Goal: Information Seeking & Learning: Find specific fact

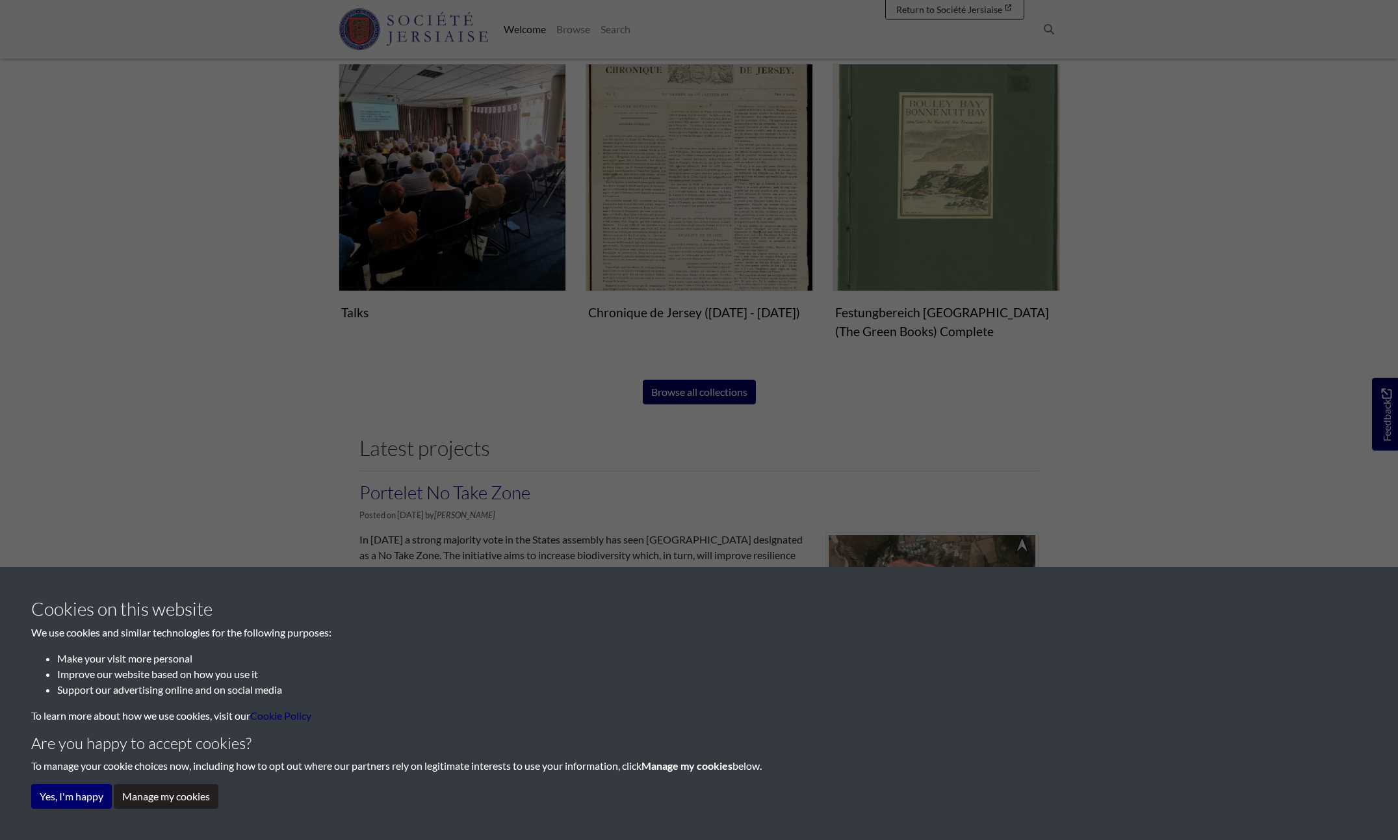
scroll to position [910, 0]
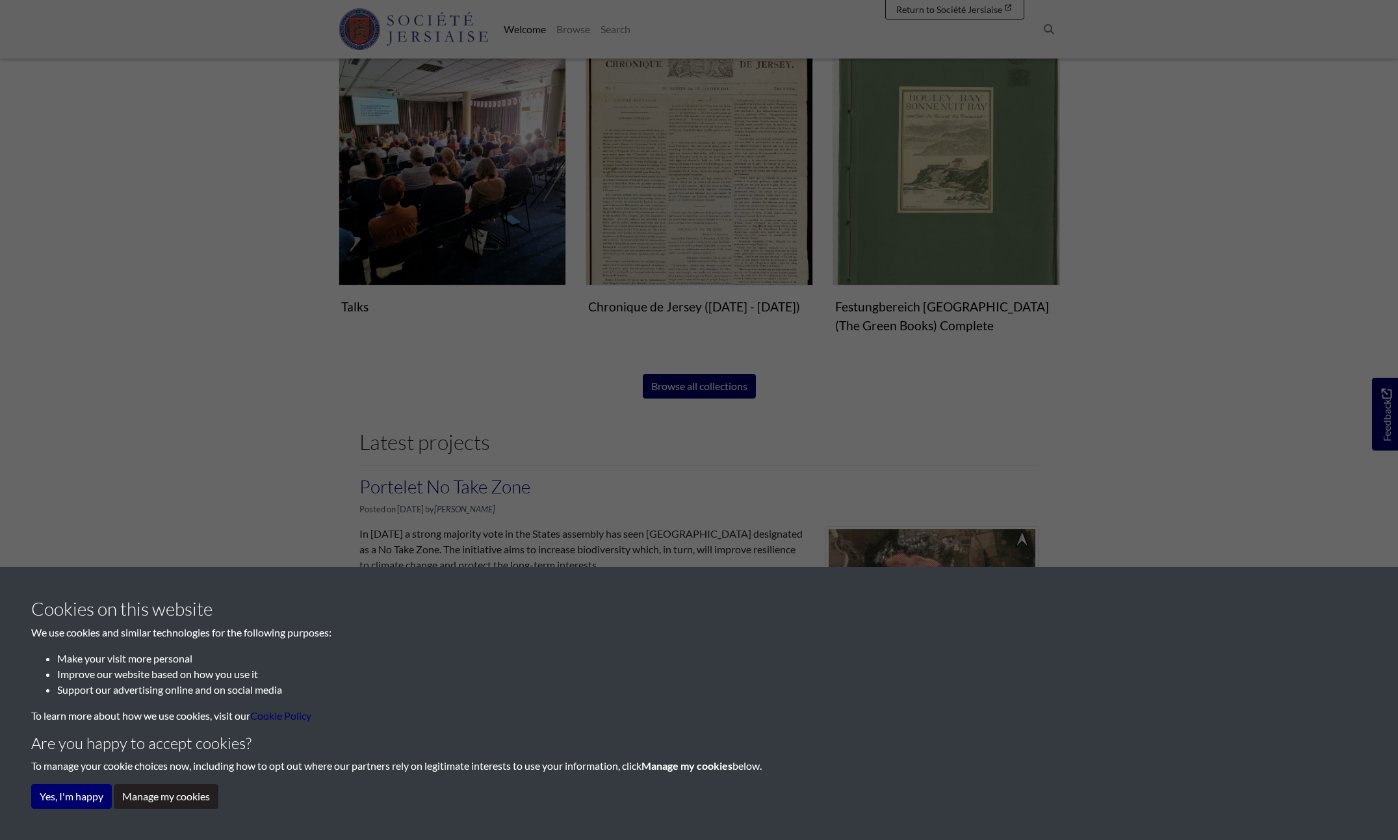
click at [696, 391] on div "Cookies on this website We use cookies and similar technologies for the followi…" at bounding box center [699, 420] width 1398 height 840
click at [697, 384] on div "Cookies on this website We use cookies and similar technologies for the followi…" at bounding box center [699, 420] width 1398 height 840
click at [153, 798] on button "Manage my cookies" at bounding box center [166, 796] width 105 height 25
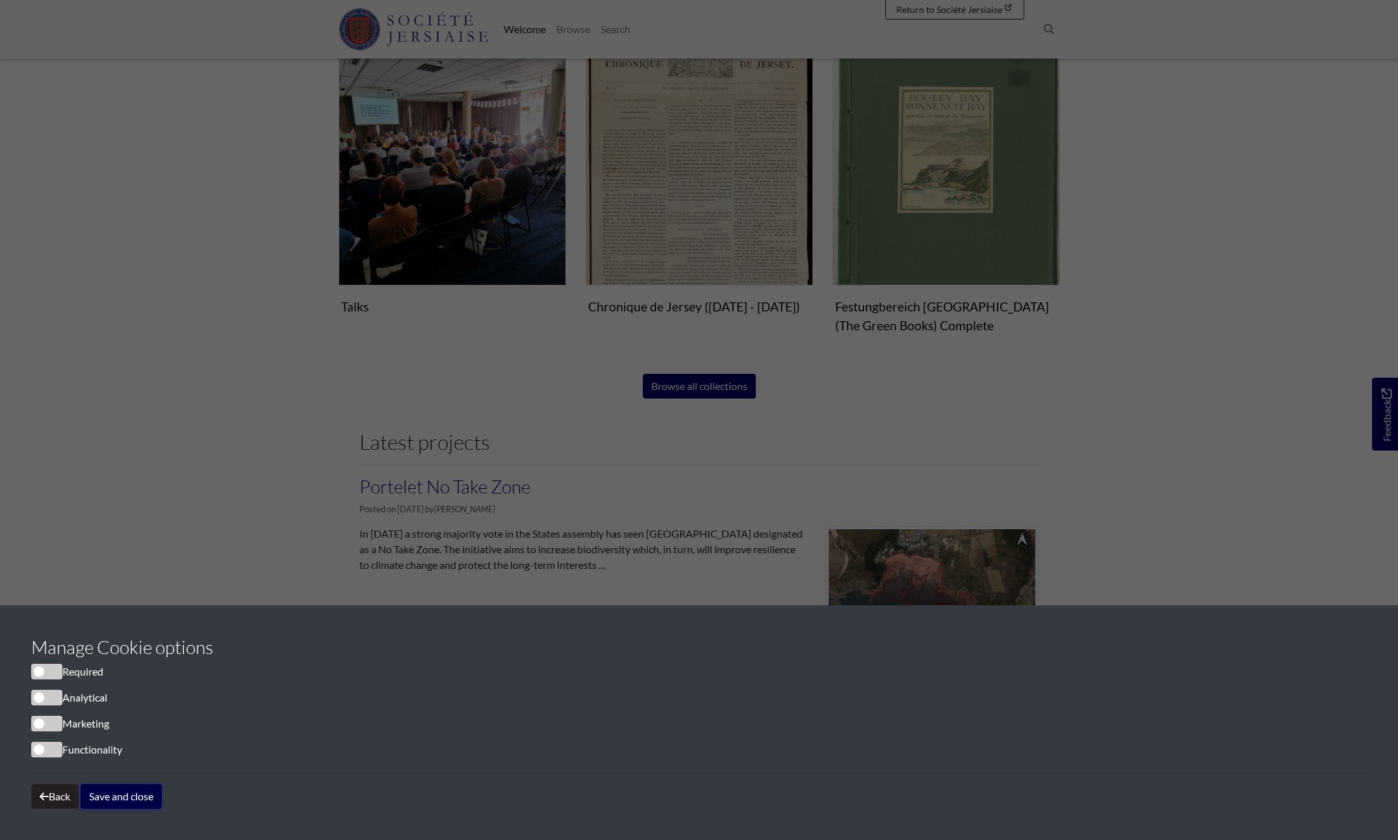
drag, startPoint x: 112, startPoint y: 796, endPoint x: 204, endPoint y: 769, distance: 96.1
click at [113, 796] on button "Save and close" at bounding box center [121, 796] width 81 height 25
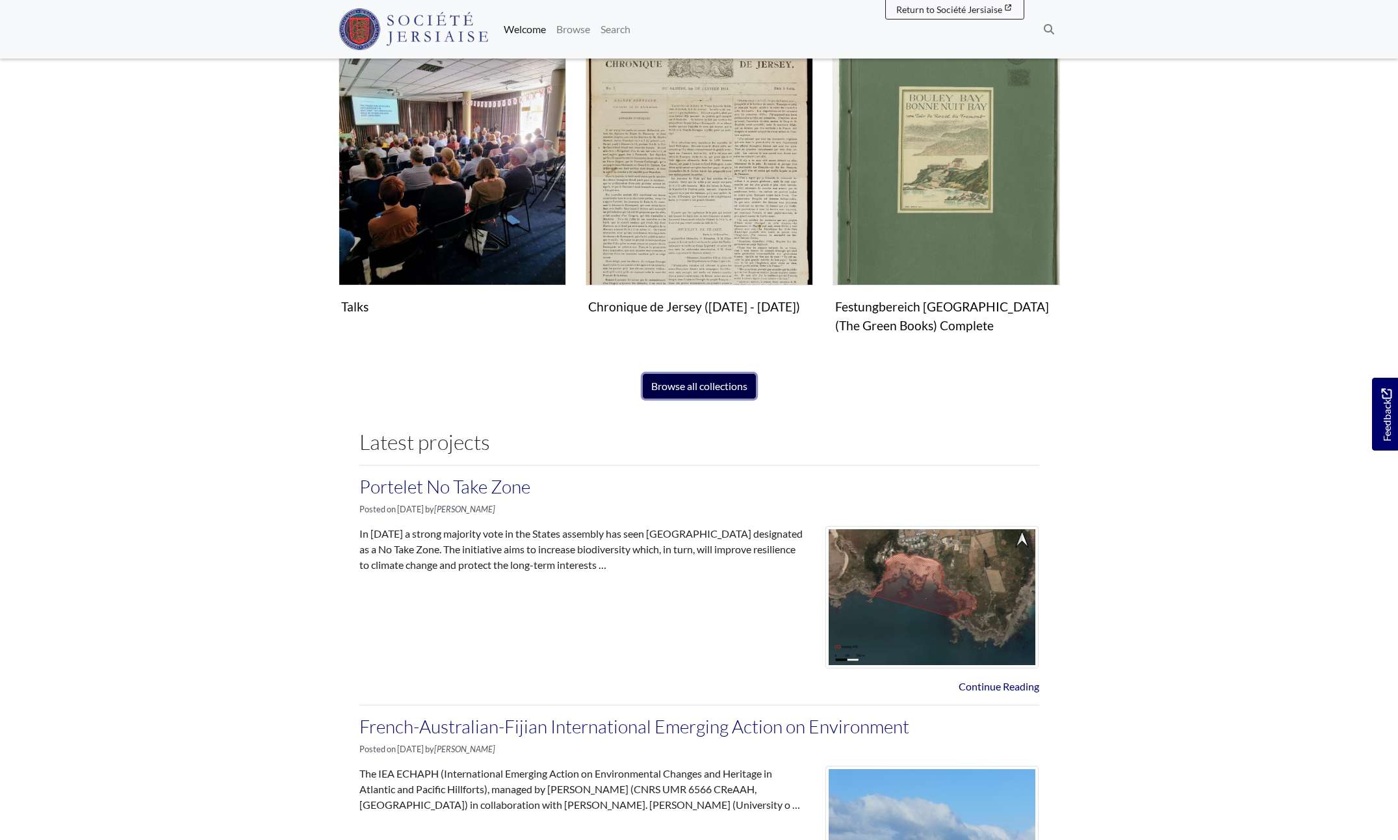
click at [693, 384] on link "Browse all collections" at bounding box center [699, 386] width 113 height 25
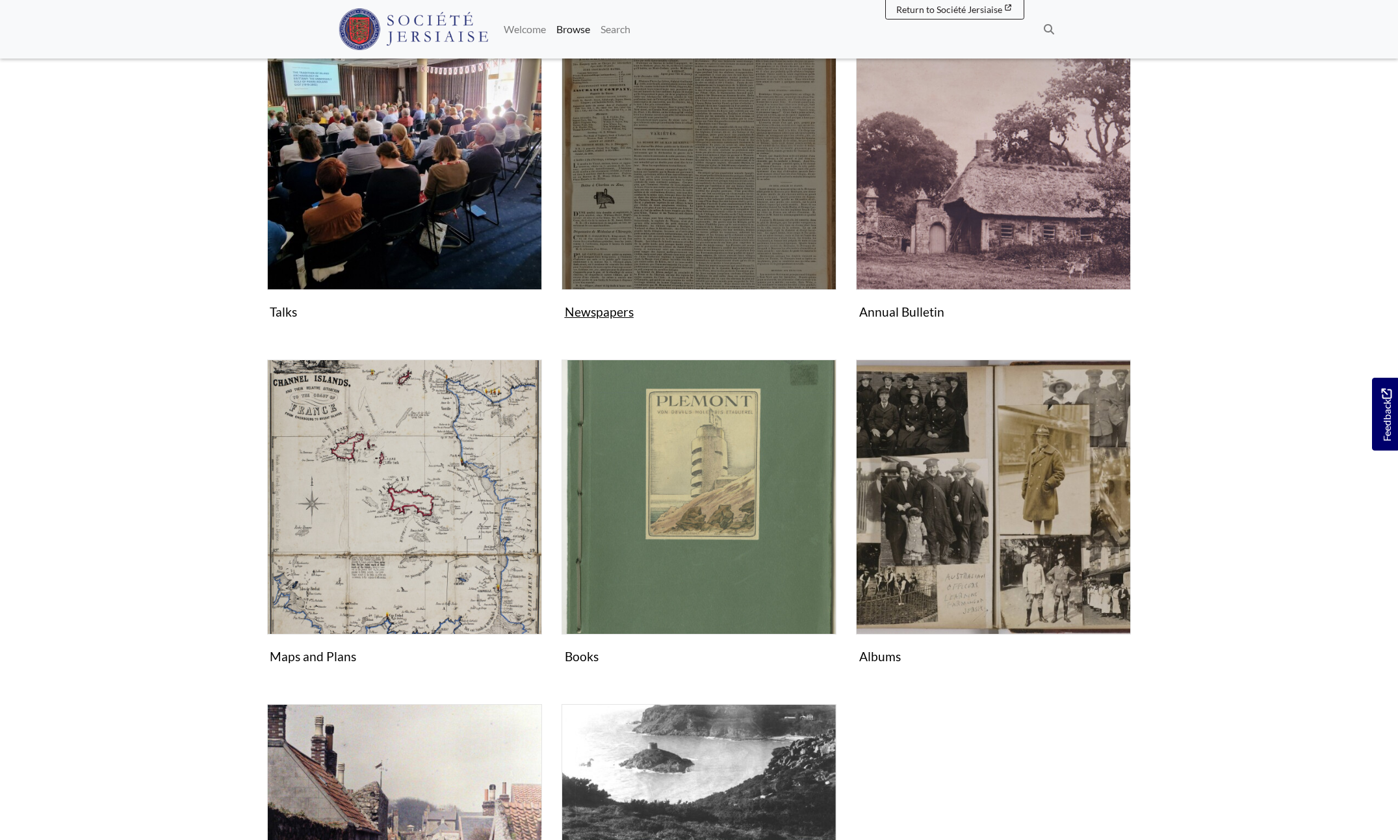
scroll to position [390, 0]
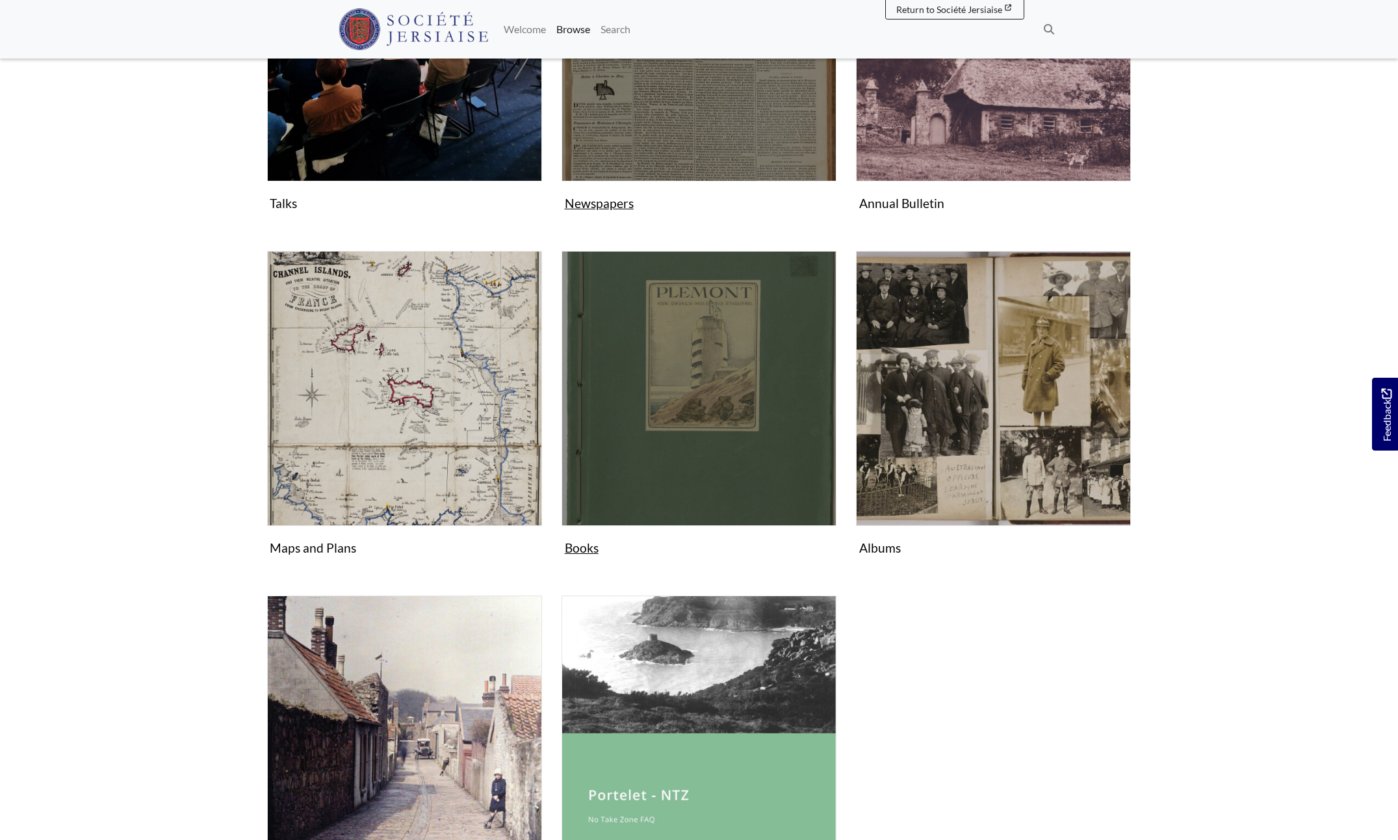
click at [693, 382] on img "Subcollection" at bounding box center [699, 388] width 275 height 275
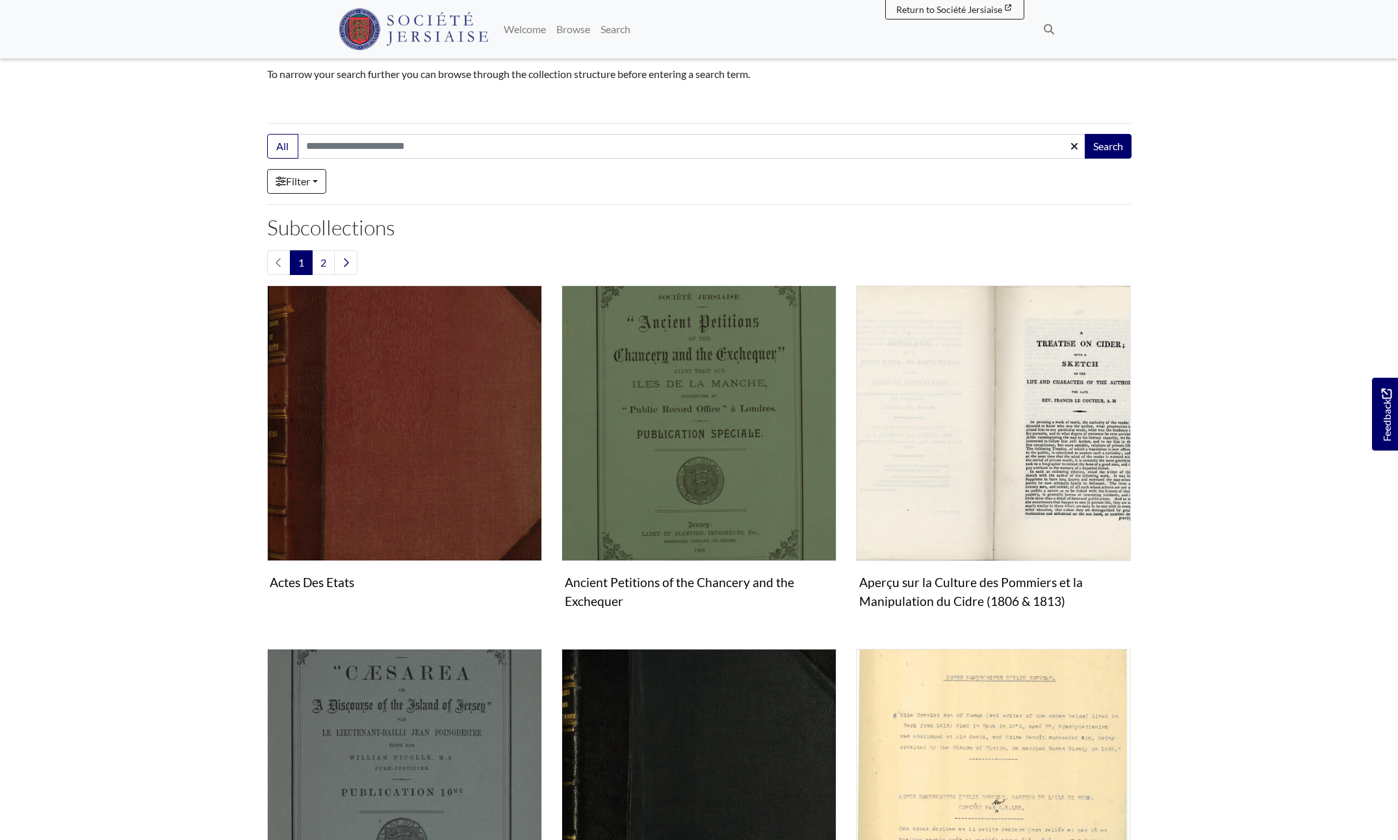
scroll to position [130, 0]
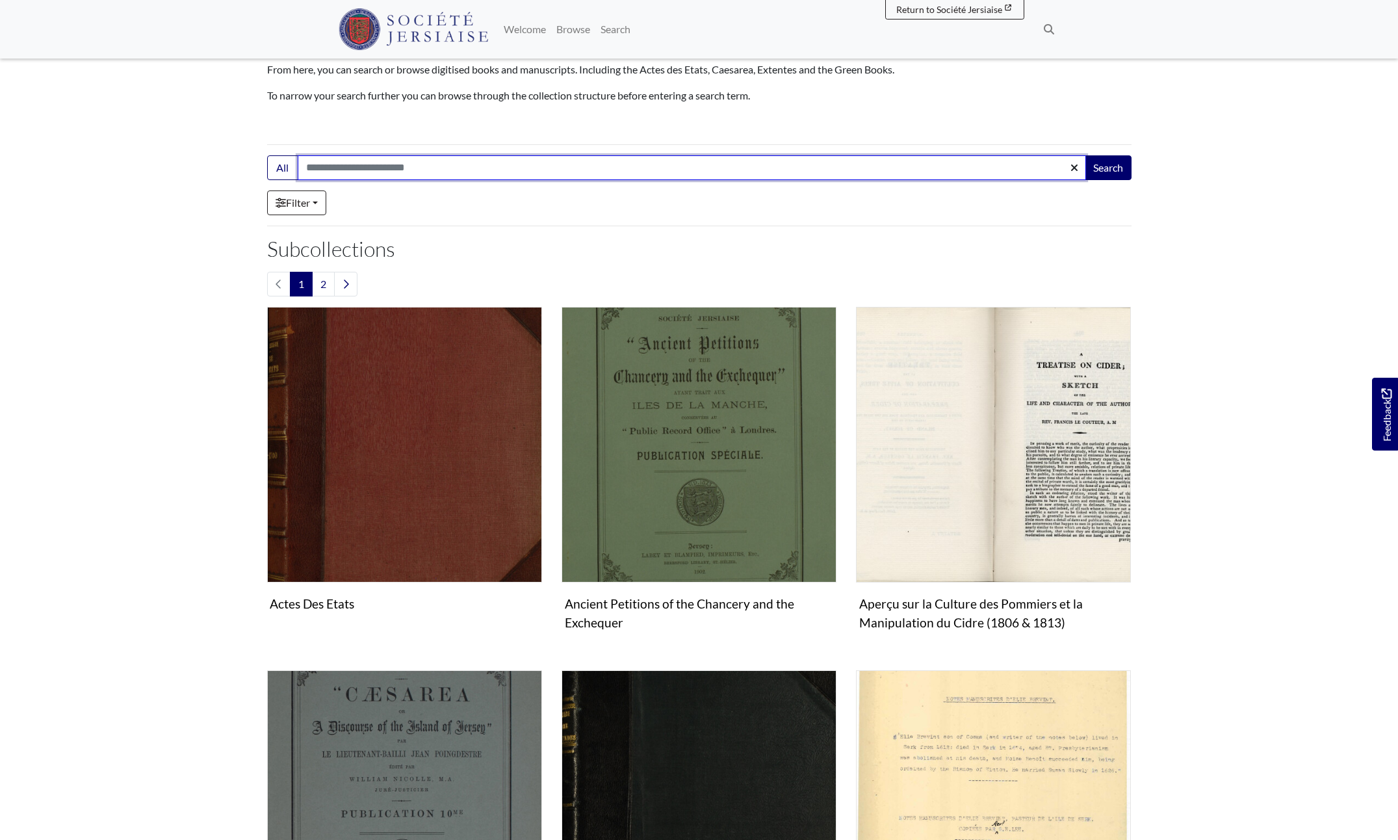
click at [327, 166] on input "Search:" at bounding box center [692, 167] width 789 height 25
type input "*******"
click at [1085, 155] on button "Search" at bounding box center [1108, 167] width 47 height 25
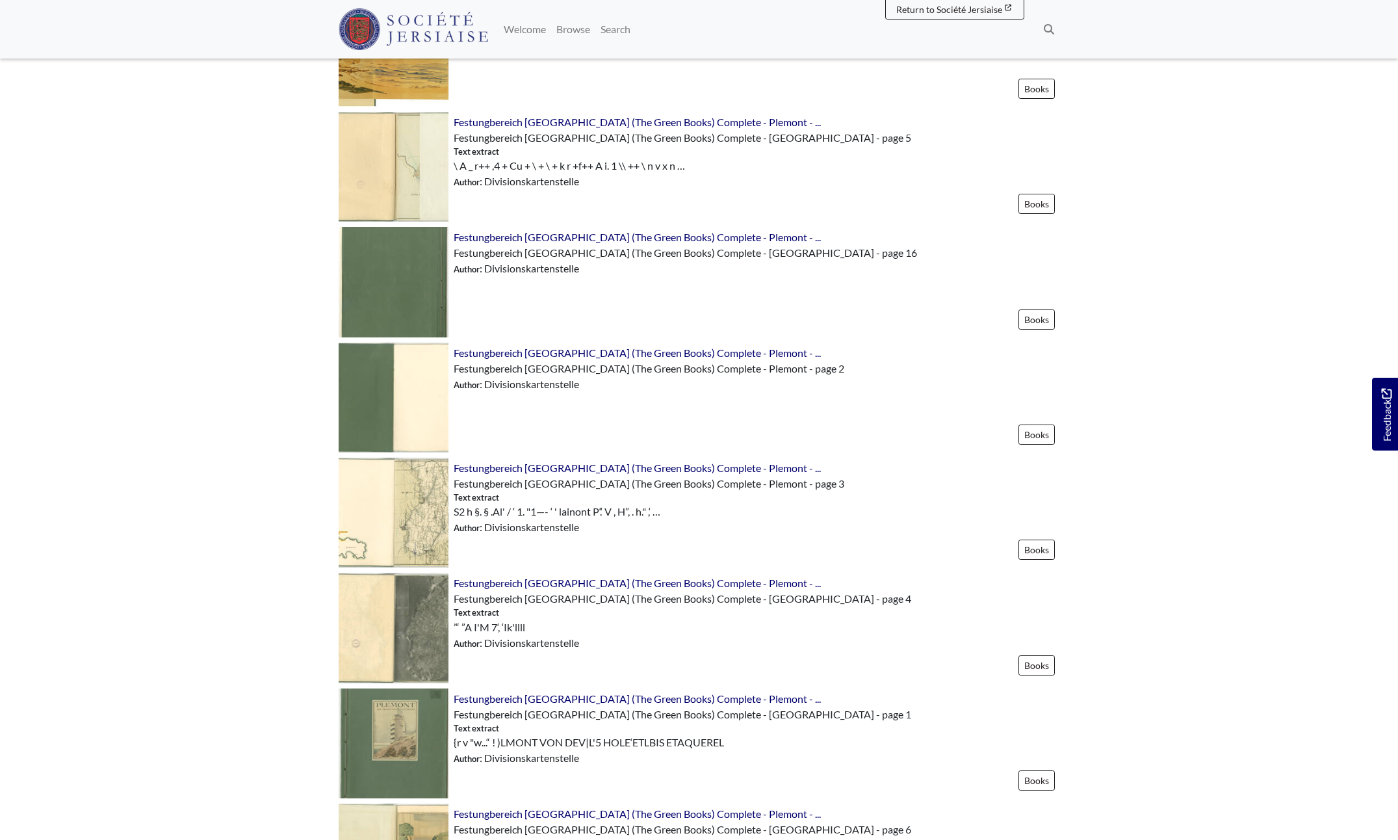
scroll to position [1040, 0]
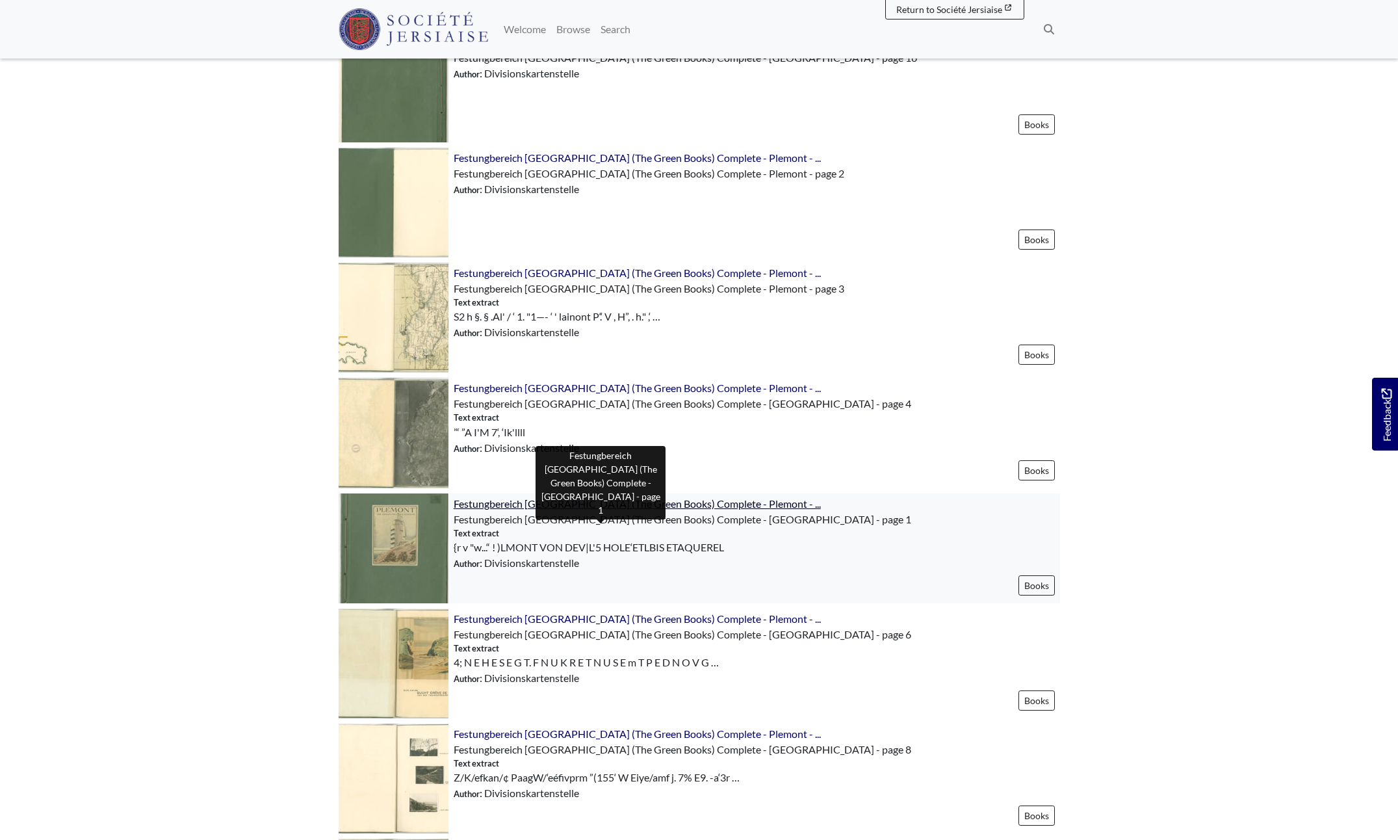
click at [600, 508] on span "Festungbereich [GEOGRAPHIC_DATA] (The Green Books) Complete - Plemont - ..." at bounding box center [637, 503] width 367 height 12
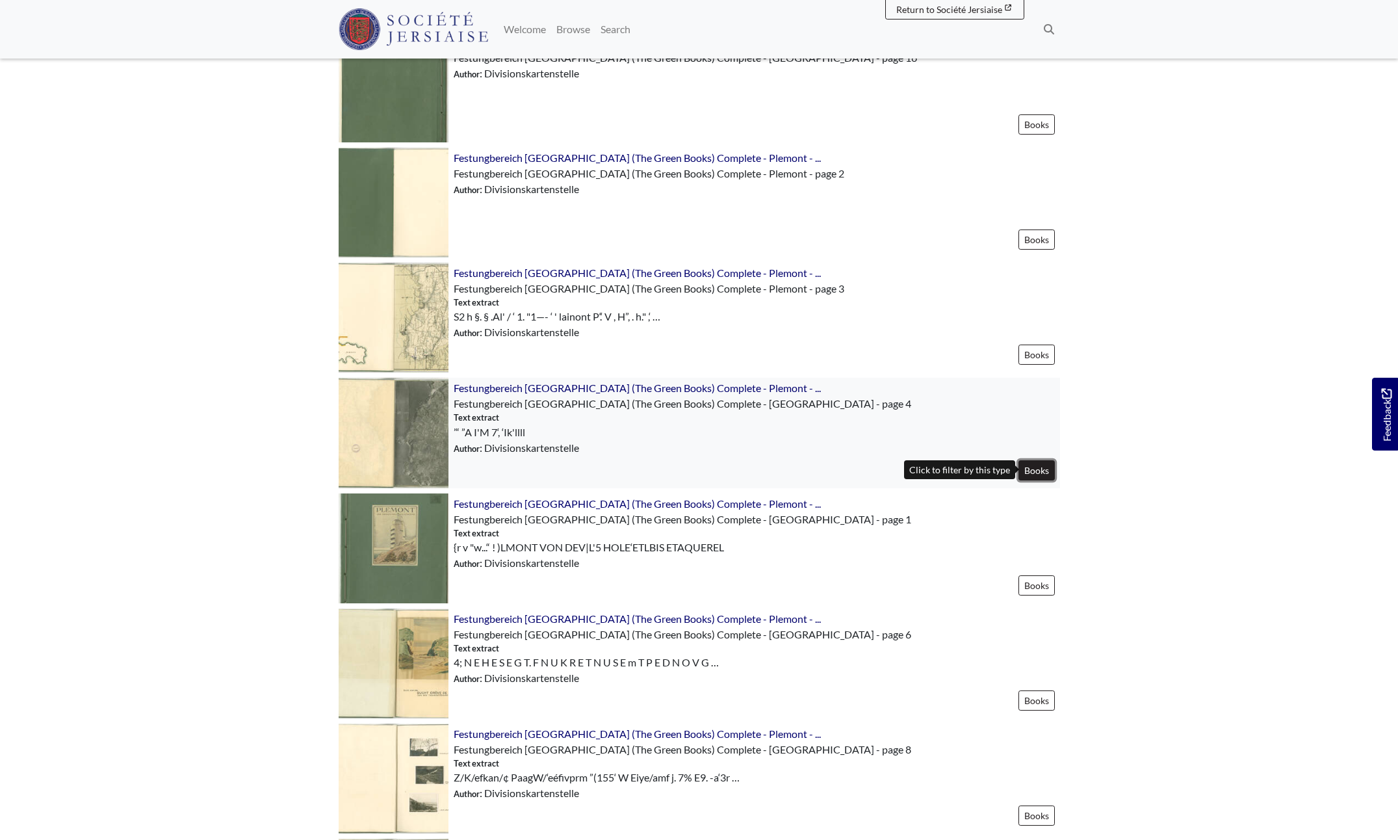
click at [1039, 476] on link "Books" at bounding box center [1037, 470] width 36 height 20
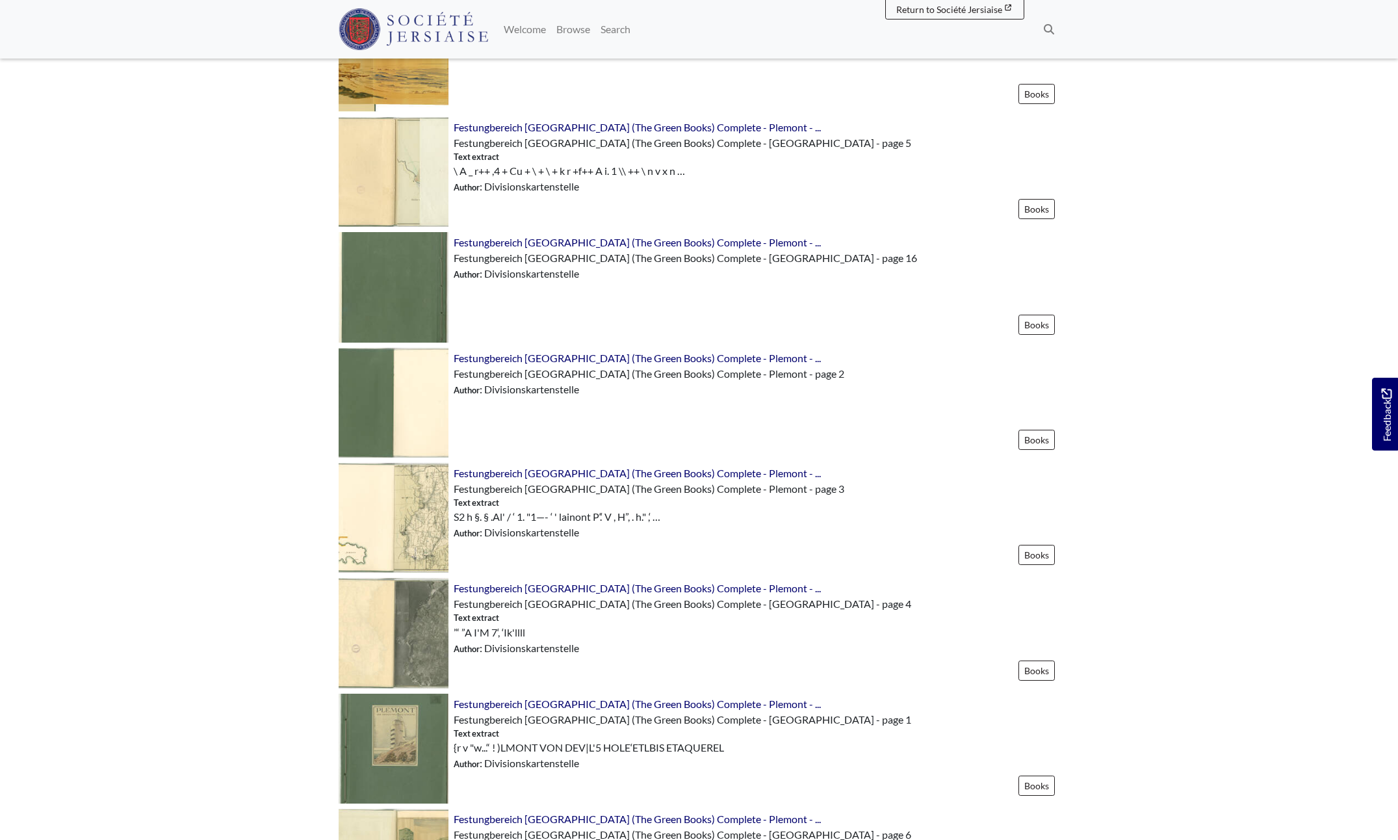
scroll to position [845, 0]
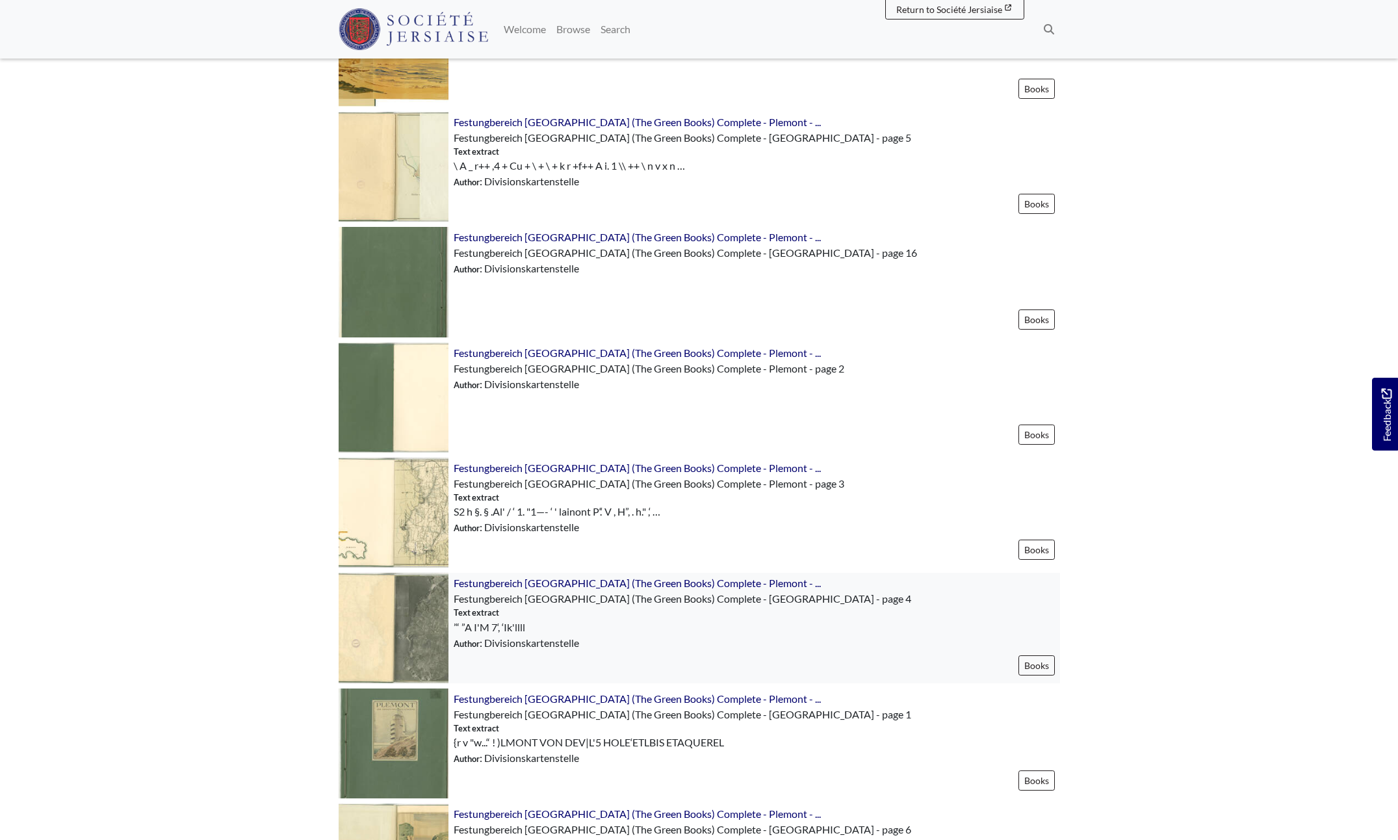
click at [519, 595] on span "Festungbereich [GEOGRAPHIC_DATA] (The Green Books) Complete - [GEOGRAPHIC_DATA]…" at bounding box center [683, 598] width 458 height 12
drag, startPoint x: 579, startPoint y: 611, endPoint x: 449, endPoint y: 577, distance: 134.3
click at [449, 577] on div "Festungbereich [GEOGRAPHIC_DATA] (The Green Books) Complete - Plemont - ... Fes…" at bounding box center [755, 628] width 612 height 110
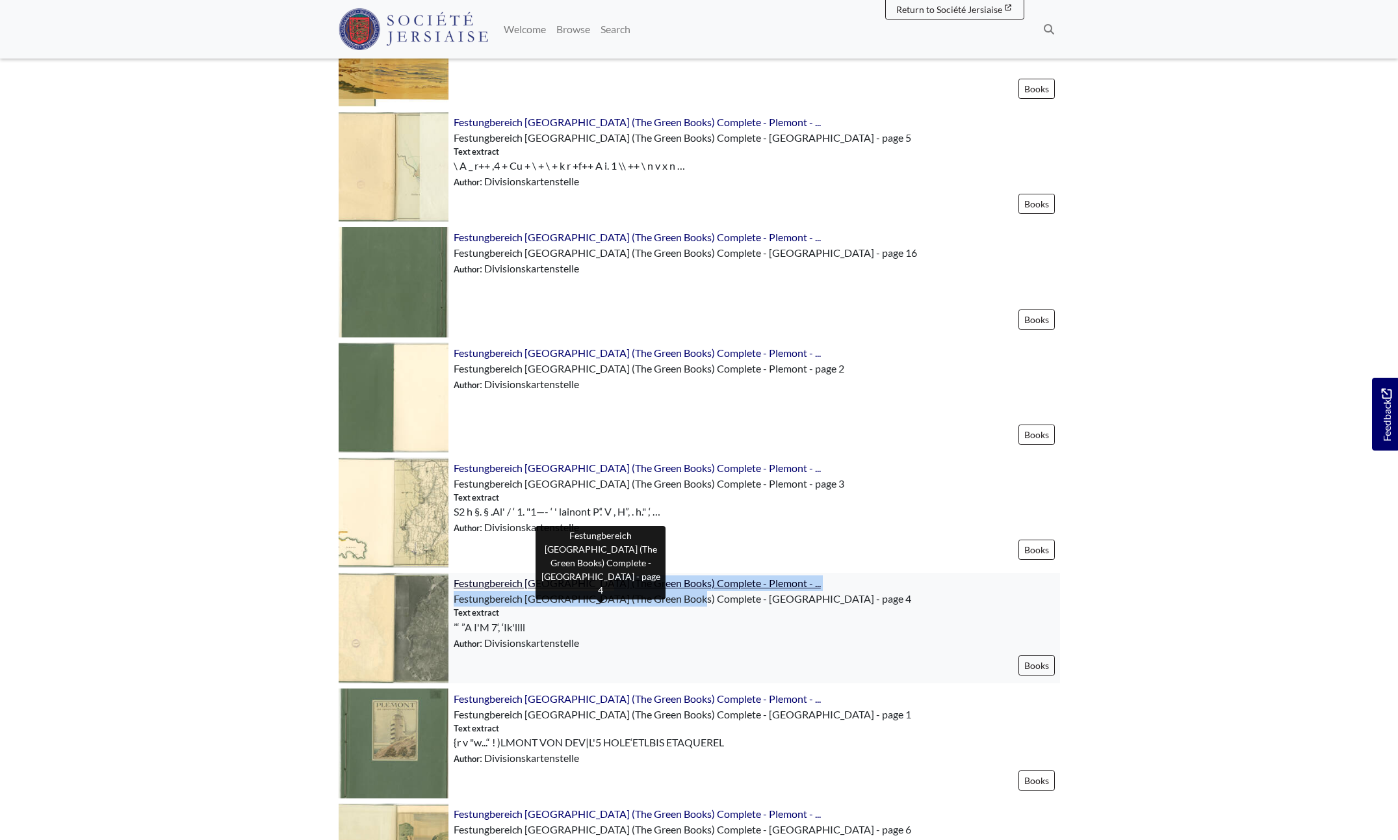
drag, startPoint x: 449, startPoint y: 577, endPoint x: 486, endPoint y: 586, distance: 38.8
copy div "Festungbereich Jersey (The Green Books) Complete - Plemont - ... Festungbereich…"
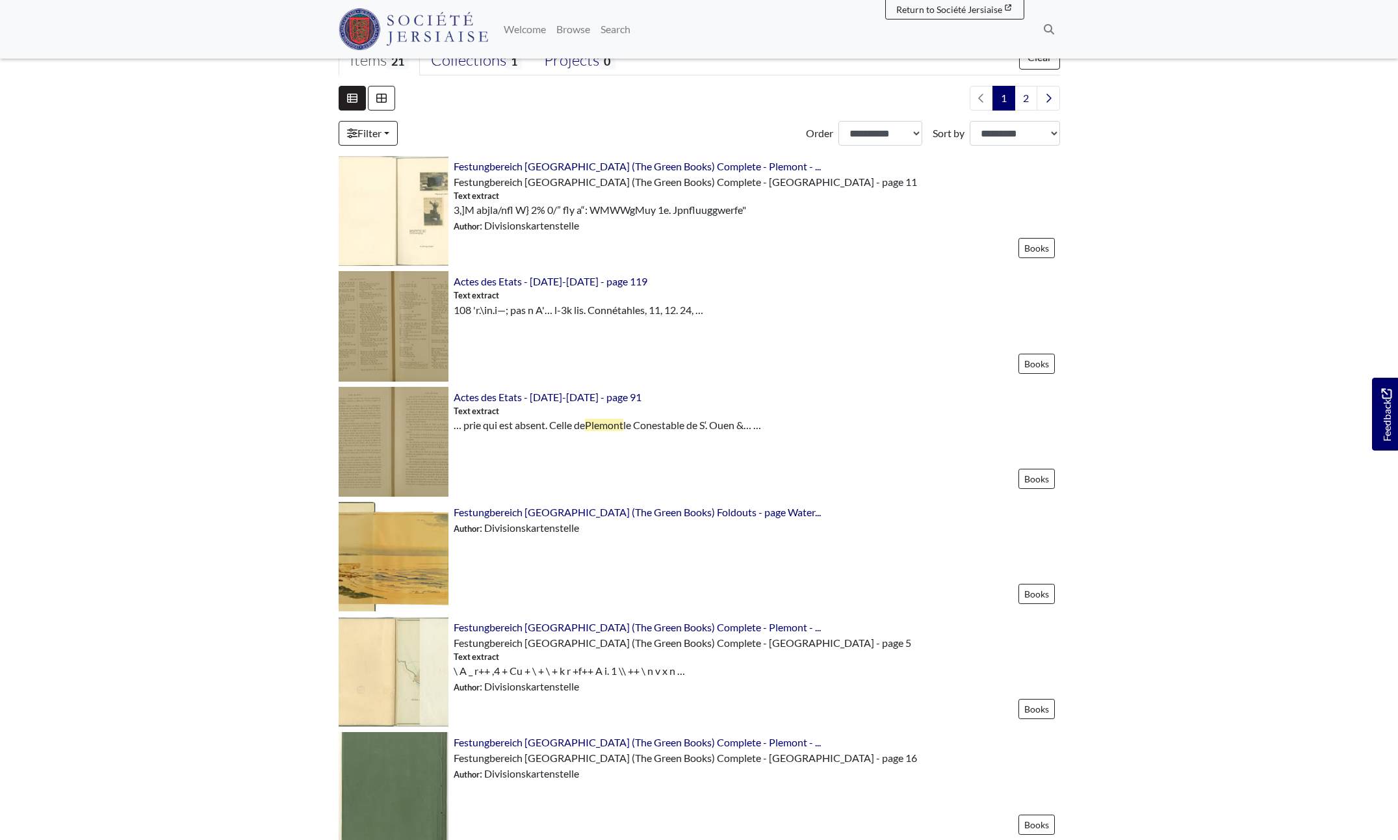
scroll to position [325, 0]
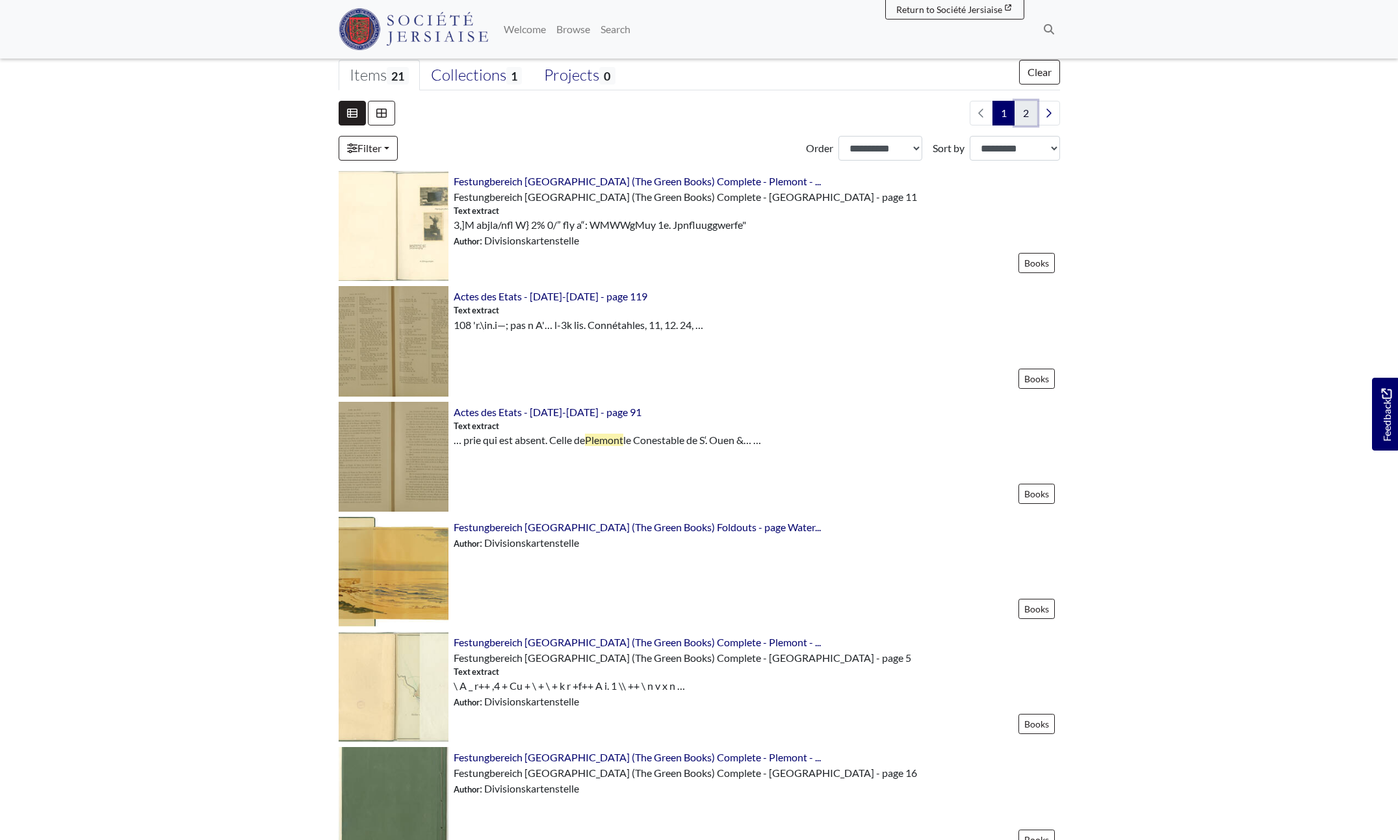
click at [1027, 118] on link "2" at bounding box center [1026, 113] width 23 height 25
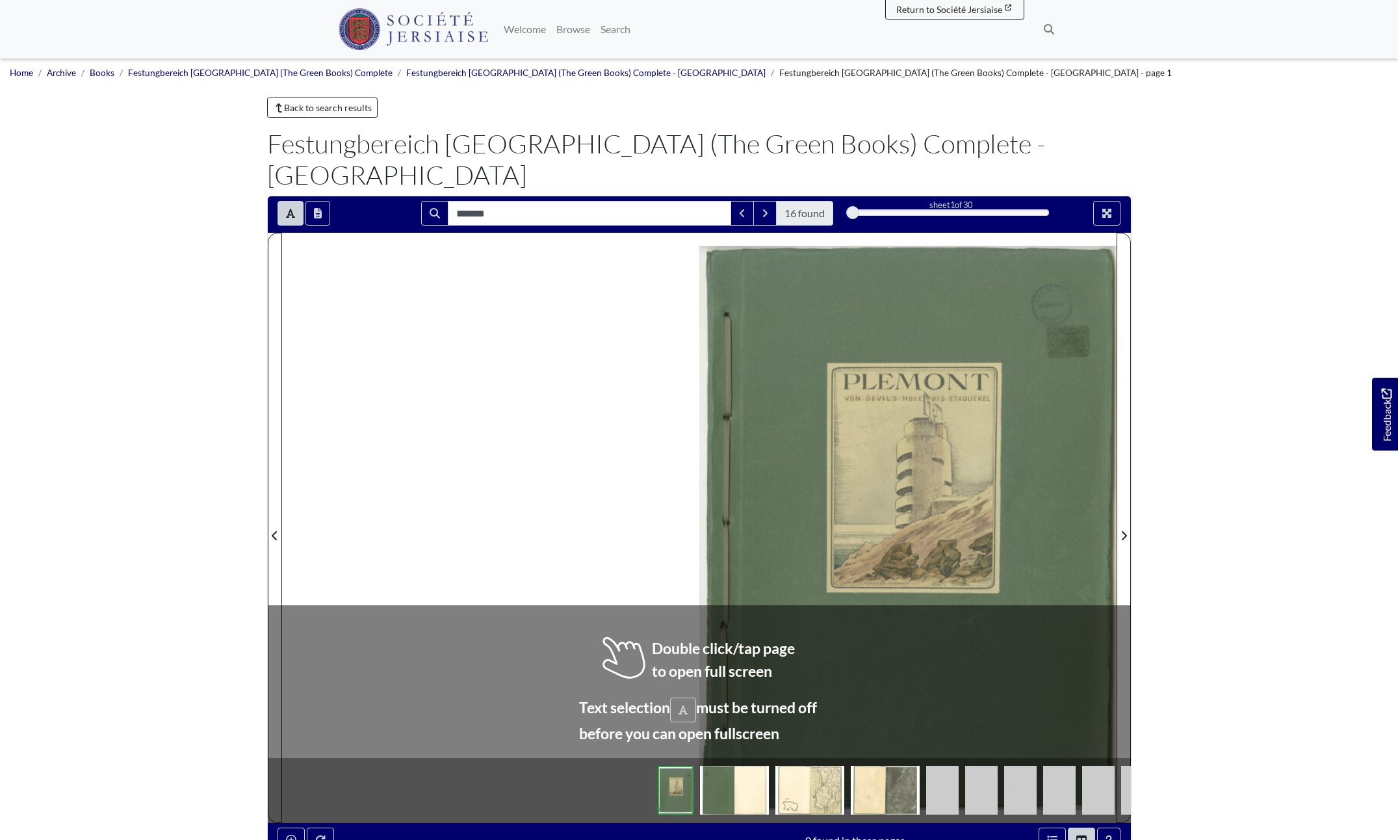
click at [879, 766] on img at bounding box center [885, 790] width 69 height 49
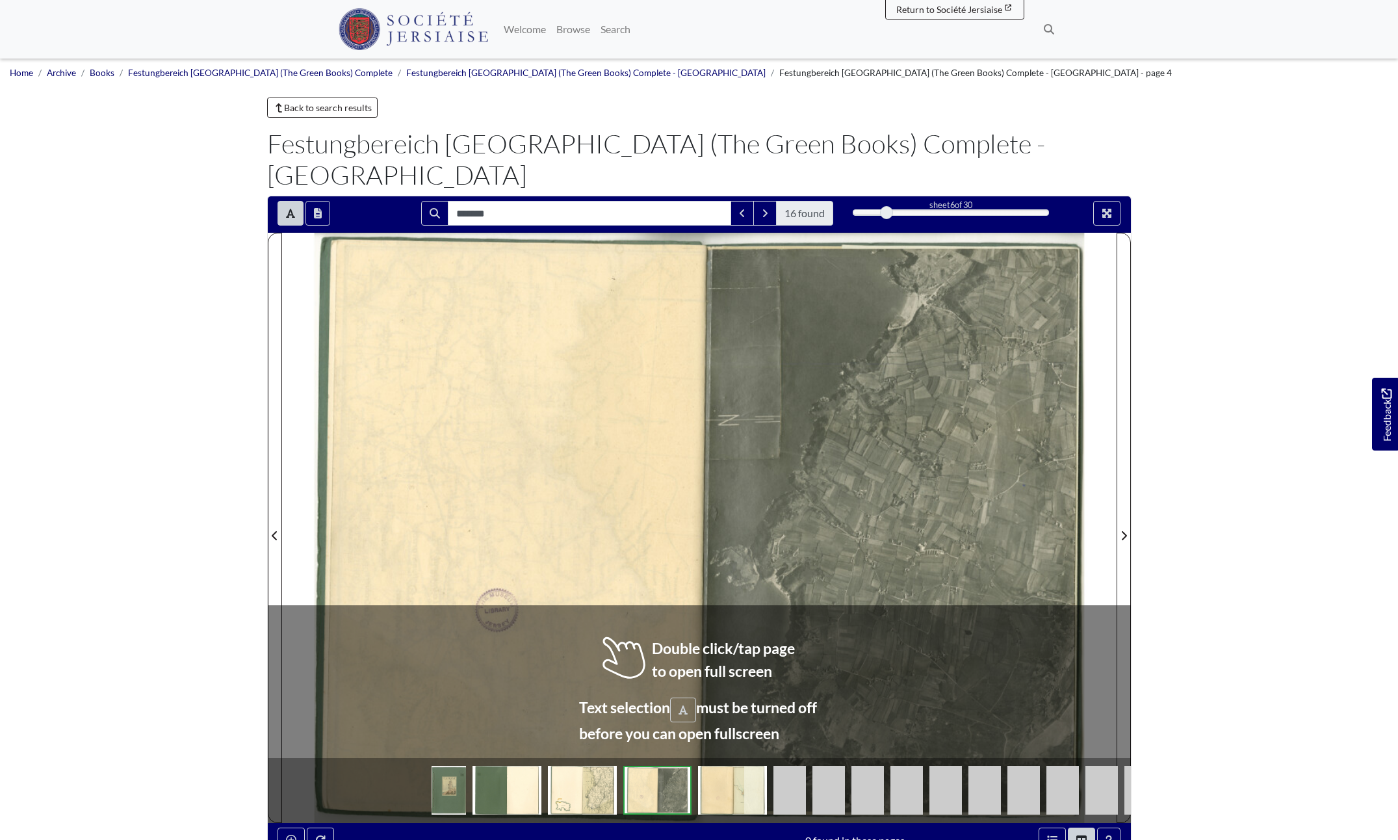
click at [834, 493] on div at bounding box center [715, 528] width 803 height 590
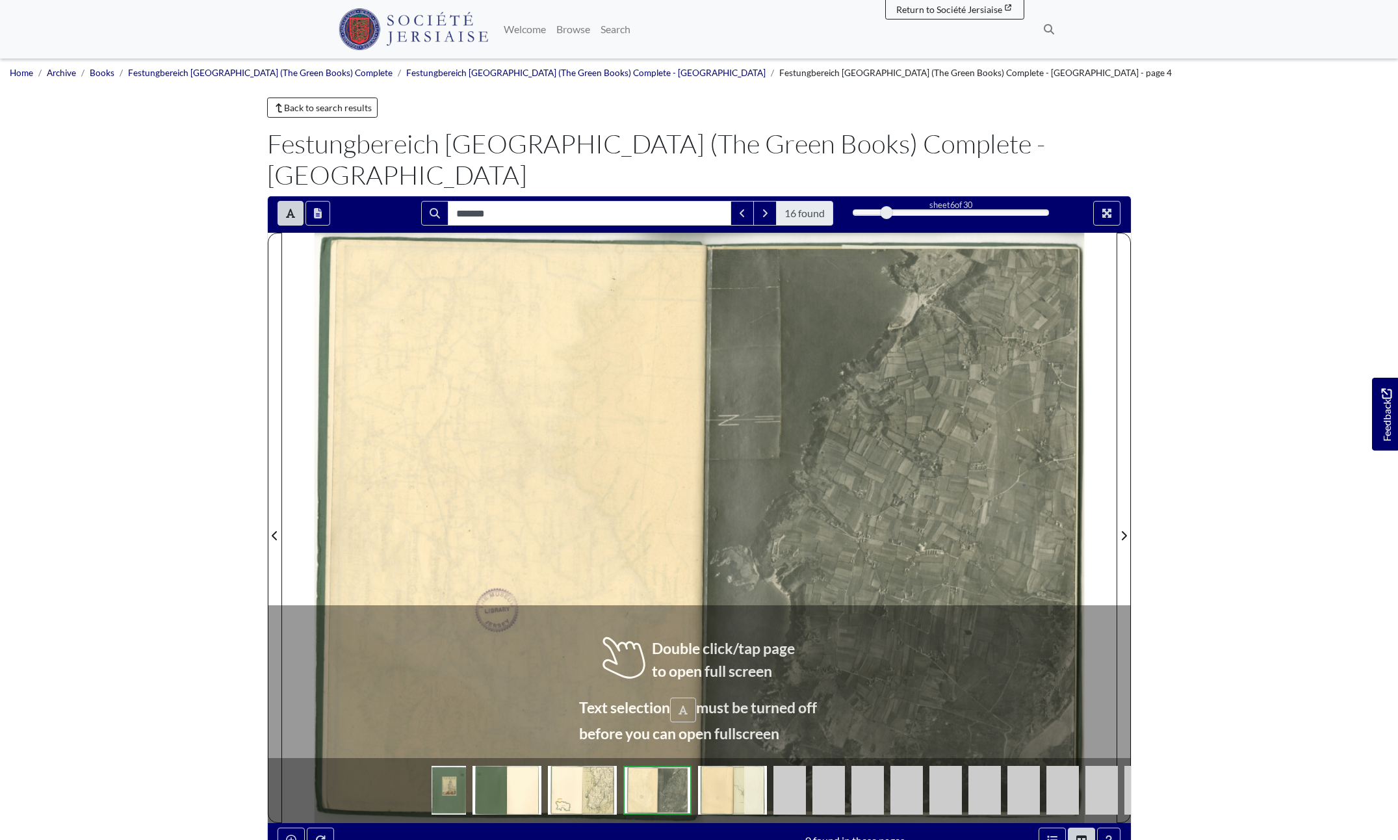
click at [834, 493] on div at bounding box center [715, 528] width 803 height 590
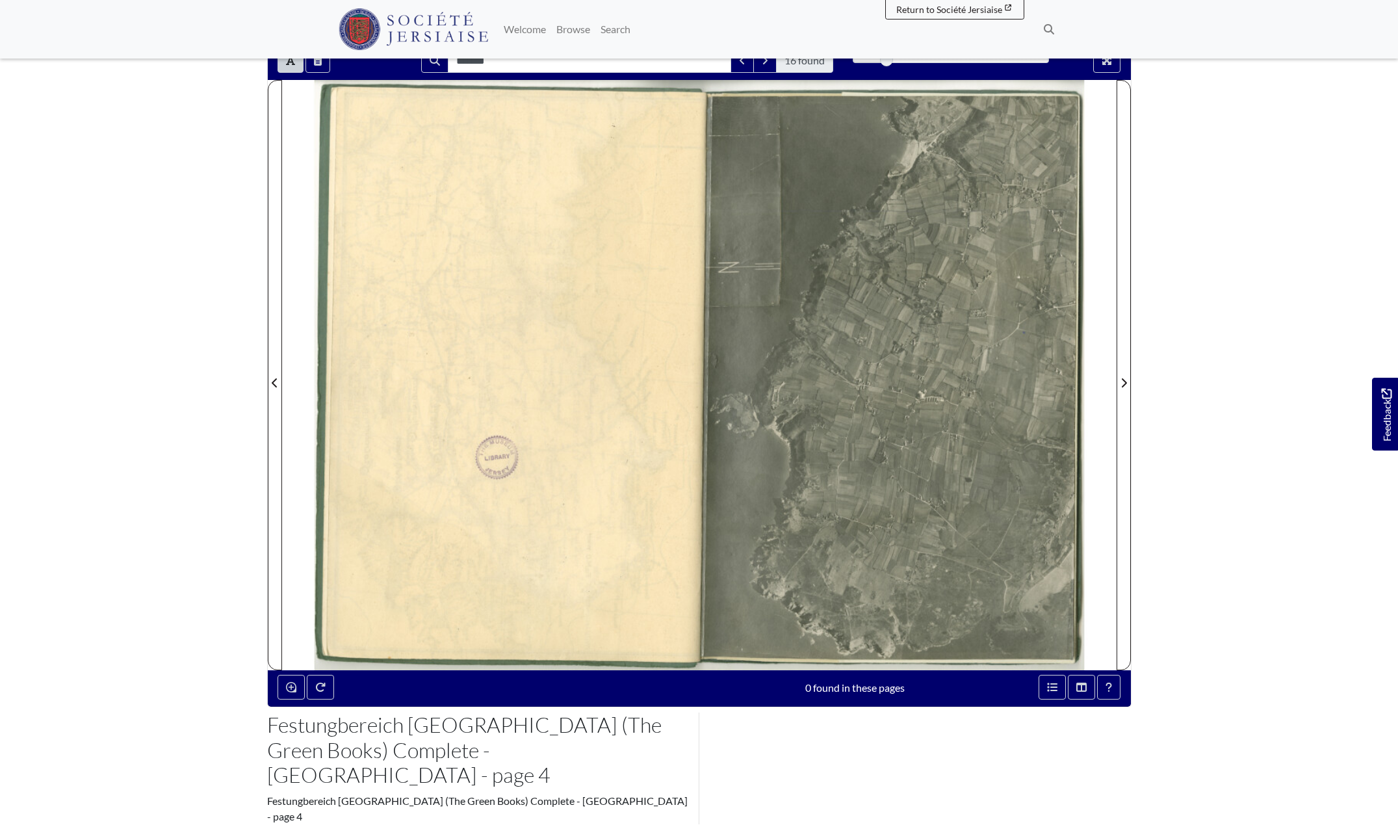
scroll to position [130, 0]
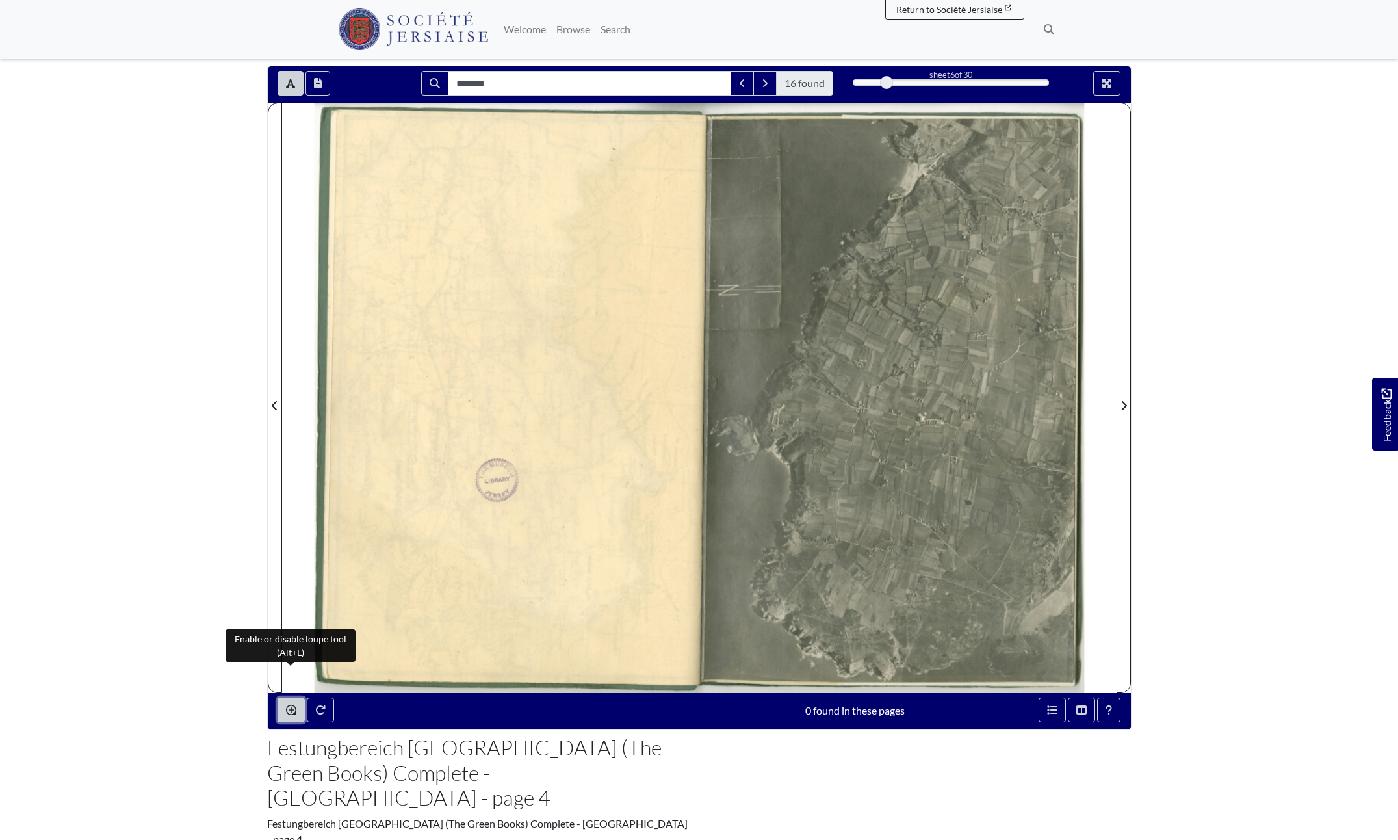
click at [293, 705] on icon "Enable or disable loupe tool (Alt+L)" at bounding box center [291, 710] width 10 height 10
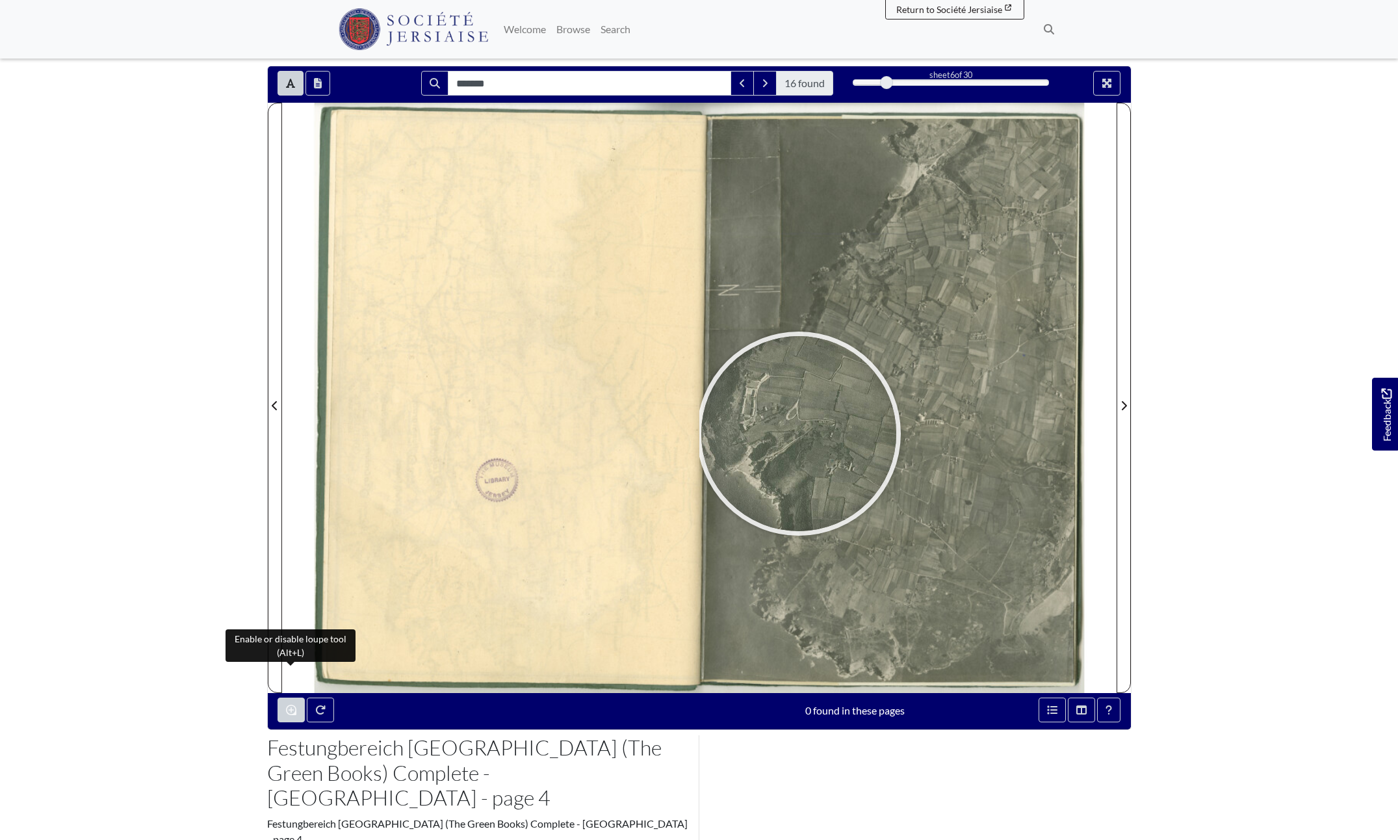
click at [799, 402] on div at bounding box center [798, 433] width 195 height 195
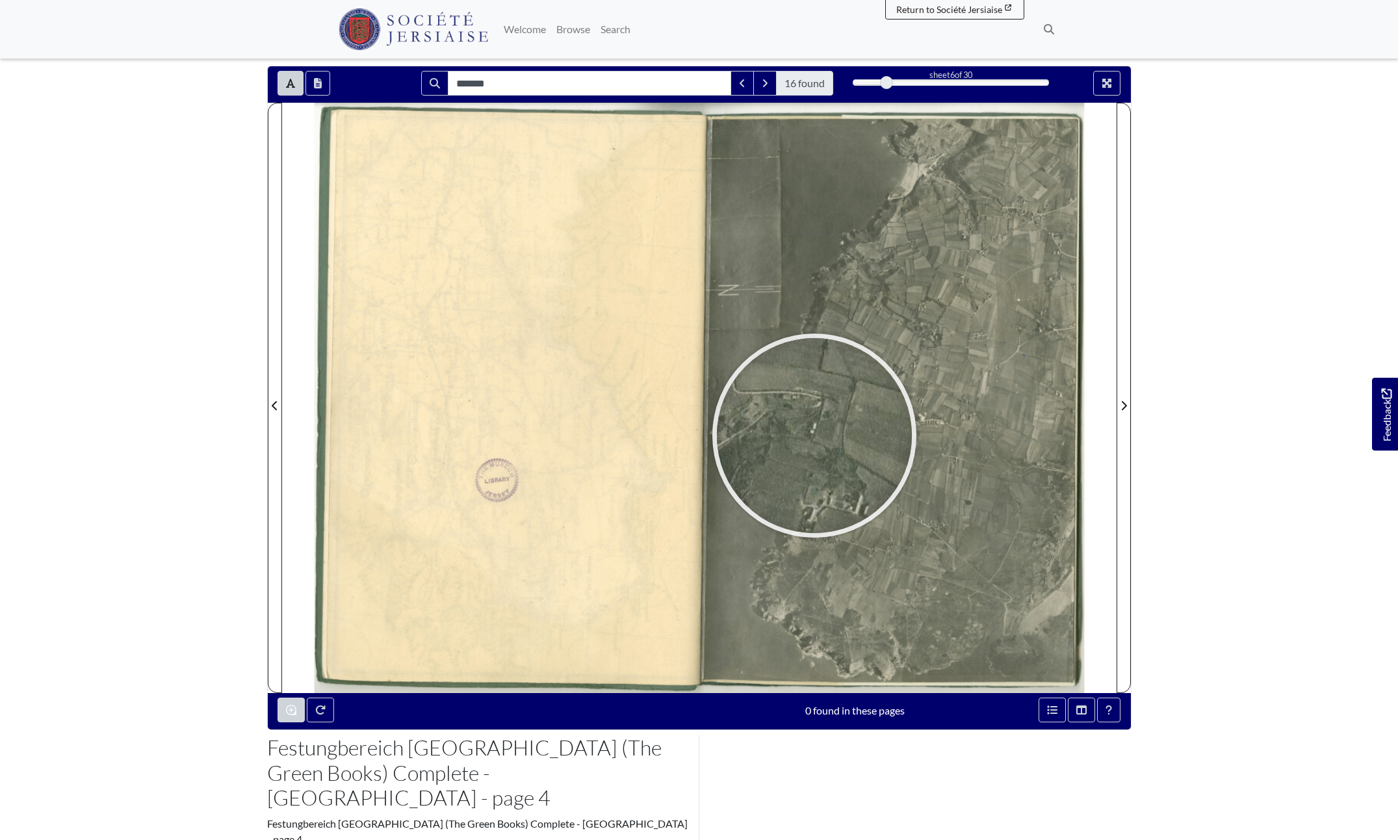
click at [815, 404] on div at bounding box center [814, 435] width 195 height 195
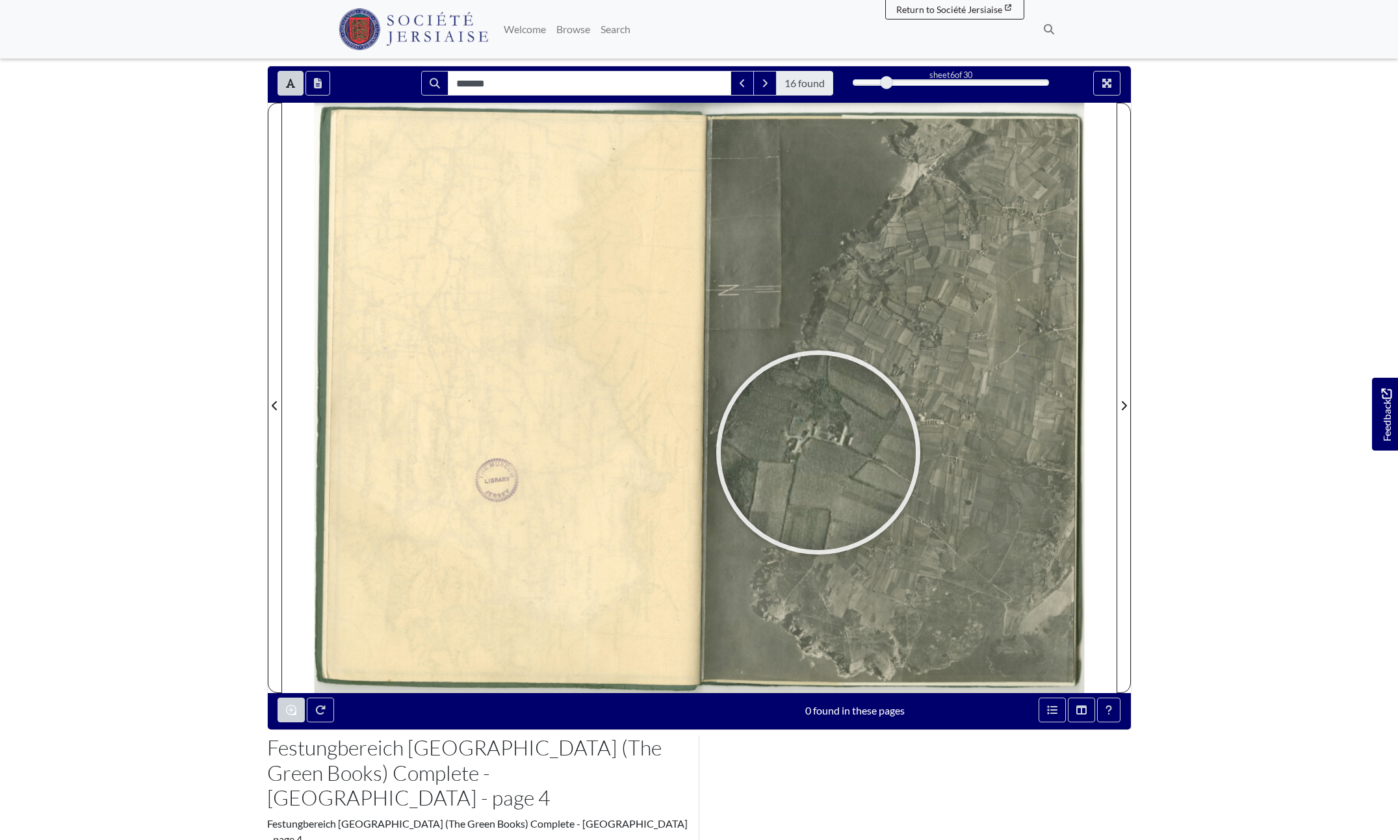
click at [818, 421] on div at bounding box center [818, 452] width 195 height 195
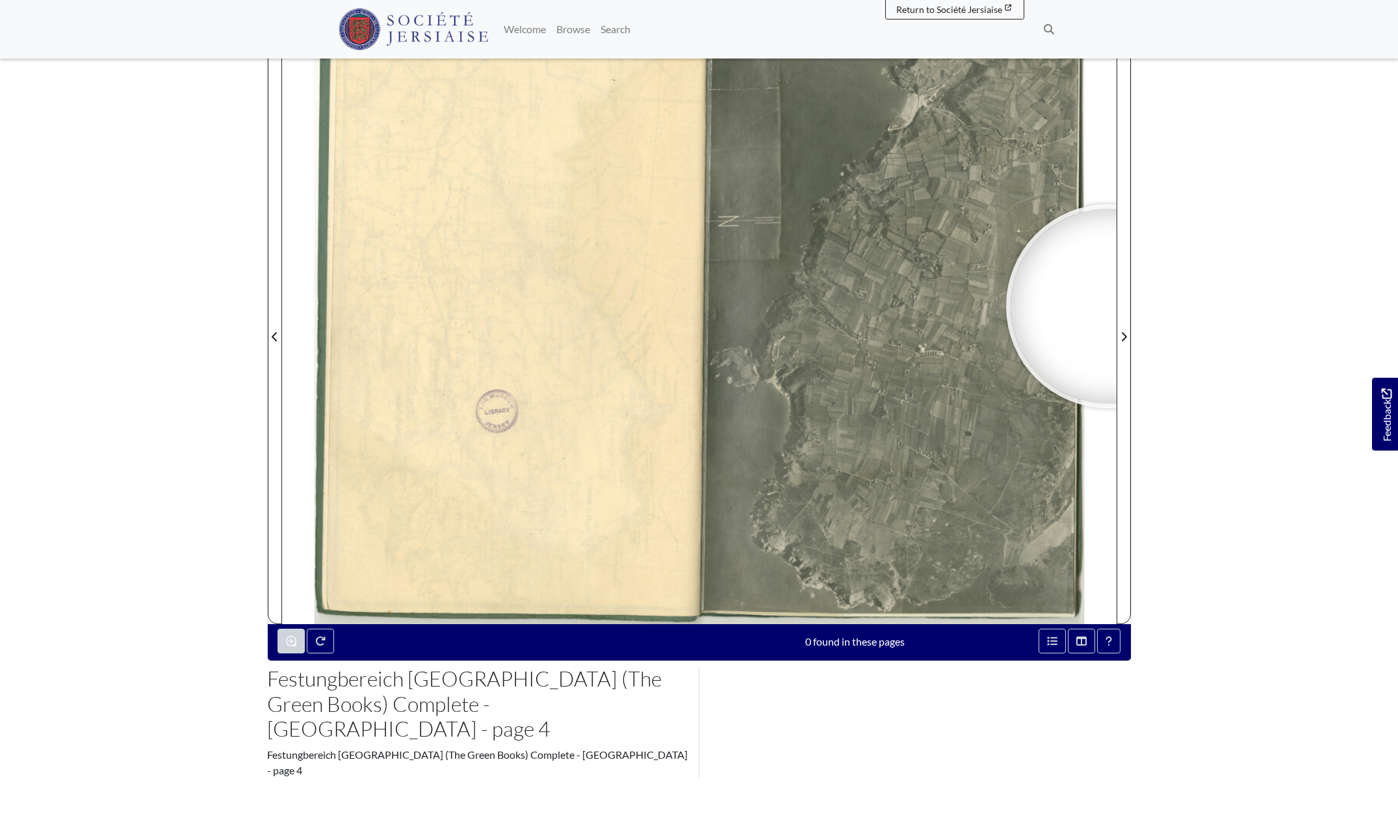
scroll to position [303, 0]
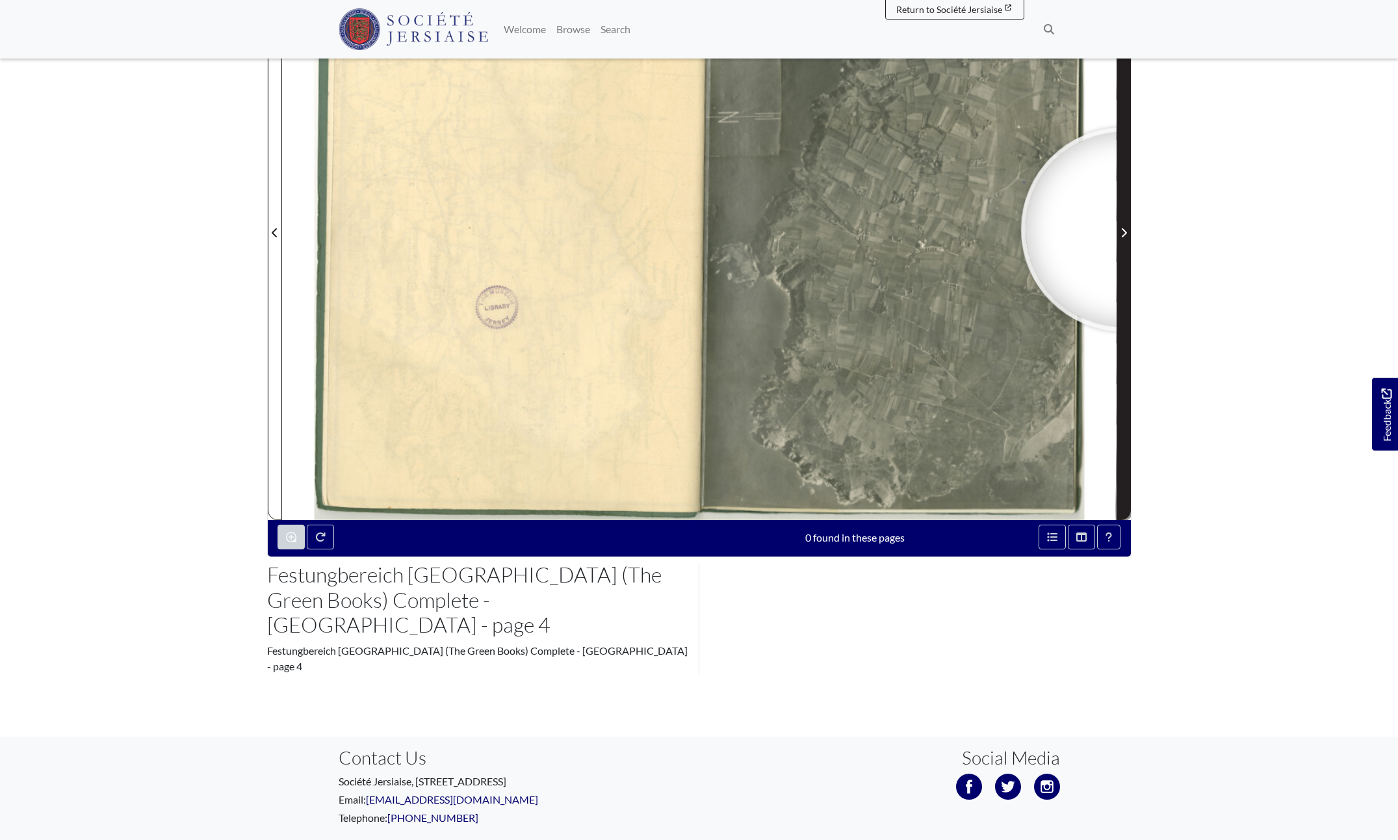
click at [1123, 228] on icon "Next Page" at bounding box center [1123, 232] width 5 height 9
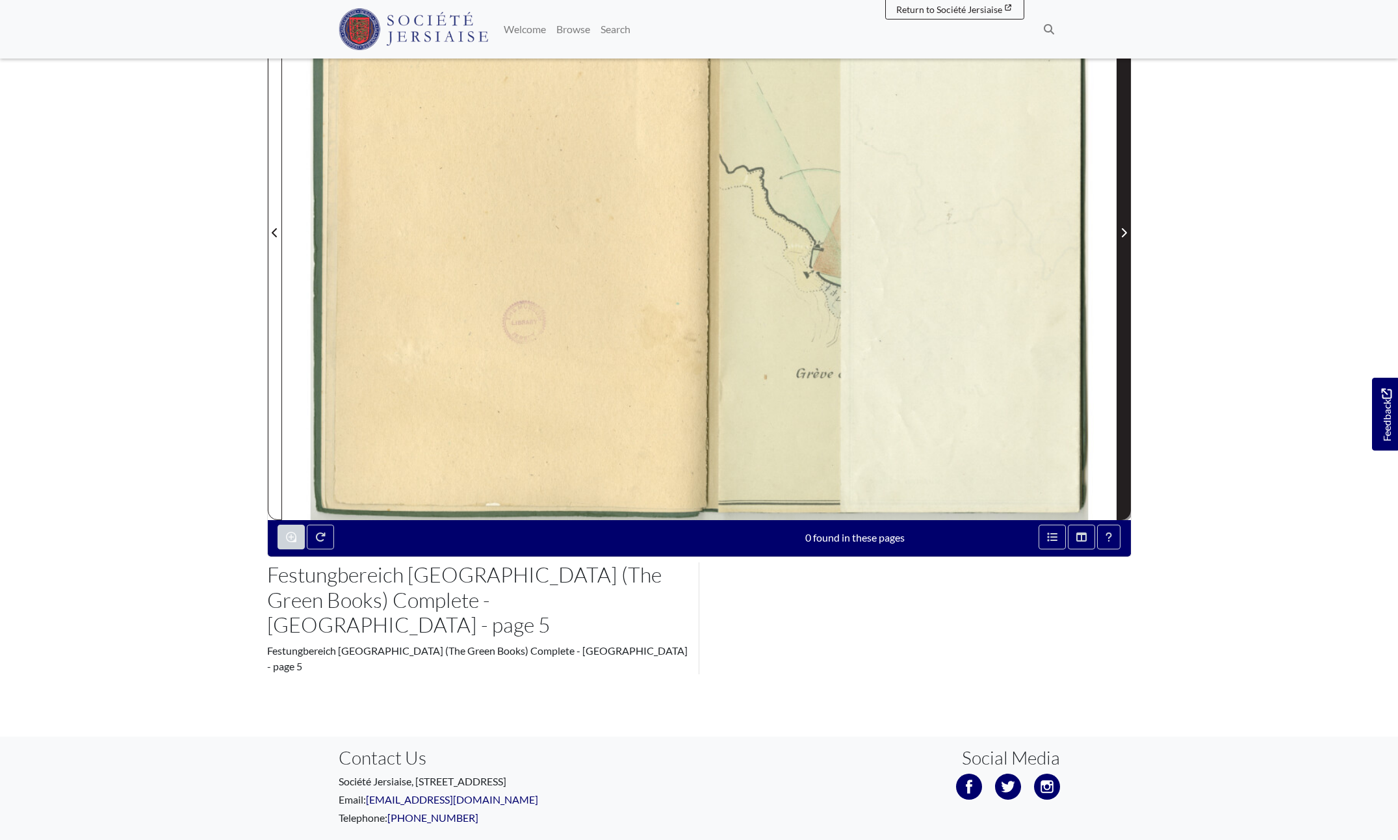
click at [1123, 228] on icon "Next Page" at bounding box center [1123, 232] width 5 height 9
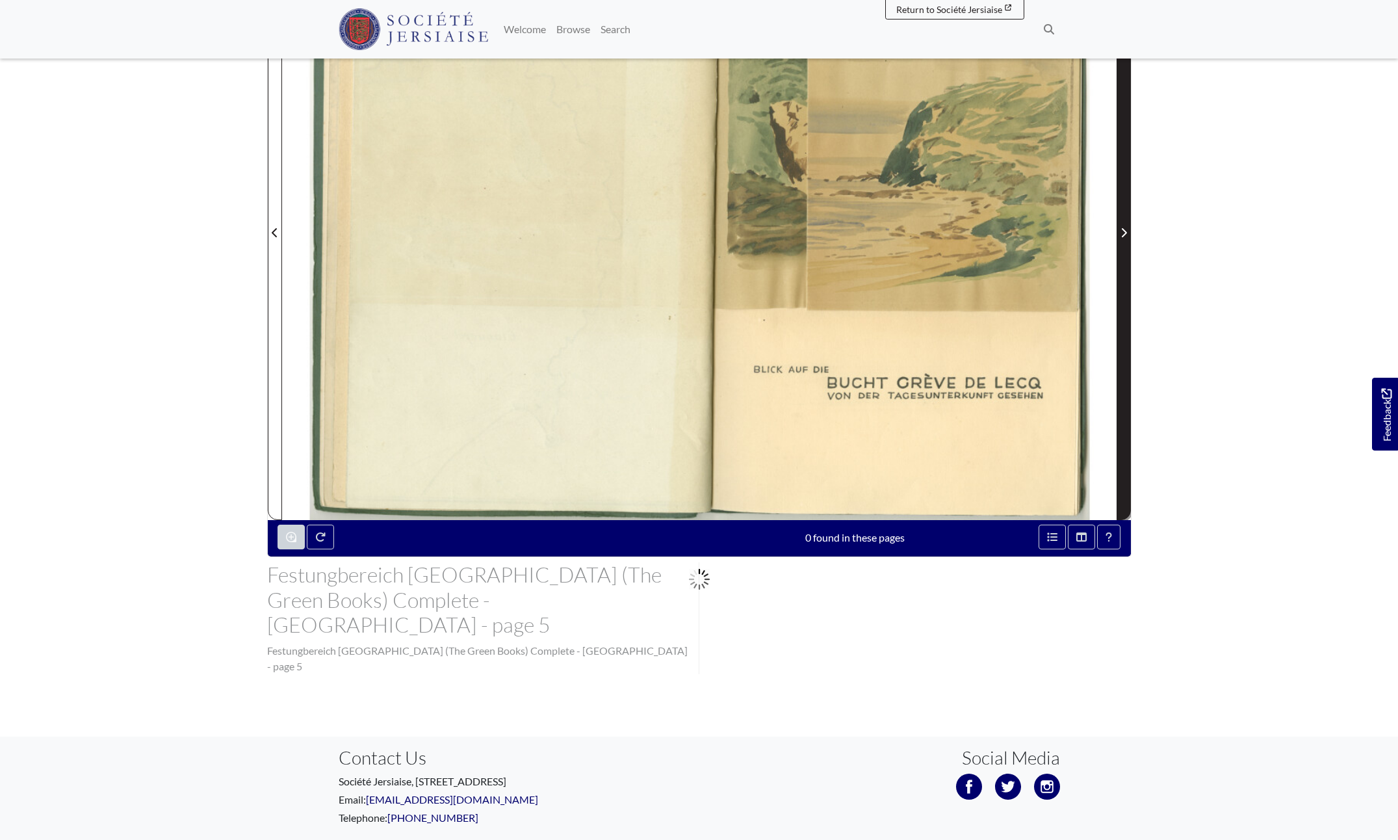
click at [1123, 228] on icon "Next Page" at bounding box center [1123, 232] width 5 height 9
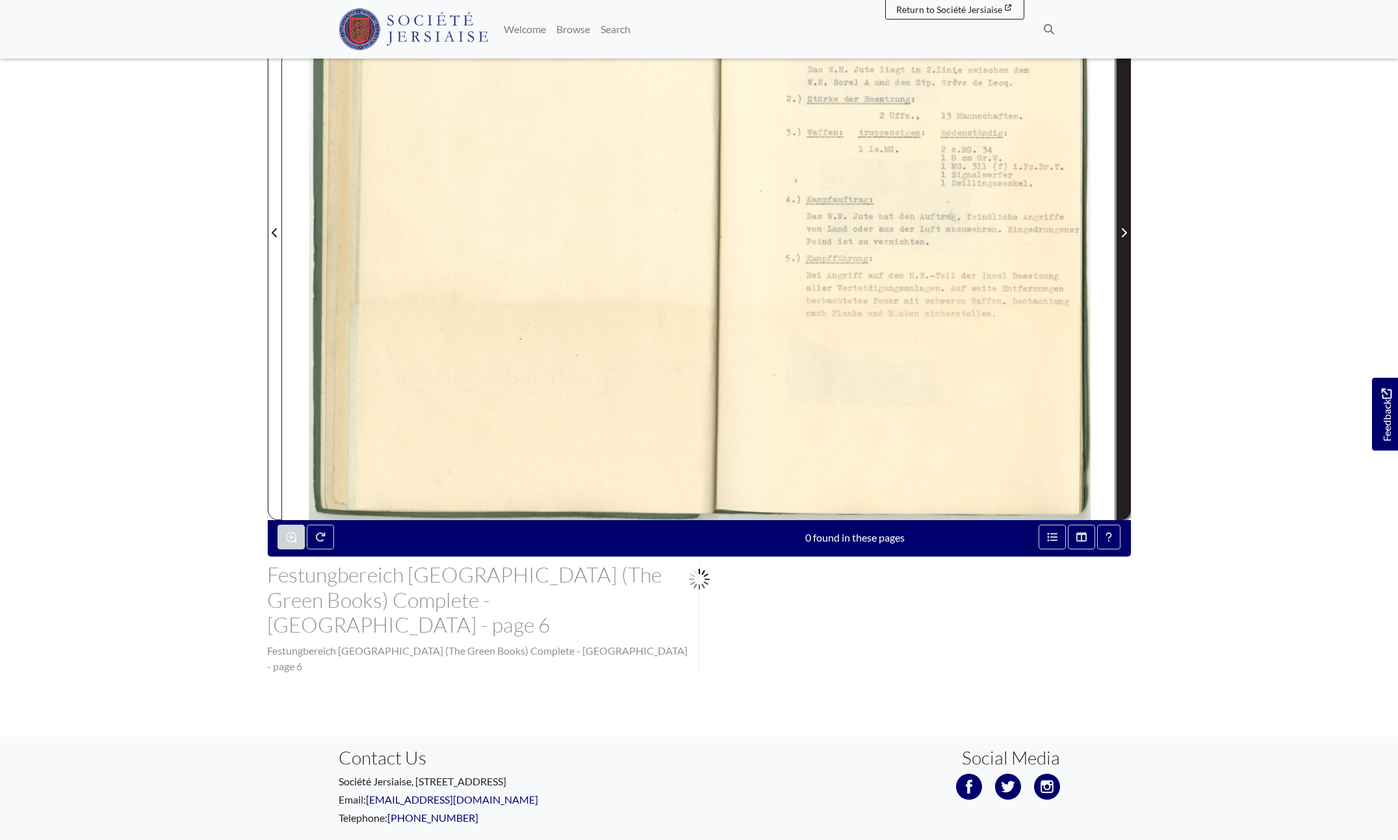
click at [1123, 228] on icon "Next Page" at bounding box center [1123, 232] width 5 height 9
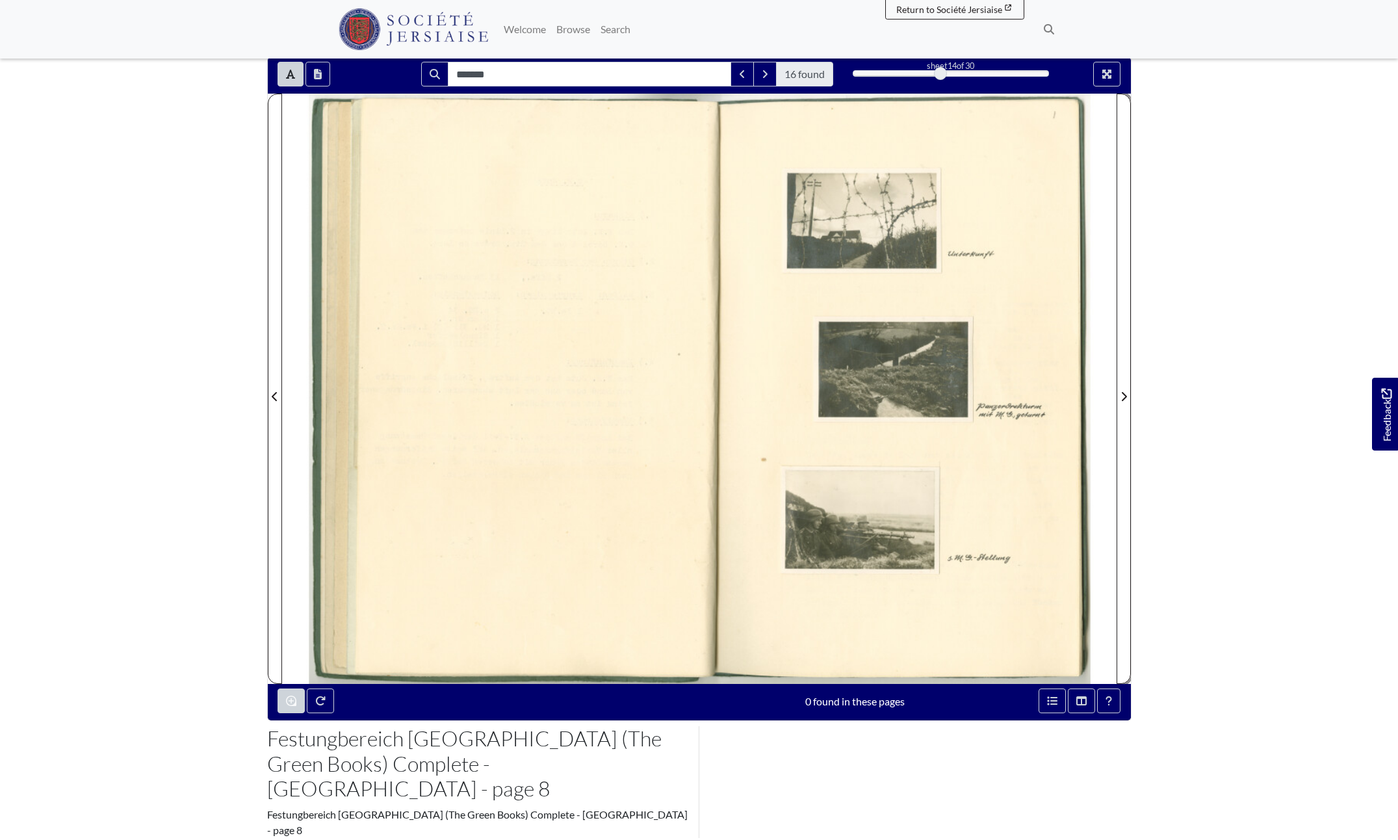
scroll to position [108, 0]
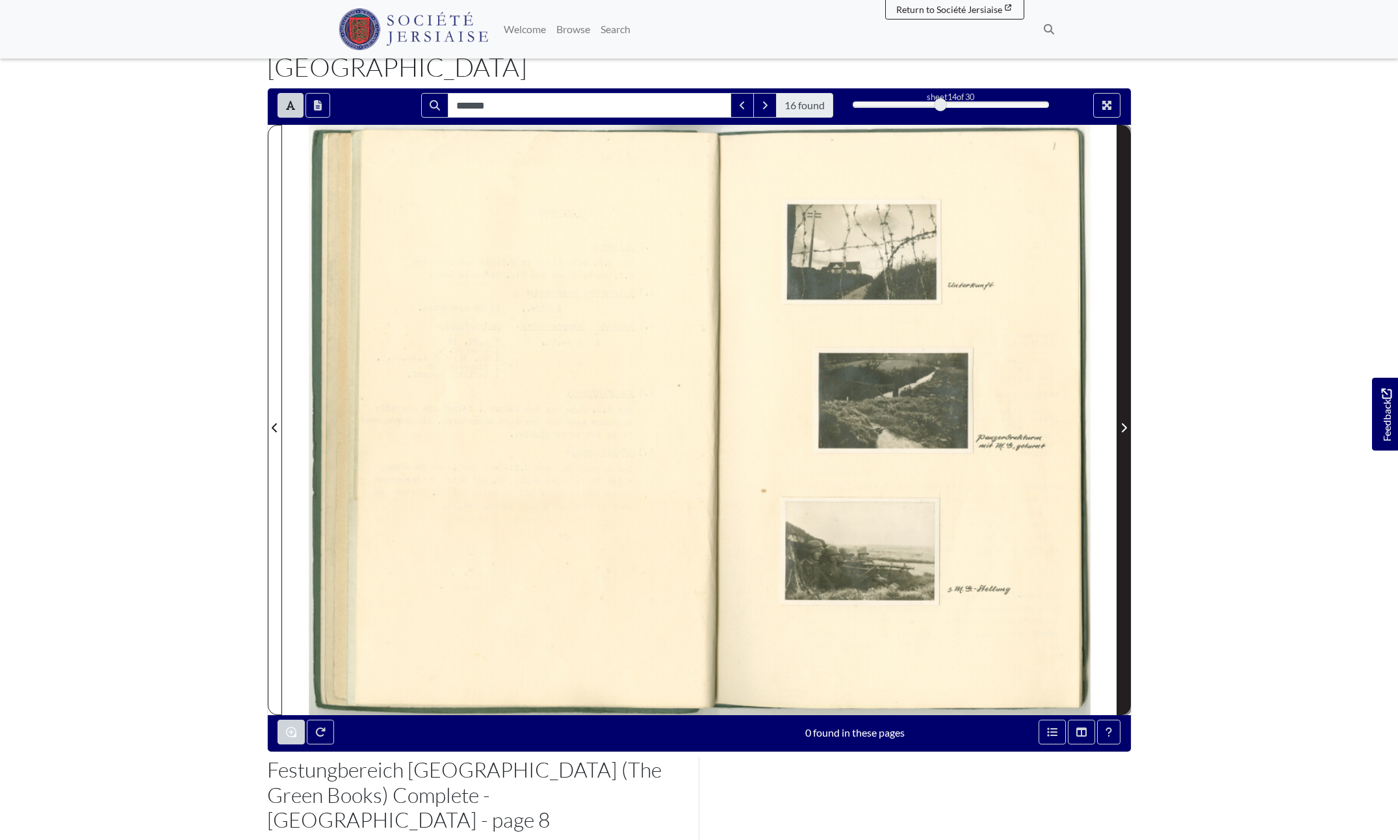
click at [1124, 423] on icon "Next Page" at bounding box center [1123, 427] width 5 height 9
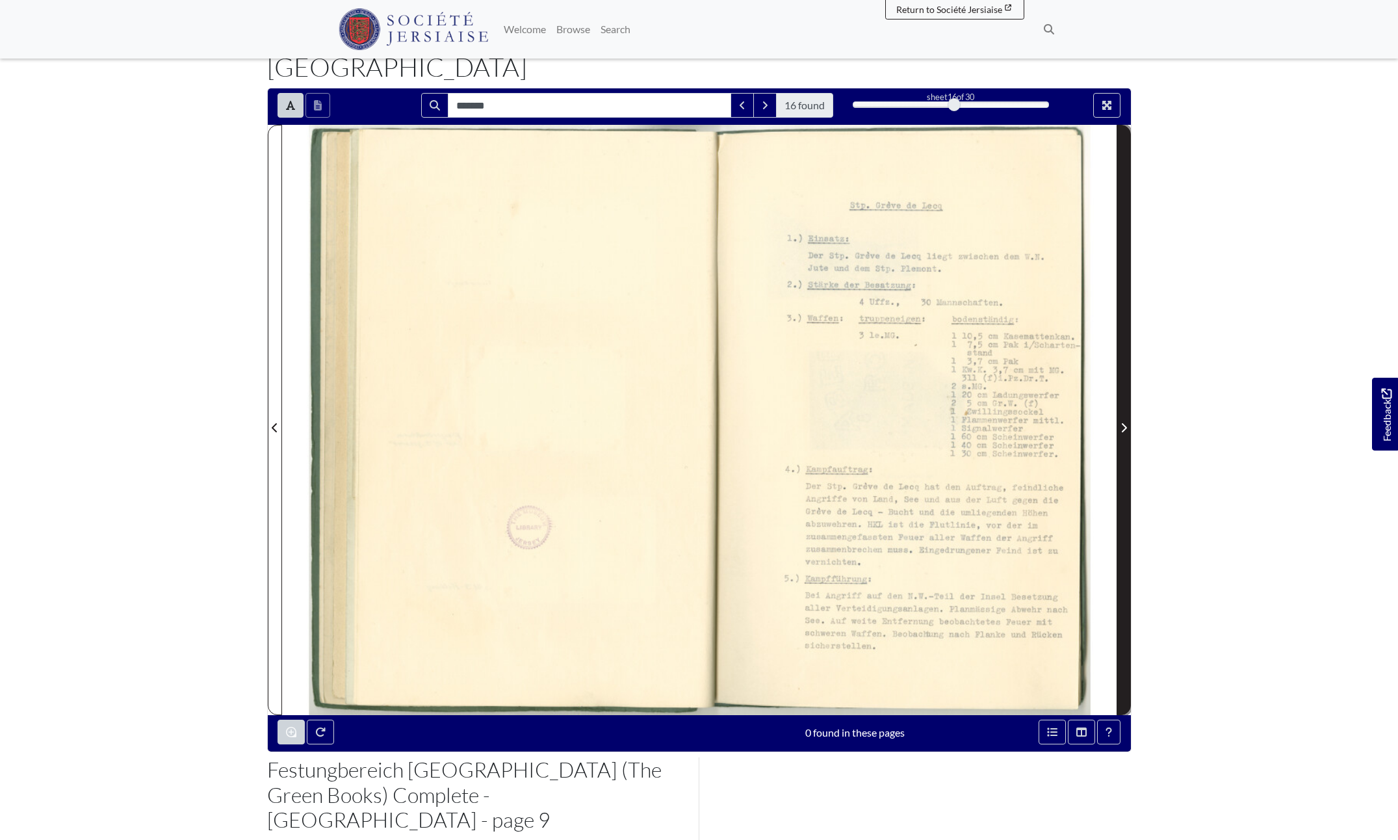
click at [1124, 423] on icon "Next Page" at bounding box center [1123, 427] width 5 height 9
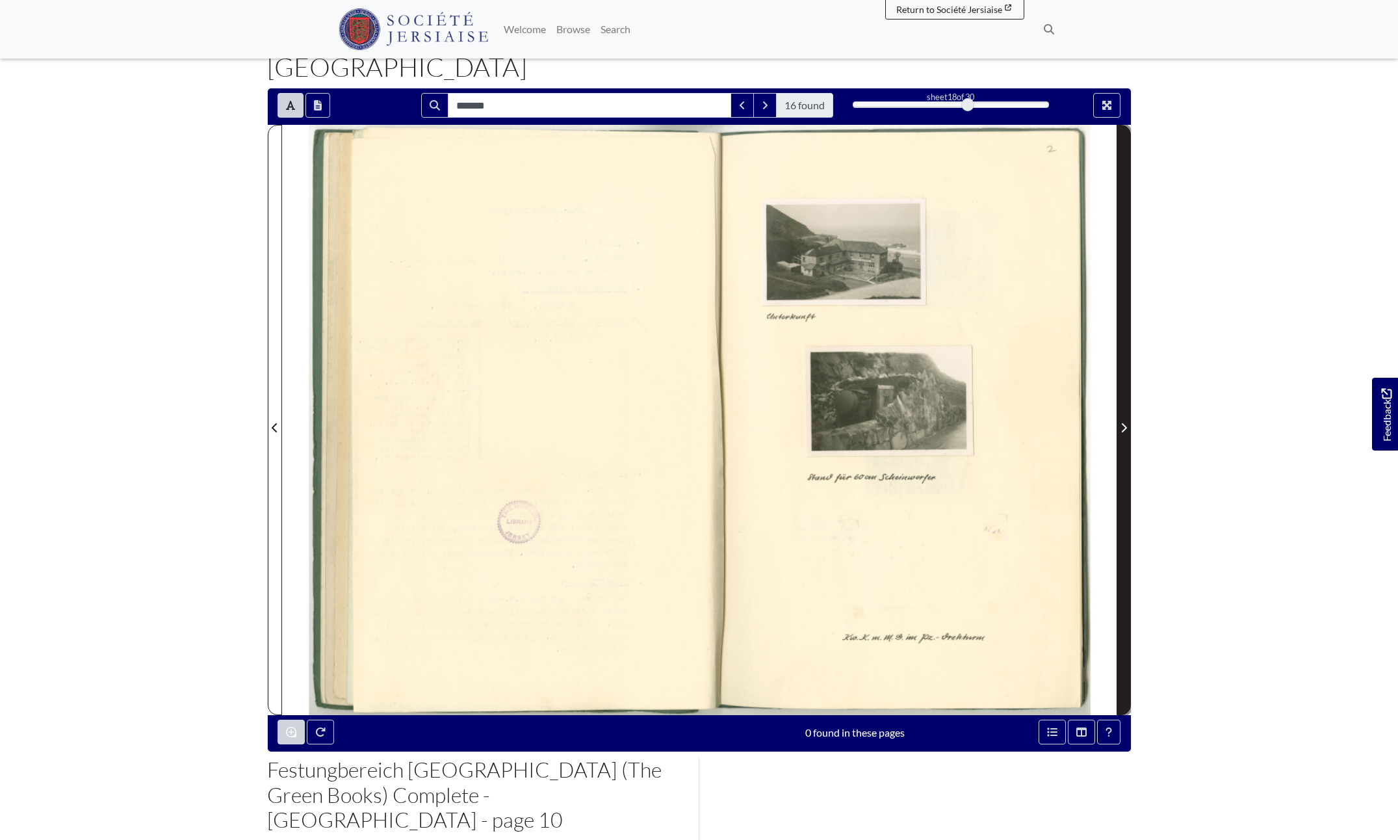
click at [1124, 423] on icon "Next Page" at bounding box center [1123, 427] width 5 height 9
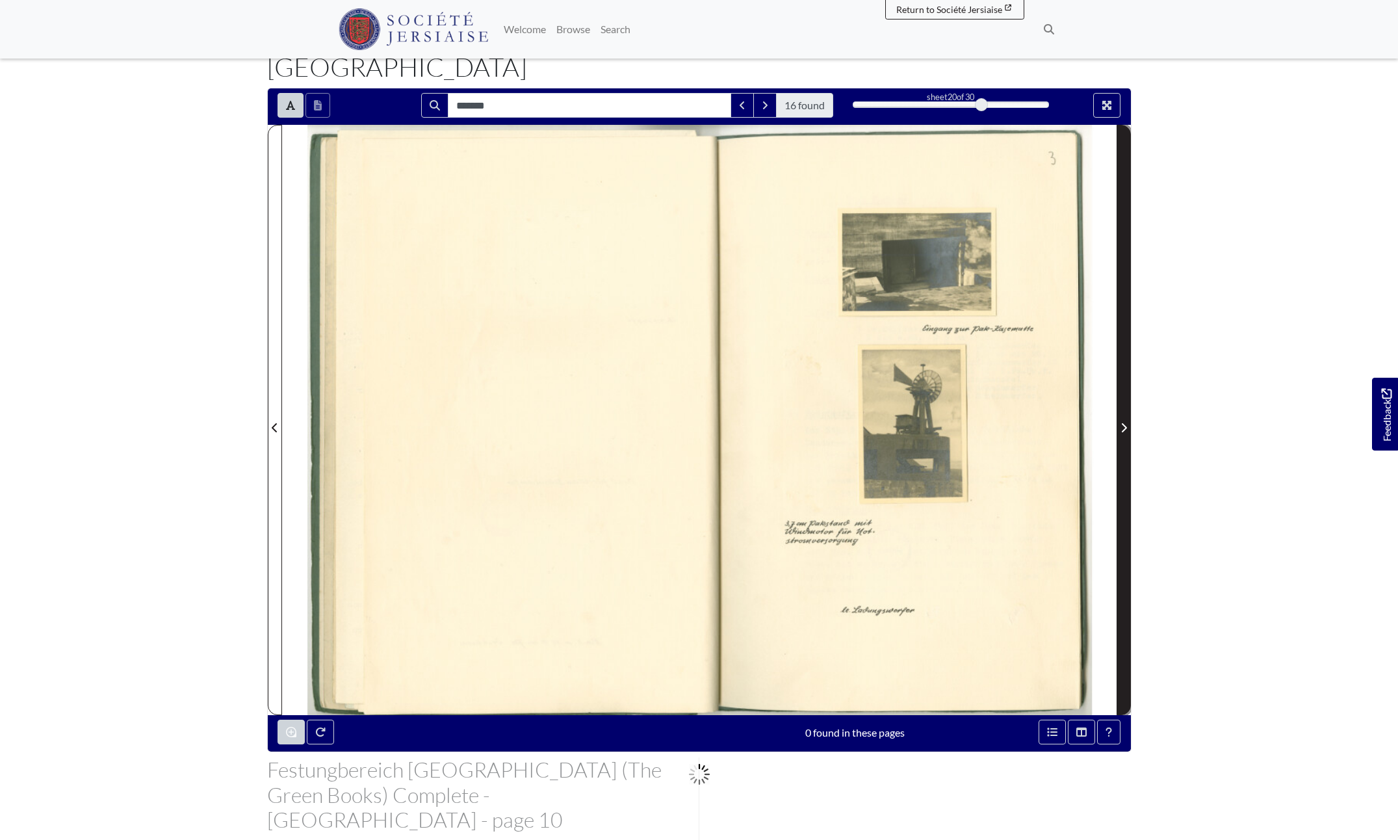
click at [1124, 423] on icon "Next Page" at bounding box center [1123, 427] width 5 height 9
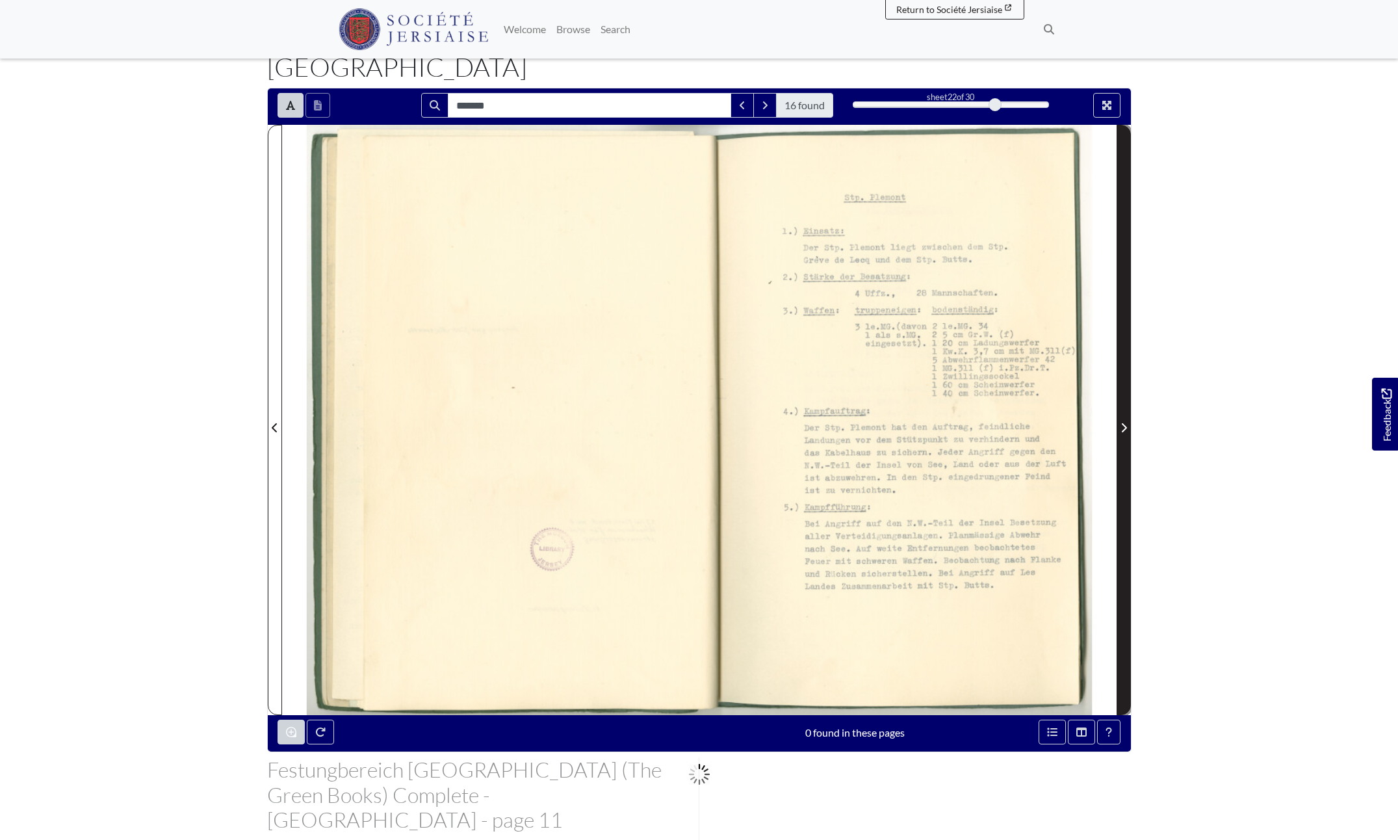
click at [1124, 423] on icon "Next Page" at bounding box center [1123, 427] width 5 height 9
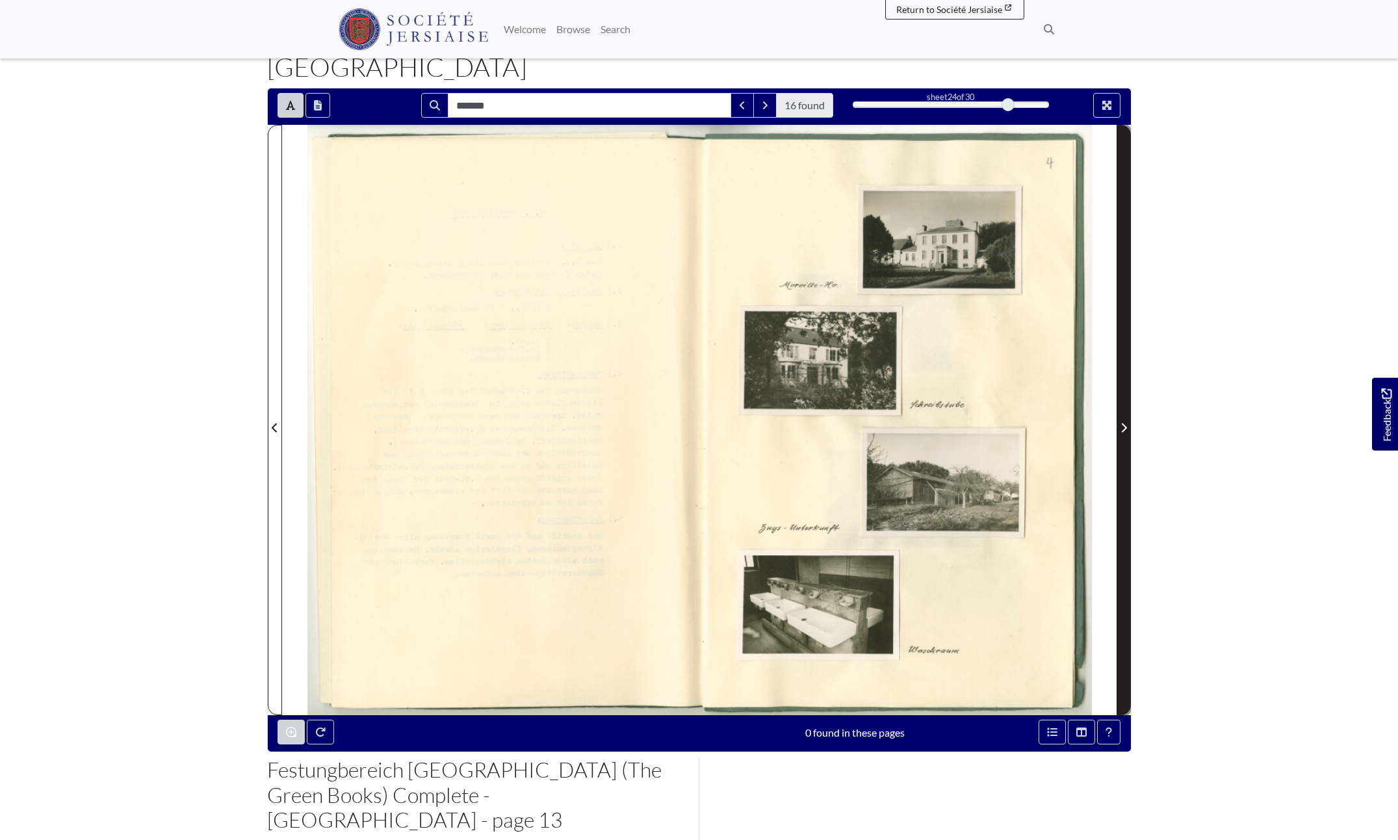
click at [1124, 423] on icon "Next Page" at bounding box center [1124, 428] width 7 height 10
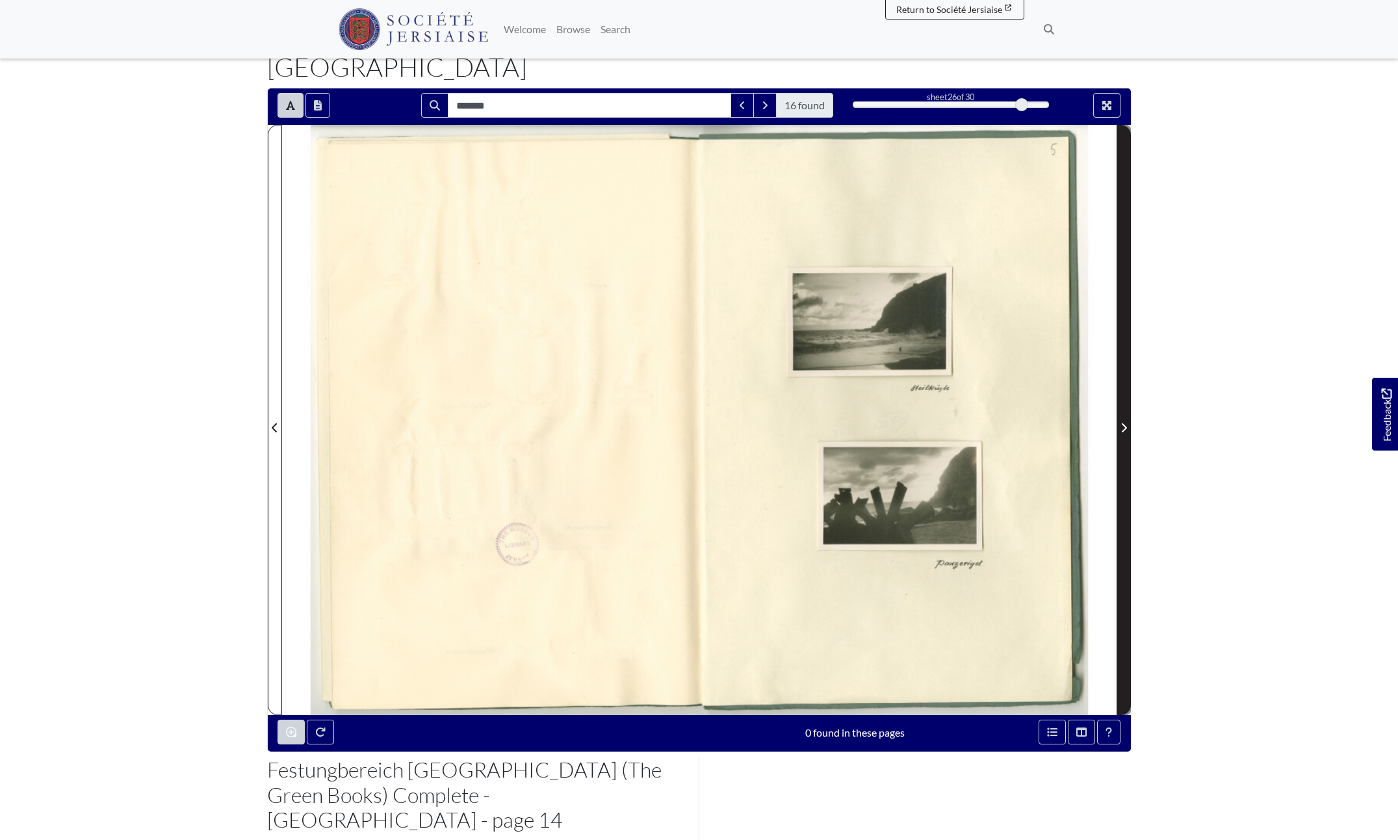
click at [1124, 423] on icon "Next Page" at bounding box center [1124, 428] width 7 height 10
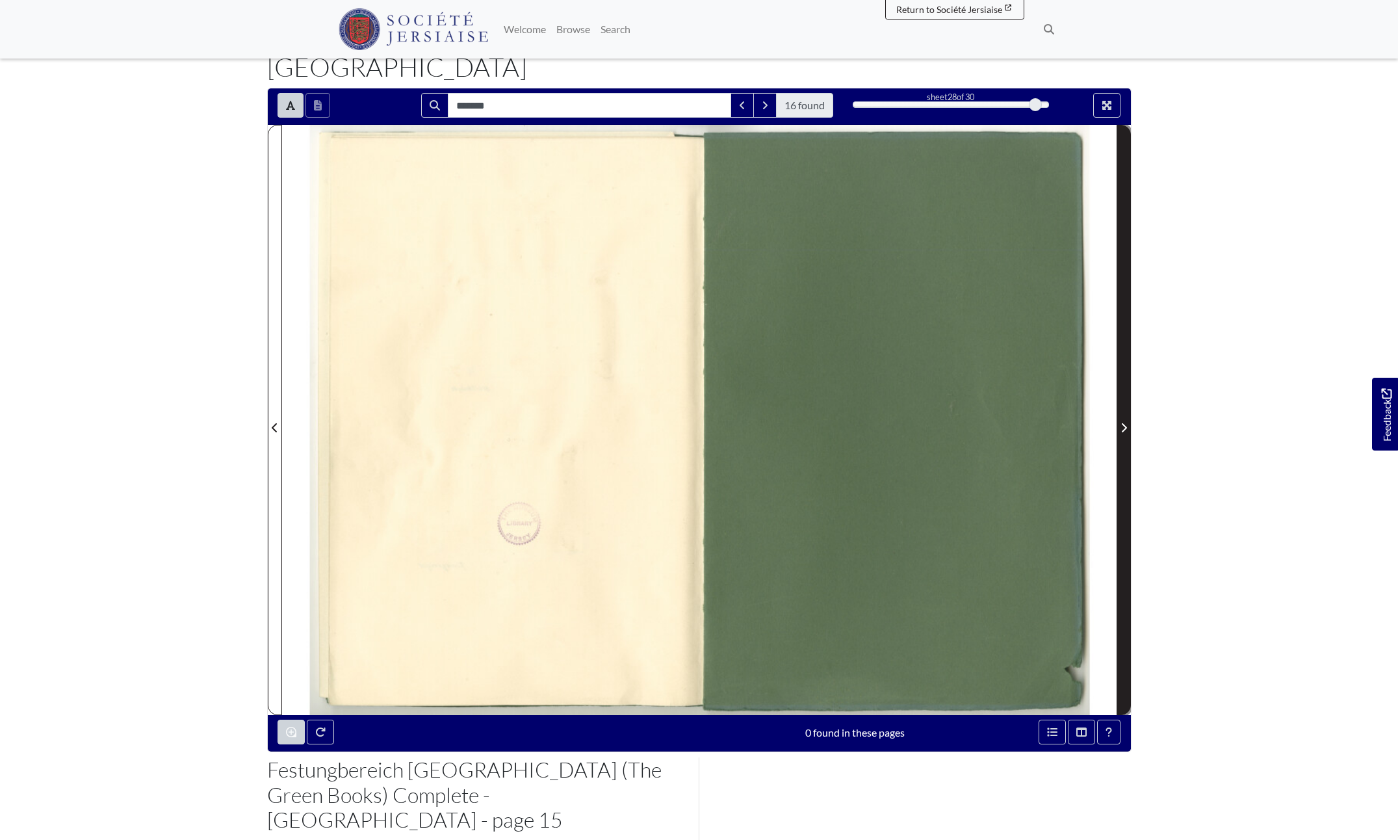
click at [1124, 423] on icon "Next Page" at bounding box center [1124, 428] width 7 height 10
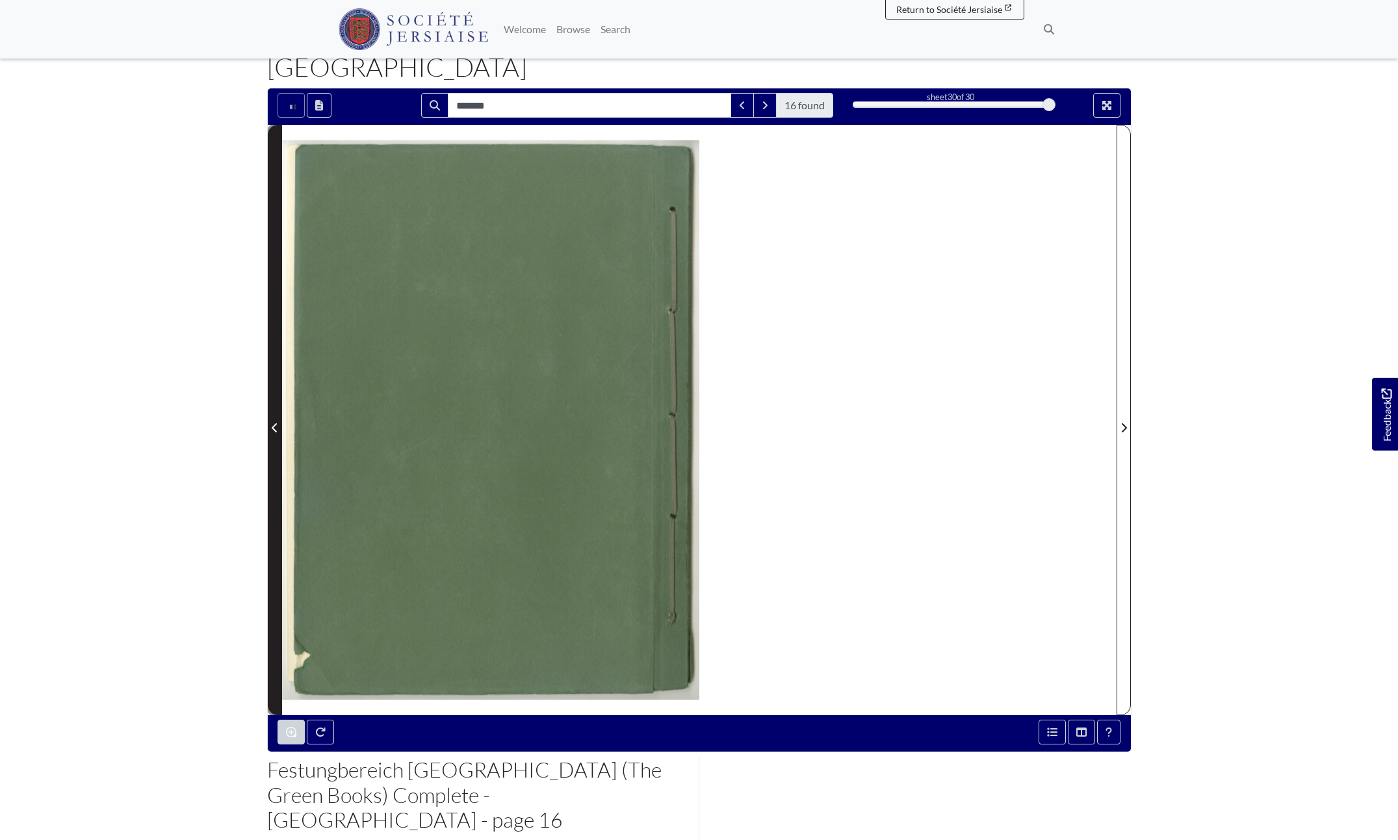
click at [279, 420] on span "Previous Page" at bounding box center [274, 428] width 13 height 16
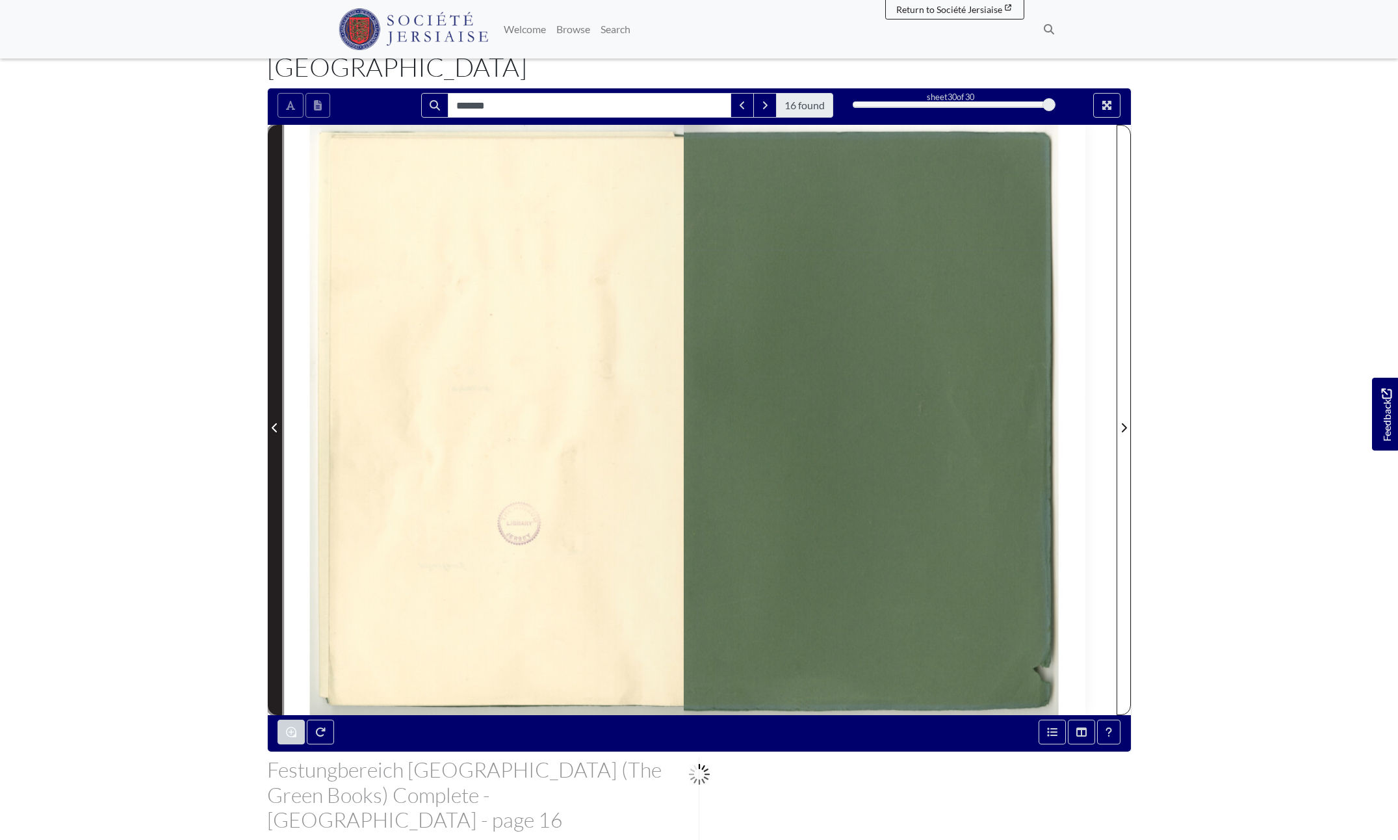
click at [276, 423] on icon "Previous Page" at bounding box center [275, 428] width 7 height 10
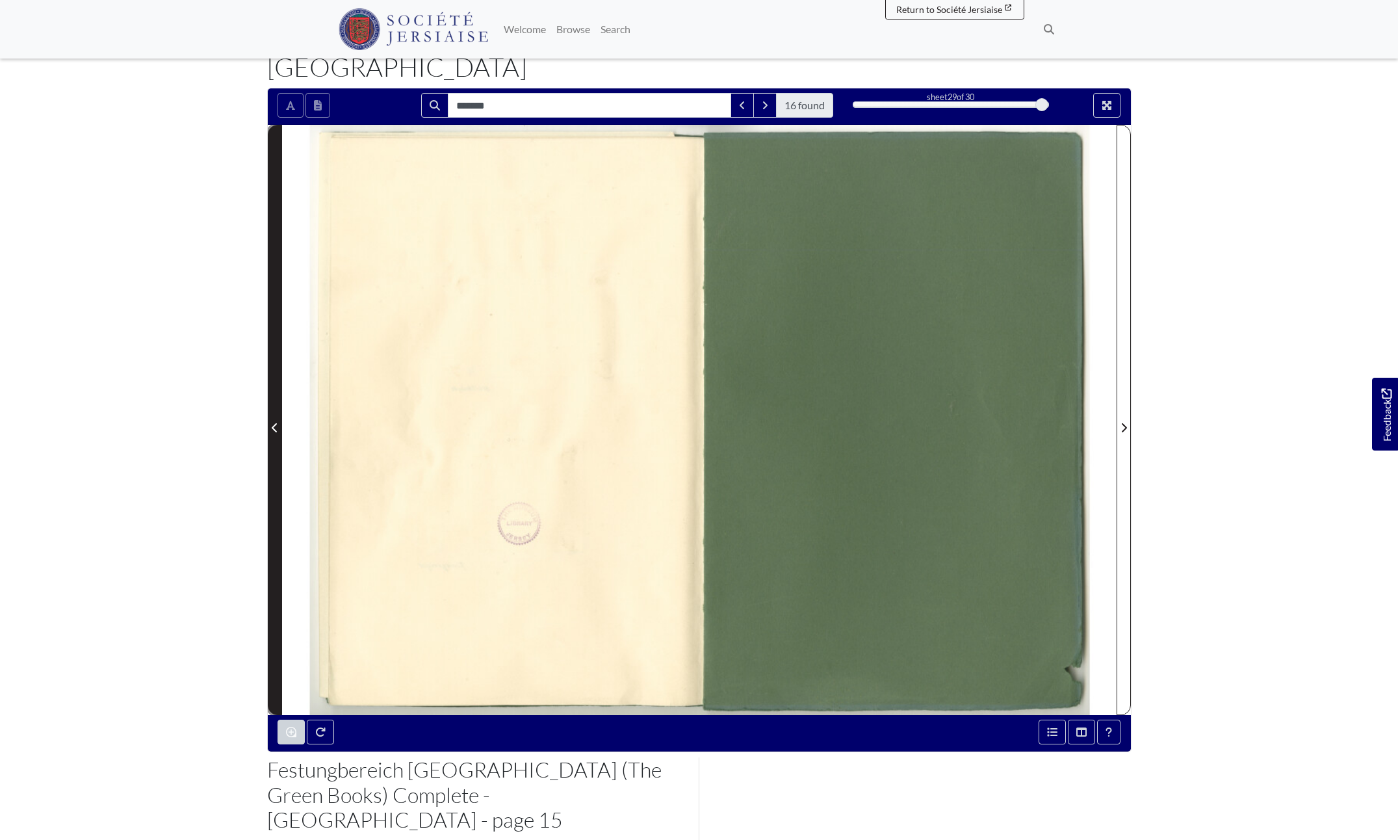
click at [276, 423] on icon "Previous Page" at bounding box center [275, 428] width 7 height 10
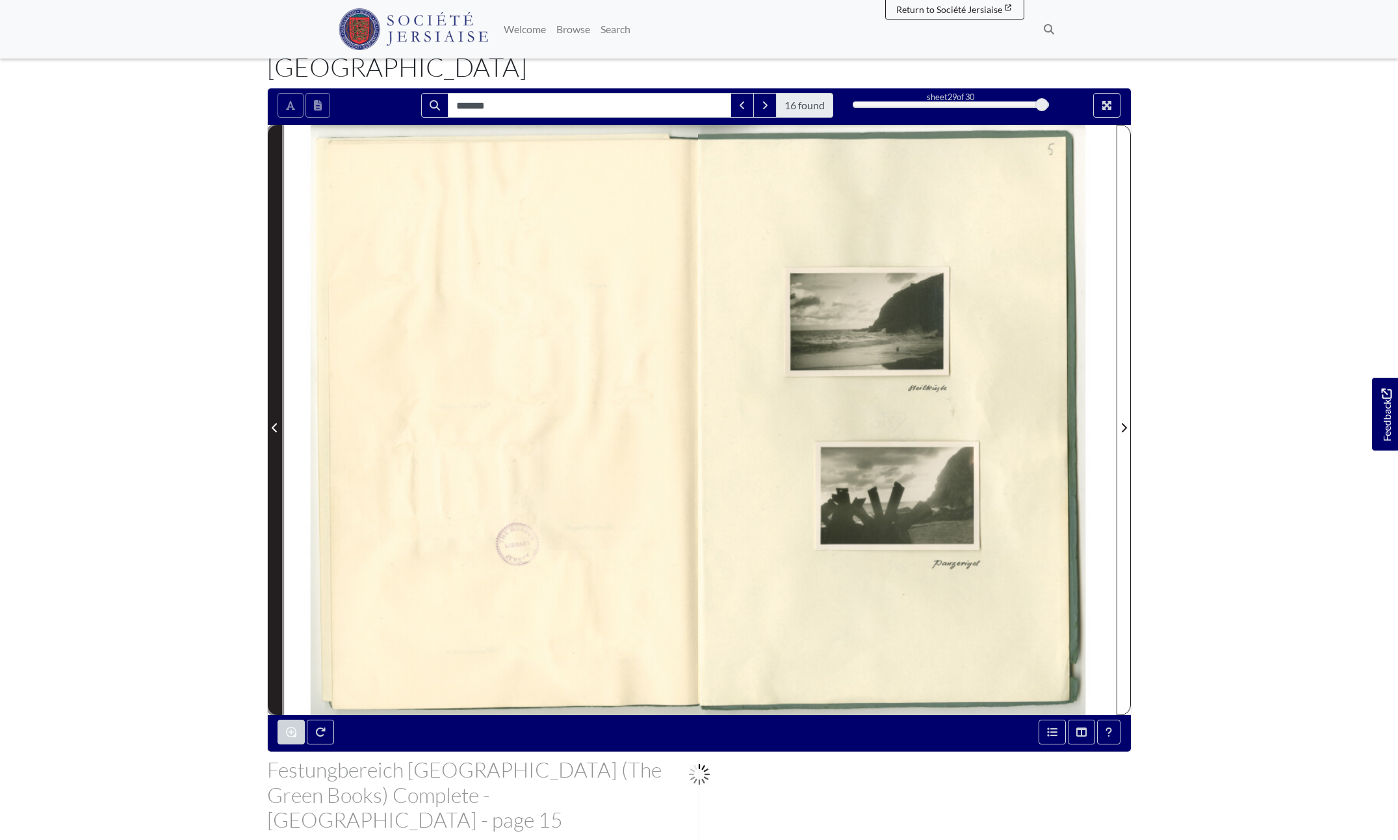
click at [274, 423] on icon "Previous Page" at bounding box center [274, 427] width 5 height 9
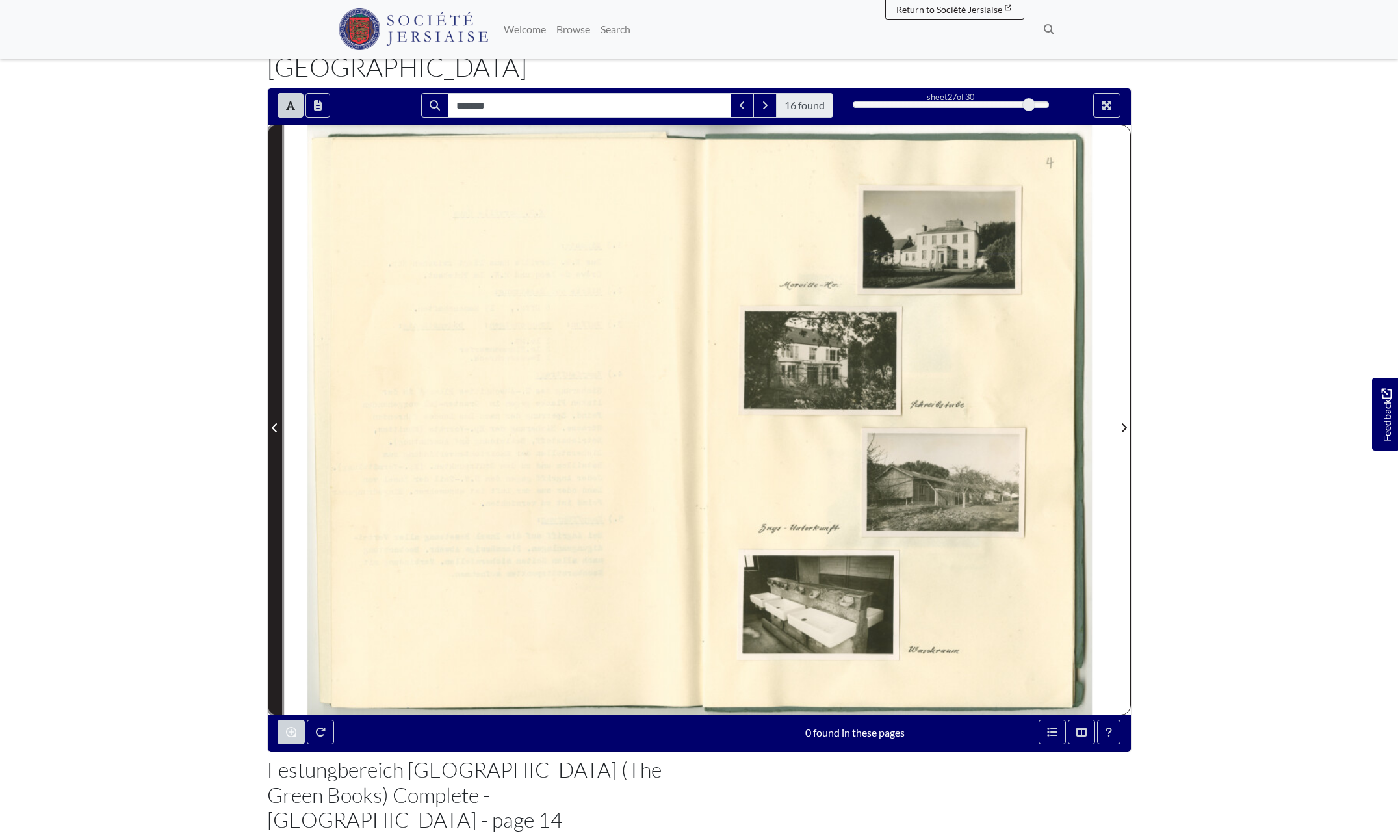
click at [270, 420] on span "Previous Page" at bounding box center [274, 428] width 13 height 16
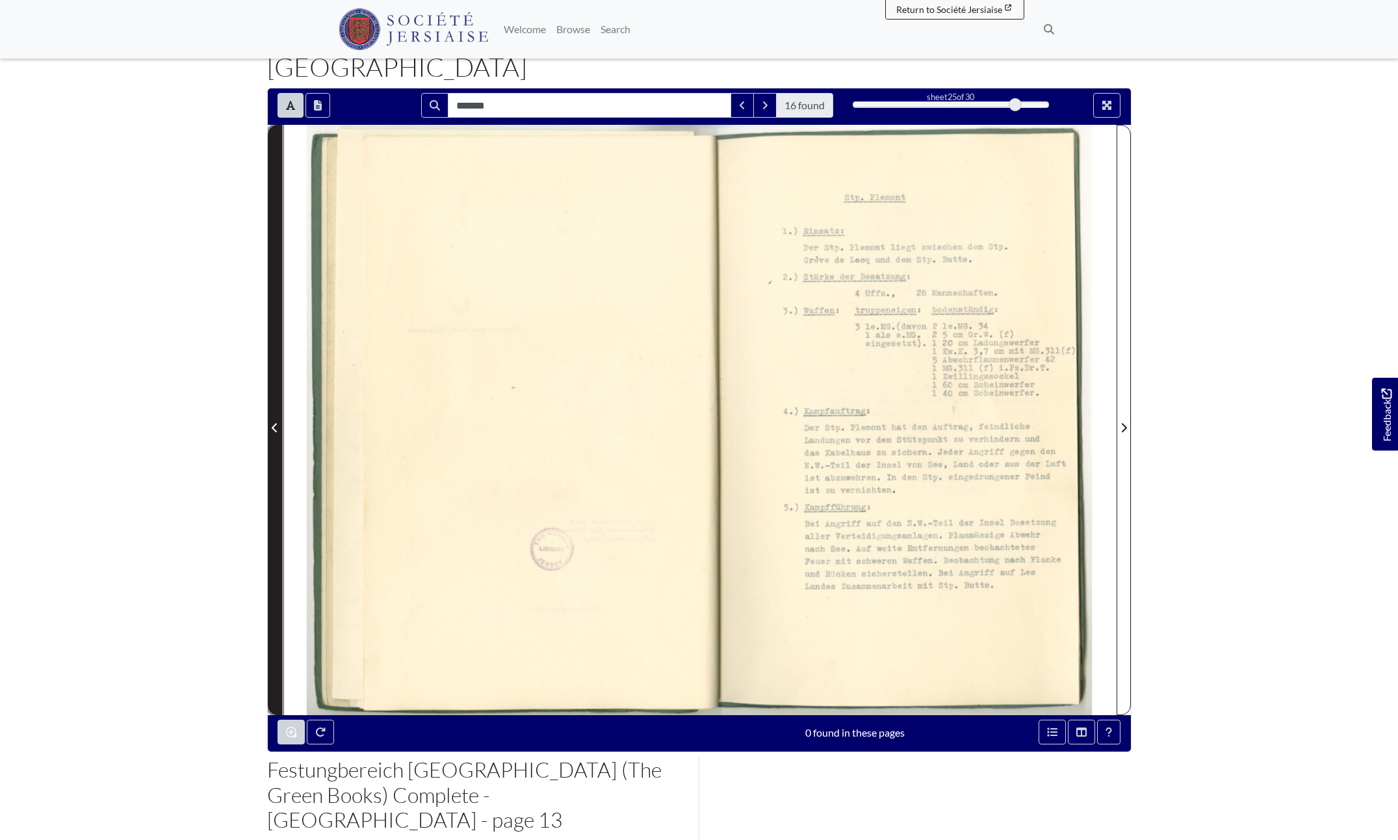
click at [270, 420] on span "Previous Page" at bounding box center [274, 428] width 13 height 16
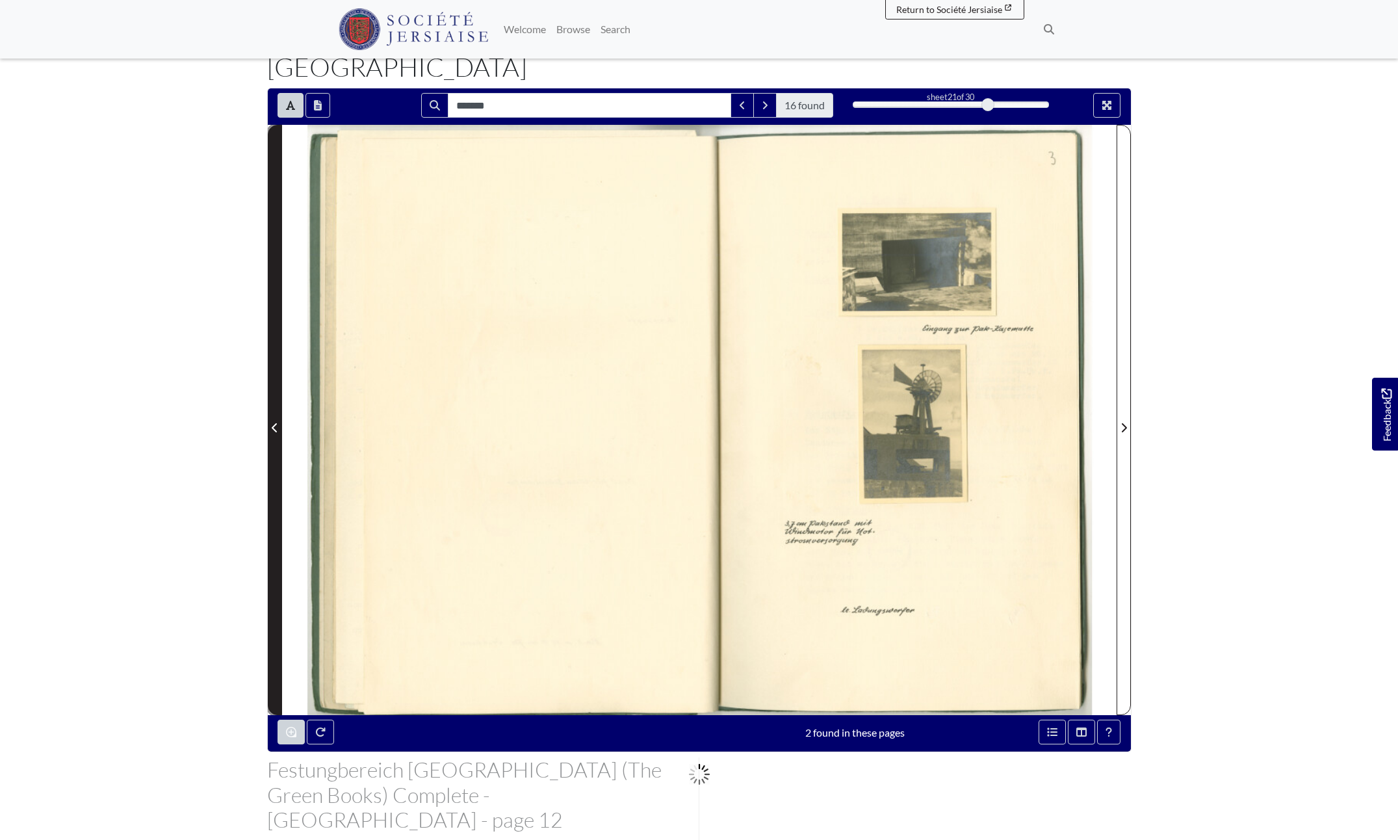
click at [270, 420] on span "Previous Page" at bounding box center [274, 428] width 13 height 16
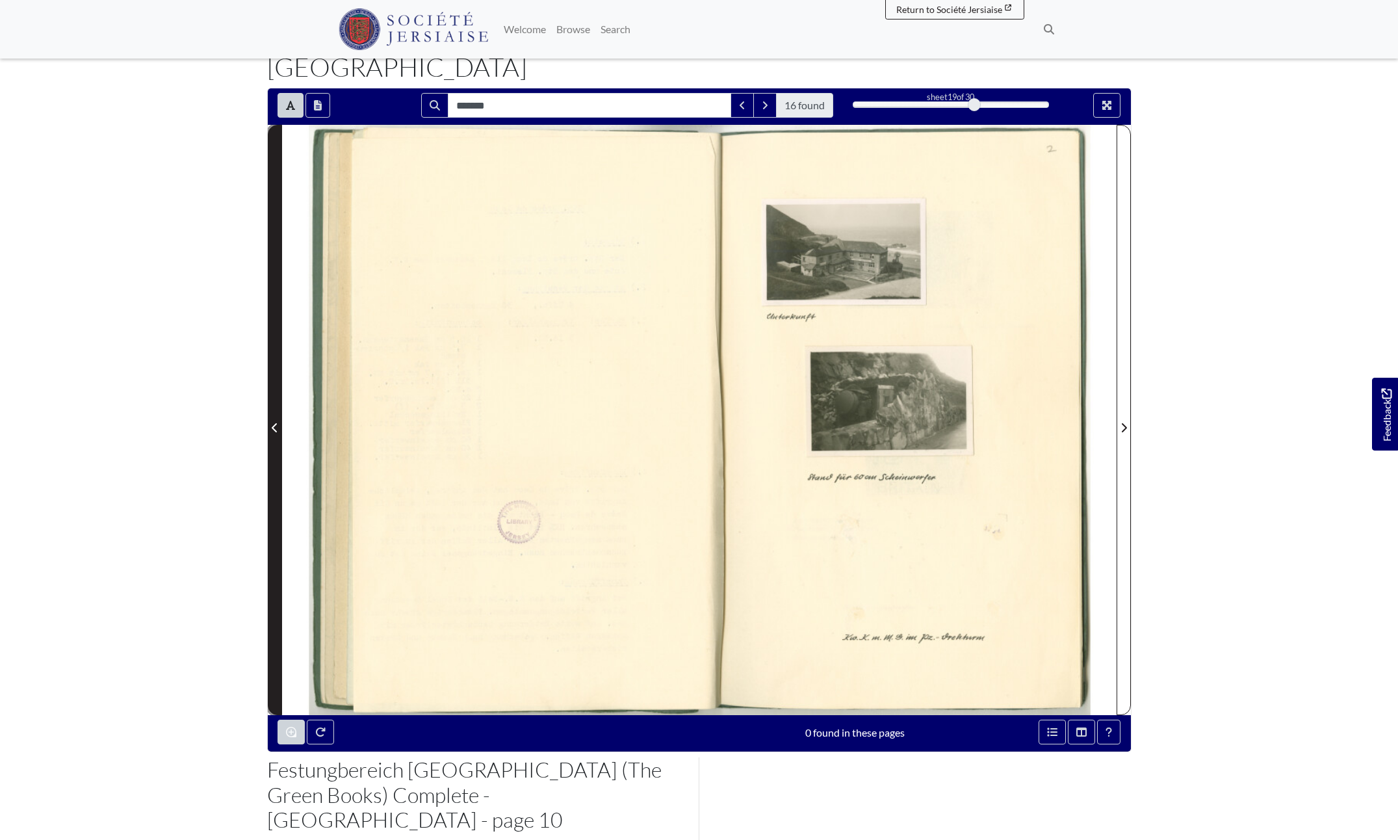
click at [270, 420] on span "Previous Page" at bounding box center [274, 428] width 13 height 16
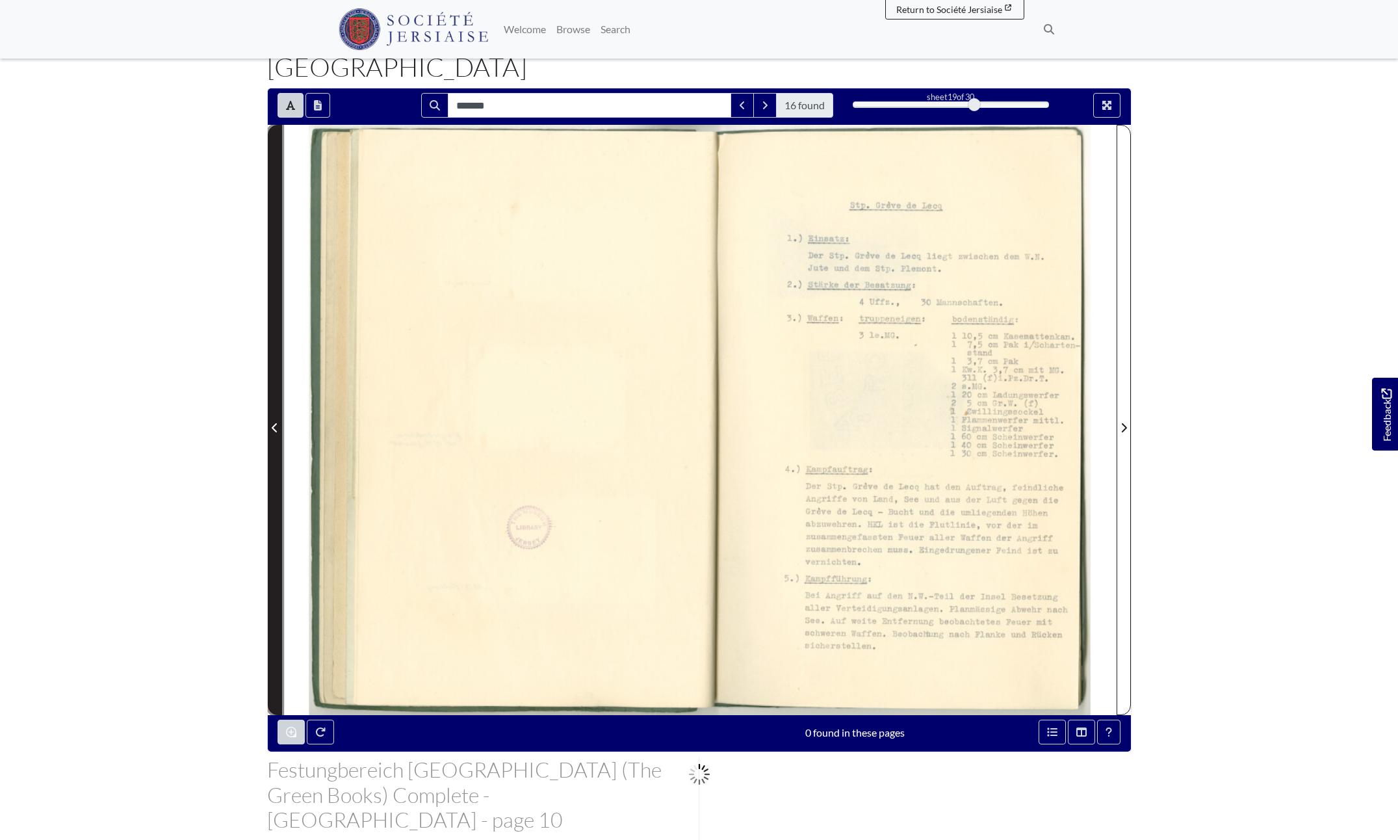
click at [270, 420] on span "Previous Page" at bounding box center [274, 428] width 13 height 16
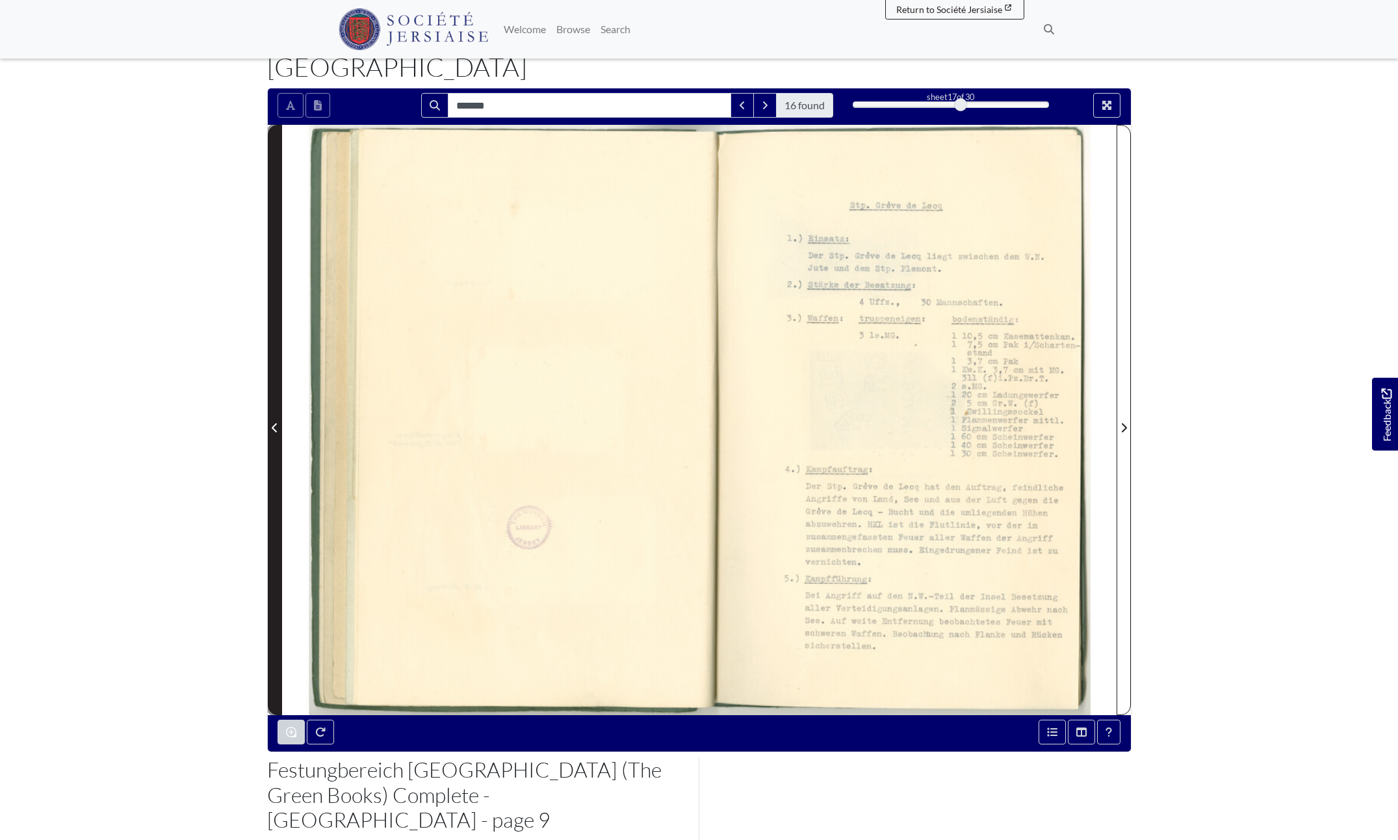
click at [270, 420] on span "Previous Page" at bounding box center [274, 428] width 13 height 16
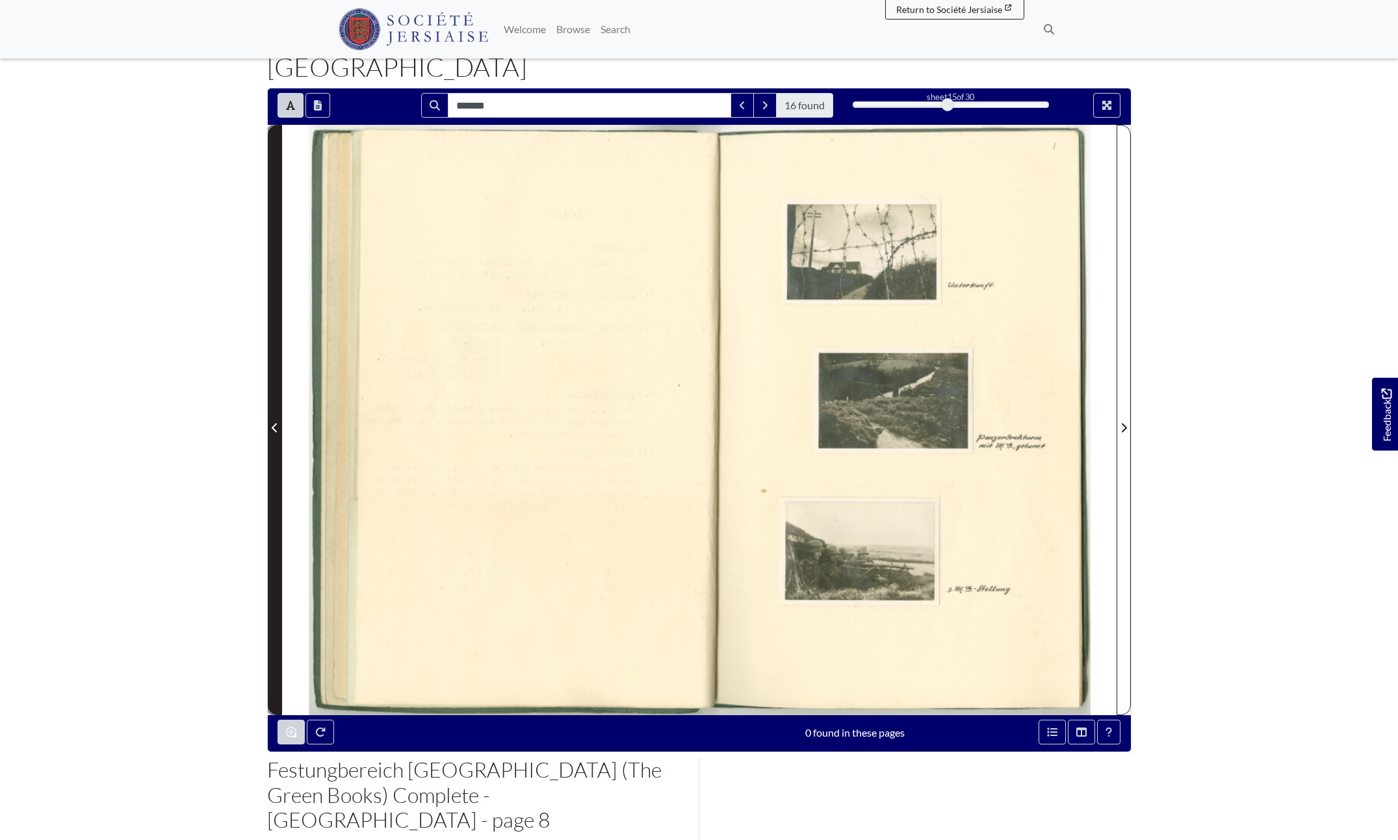
click at [270, 420] on span "Previous Page" at bounding box center [274, 428] width 13 height 16
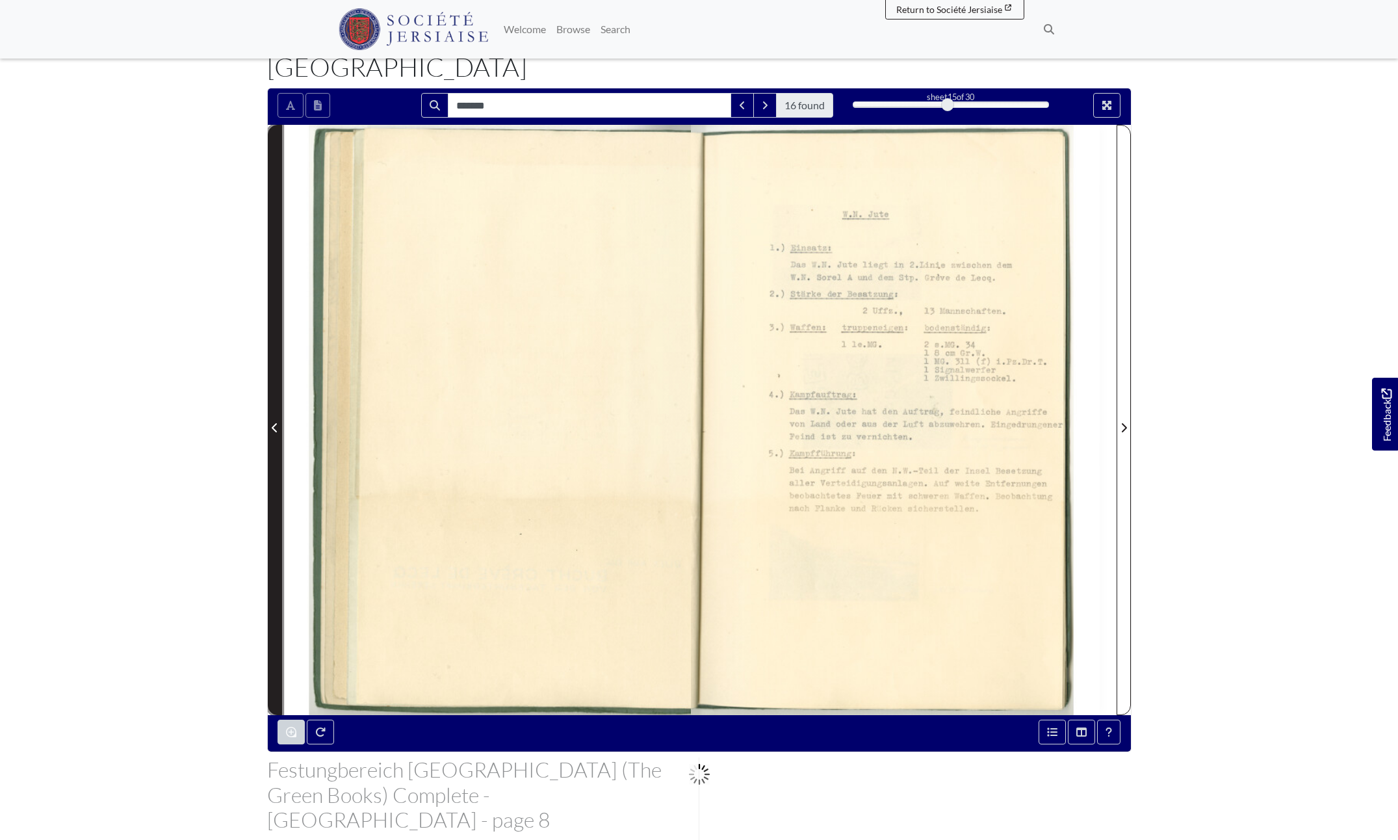
click at [270, 420] on span "Previous Page" at bounding box center [274, 428] width 13 height 16
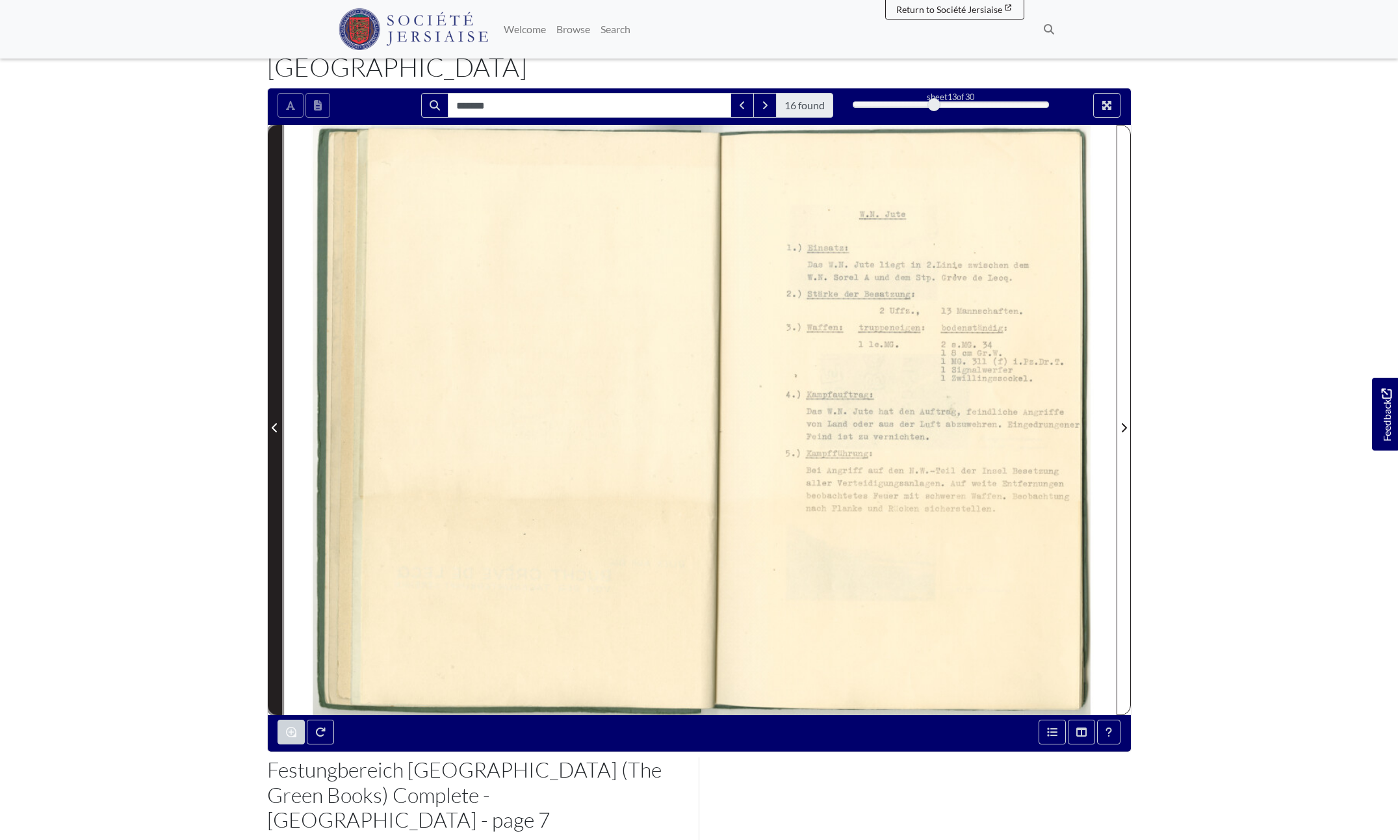
click at [270, 420] on span "Previous Page" at bounding box center [274, 428] width 13 height 16
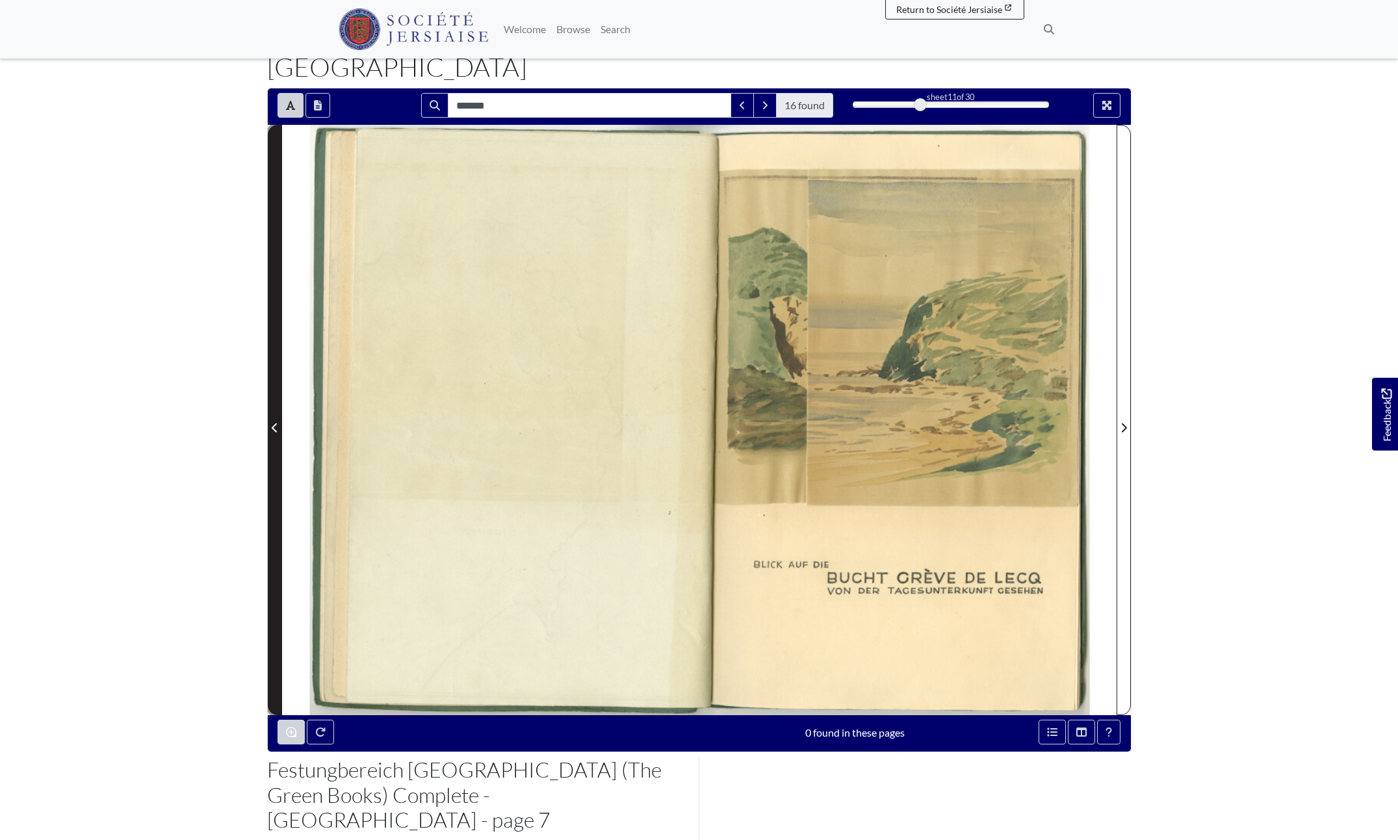
click at [270, 420] on span "Previous Page" at bounding box center [274, 428] width 13 height 16
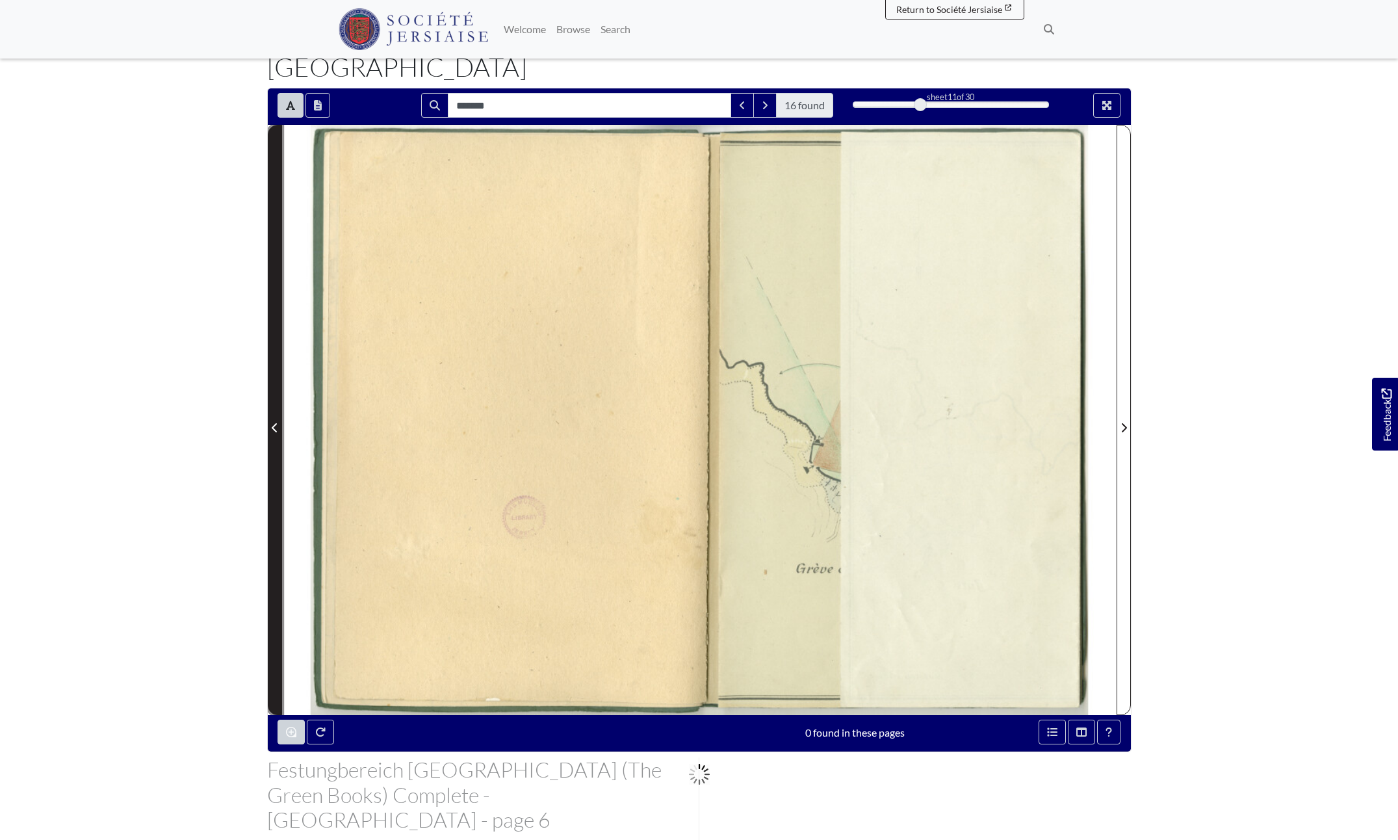
click at [270, 420] on span "Previous Page" at bounding box center [274, 428] width 13 height 16
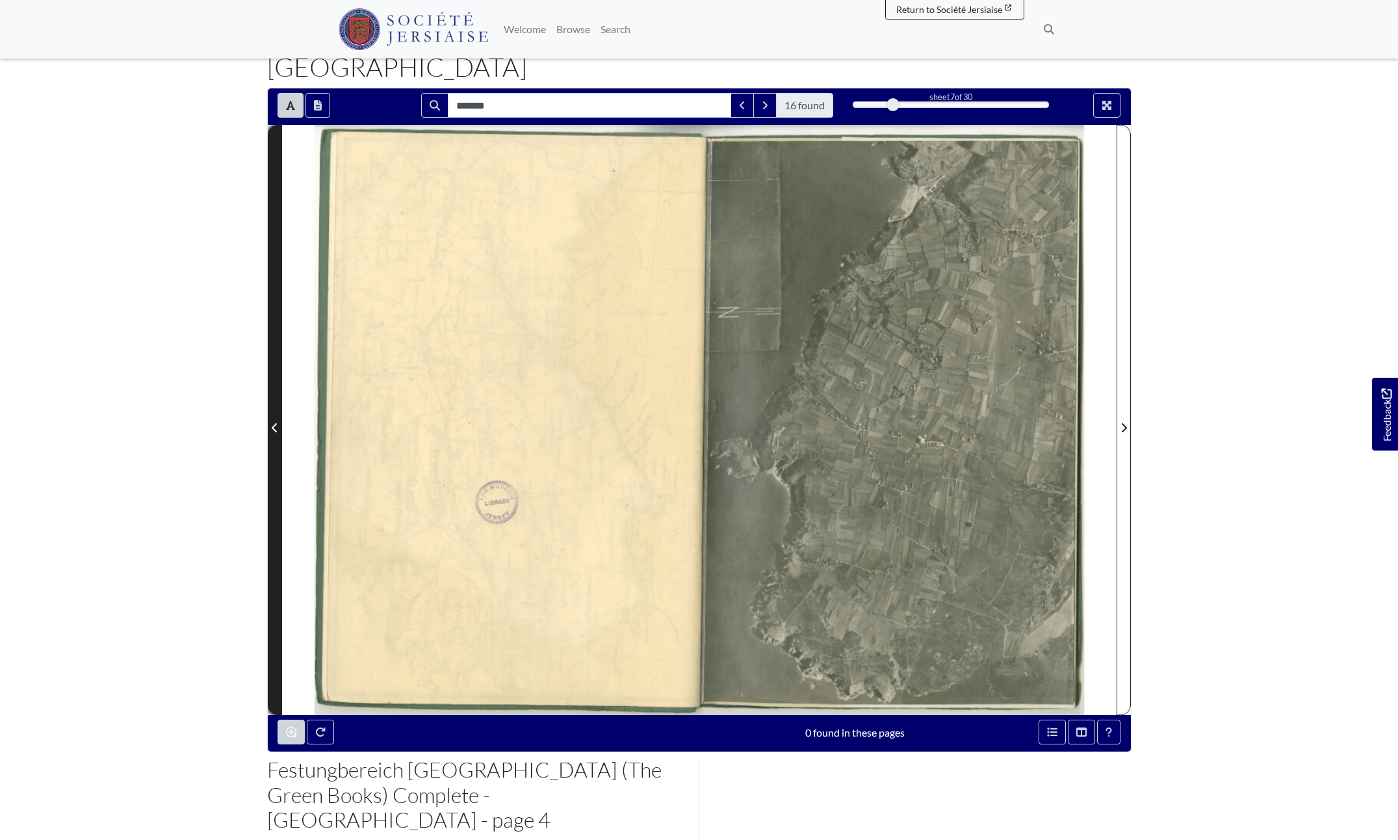
click at [270, 420] on span "Previous Page" at bounding box center [274, 428] width 13 height 16
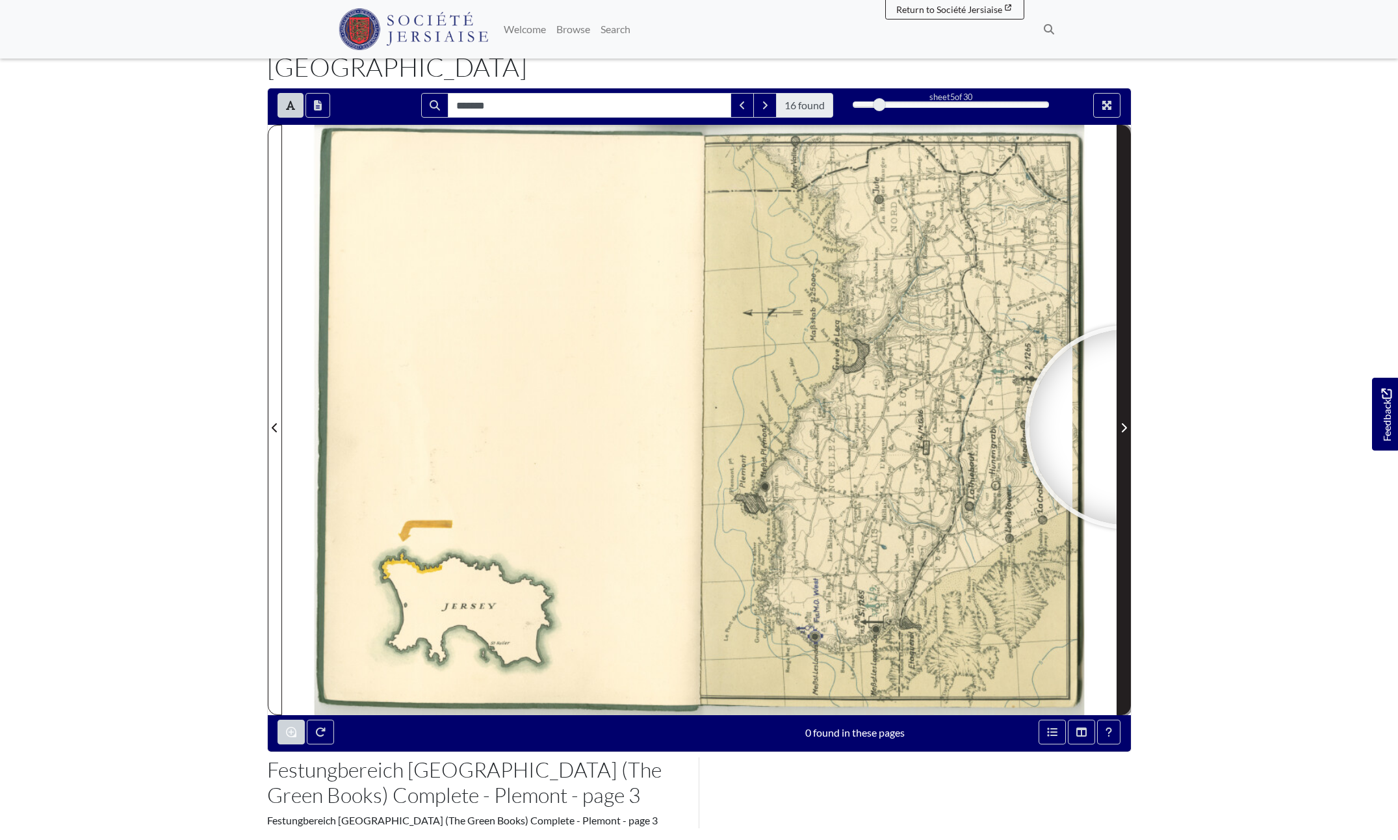
click at [1127, 420] on span "Next Page" at bounding box center [1124, 428] width 13 height 16
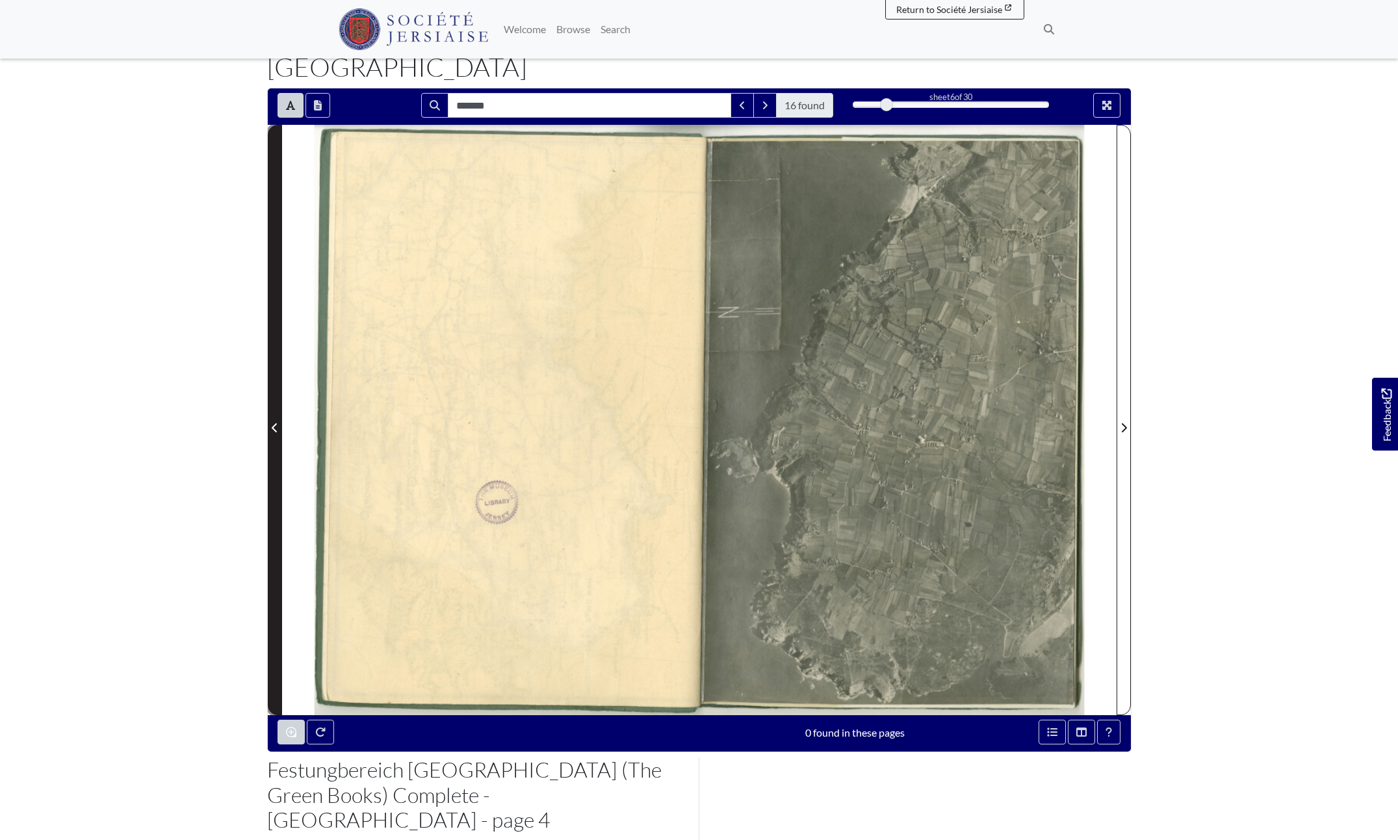
click at [280, 420] on span "Previous Page" at bounding box center [274, 428] width 13 height 16
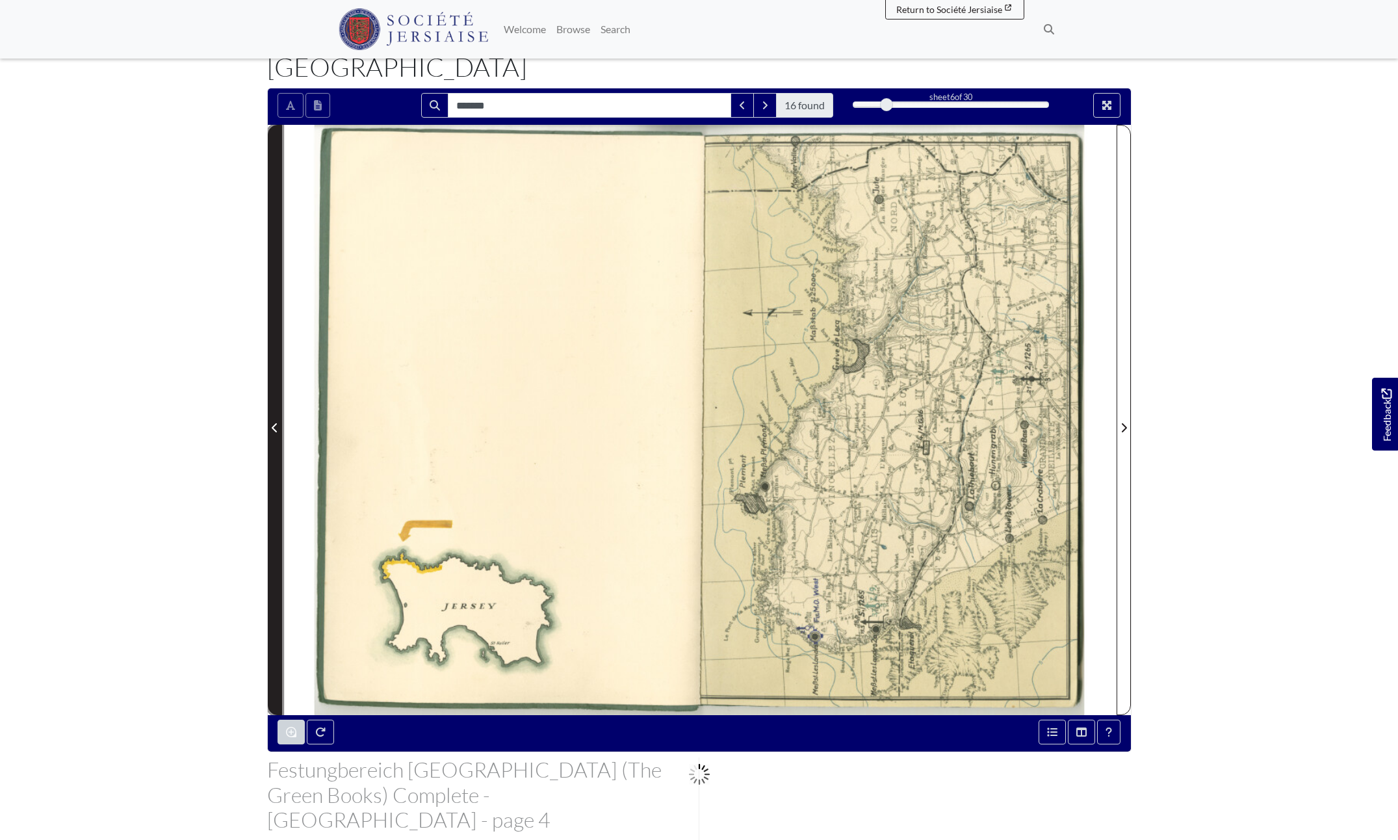
click at [274, 423] on icon "Previous Page" at bounding box center [275, 428] width 7 height 10
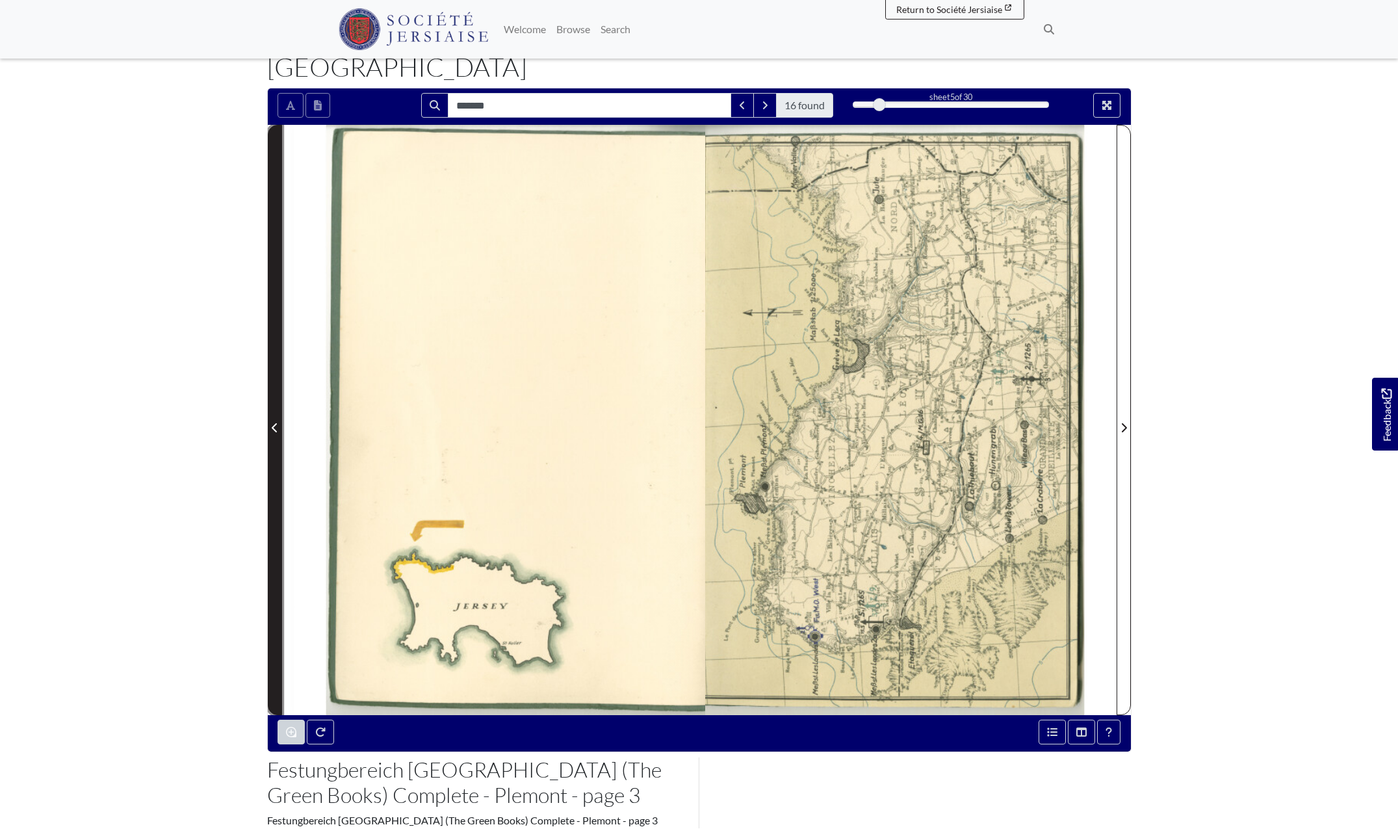
click icon "Previous Page"
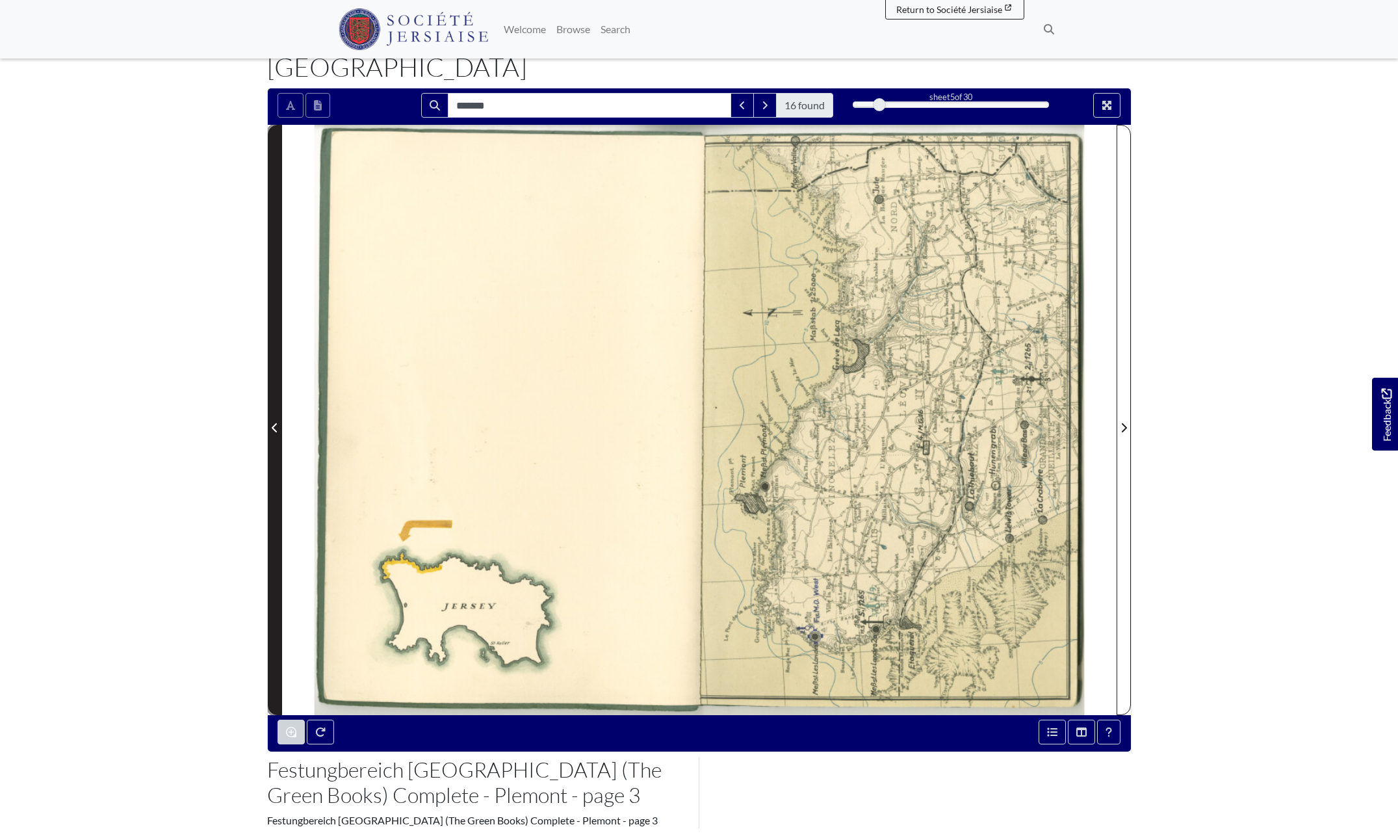
click icon "Previous Page"
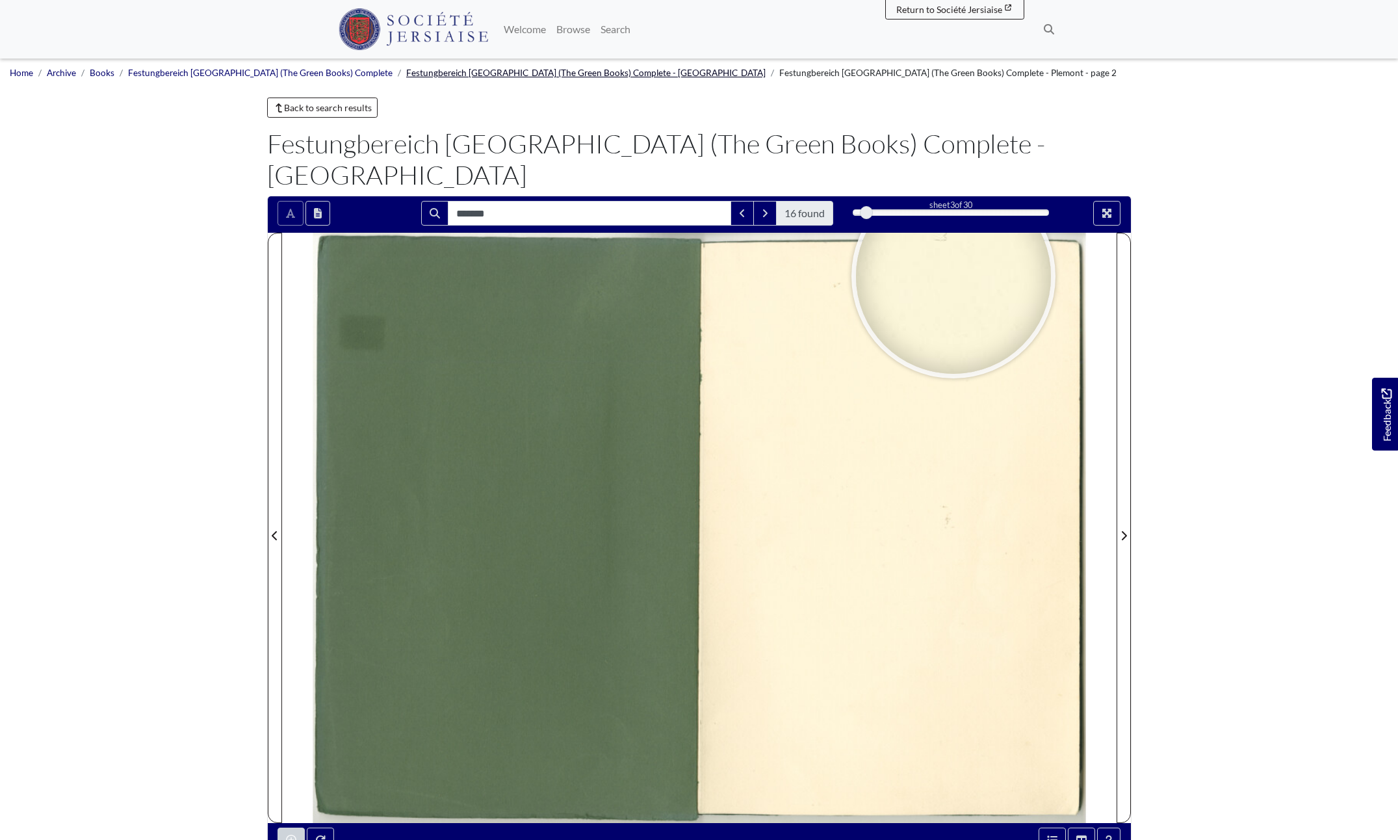
click link "Festungbereich [GEOGRAPHIC_DATA] (The Green Books) Complete - [GEOGRAPHIC_DATA]"
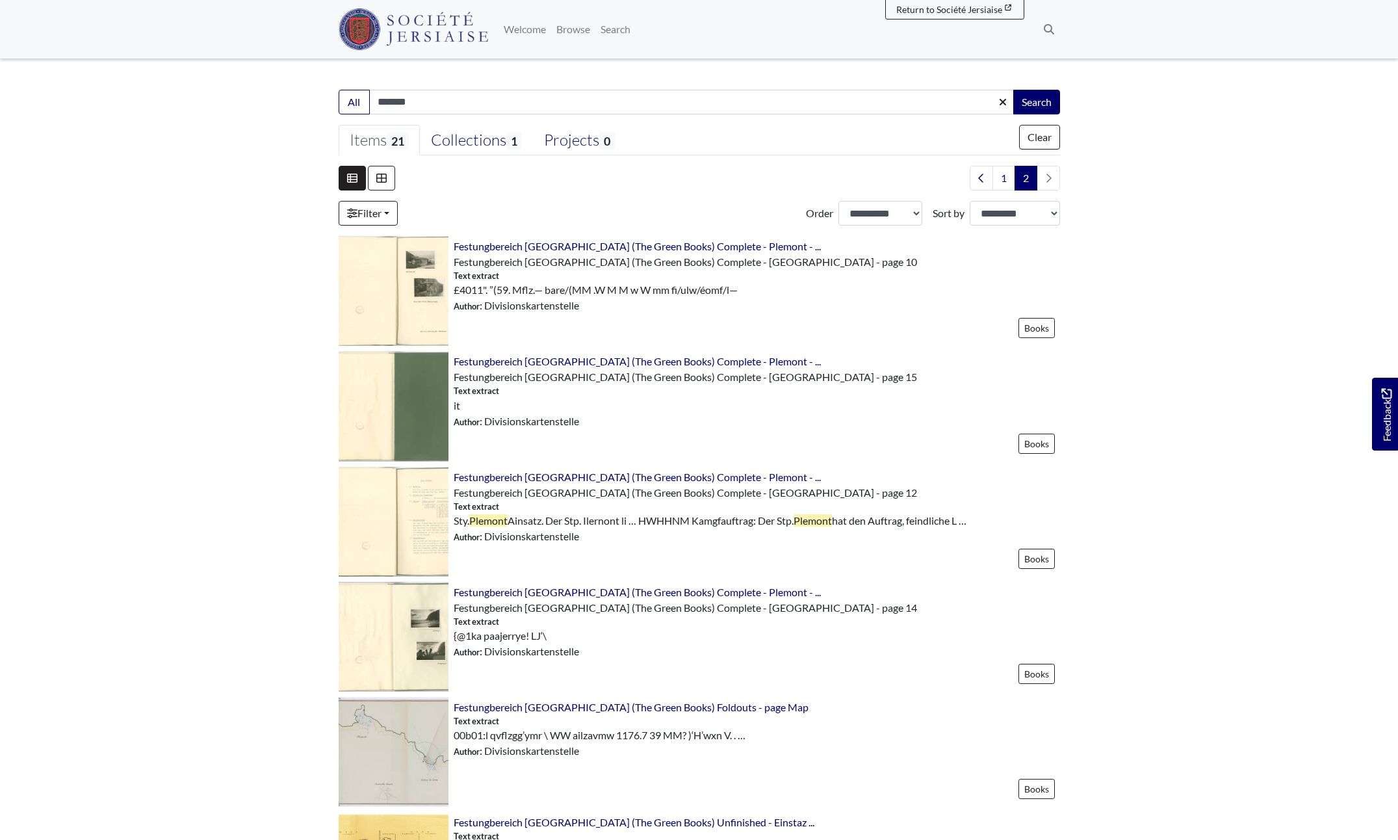
scroll to position [520, 0]
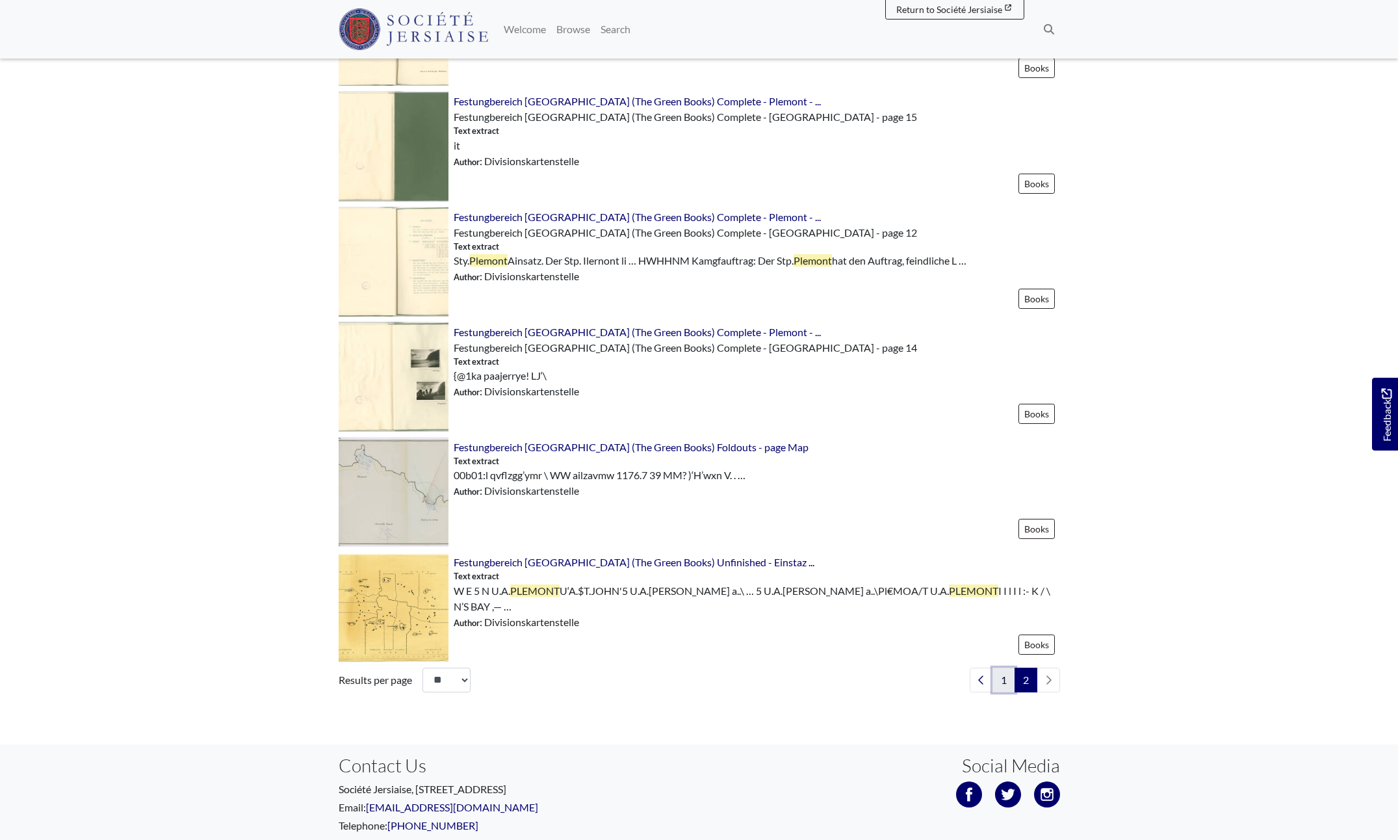
click at [1002, 678] on link "1" at bounding box center [1004, 680] width 23 height 25
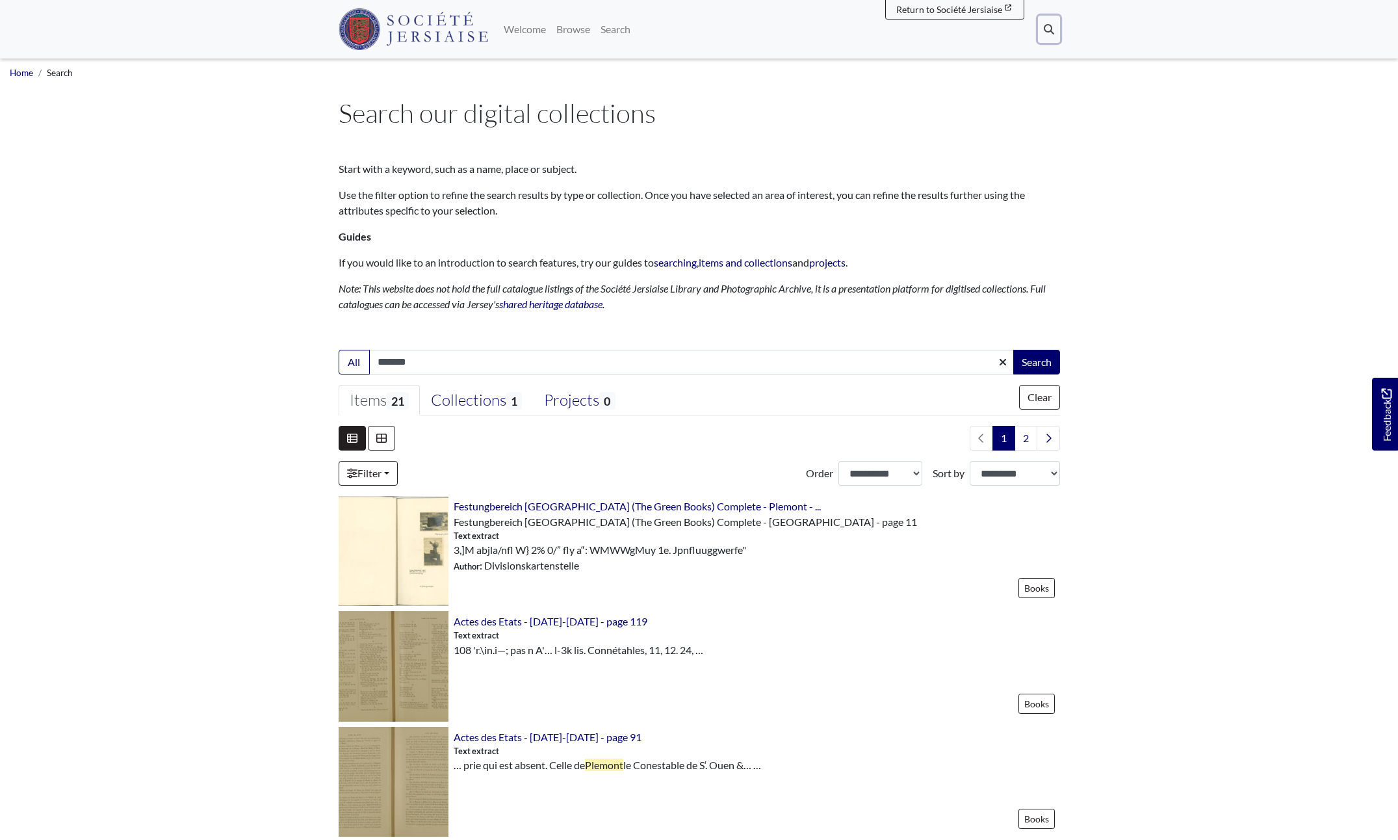
click at [1050, 25] on icon at bounding box center [1049, 29] width 10 height 10
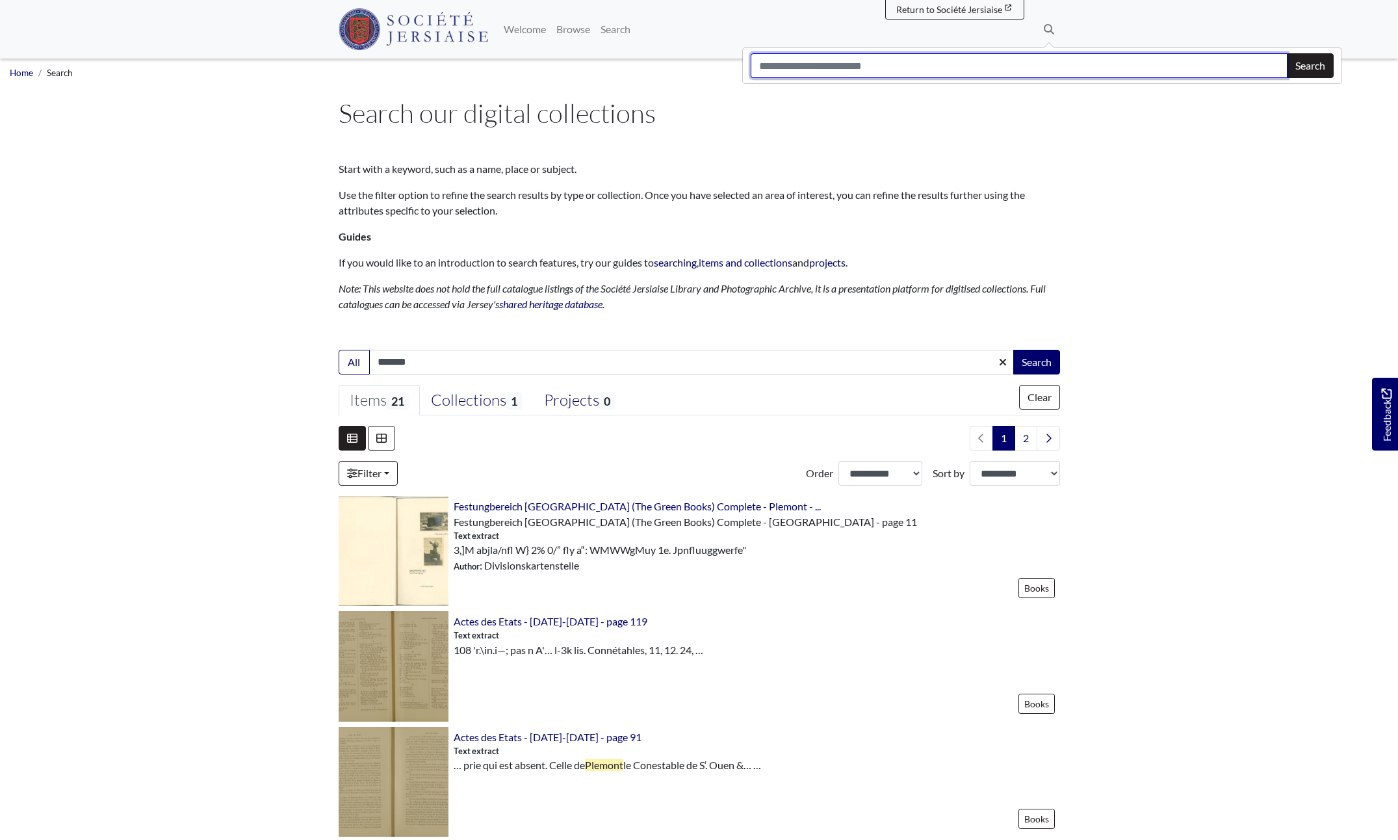
click at [820, 65] on input "Search" at bounding box center [1019, 65] width 537 height 25
type input "*******"
click at [1287, 53] on button "Search" at bounding box center [1310, 65] width 47 height 25
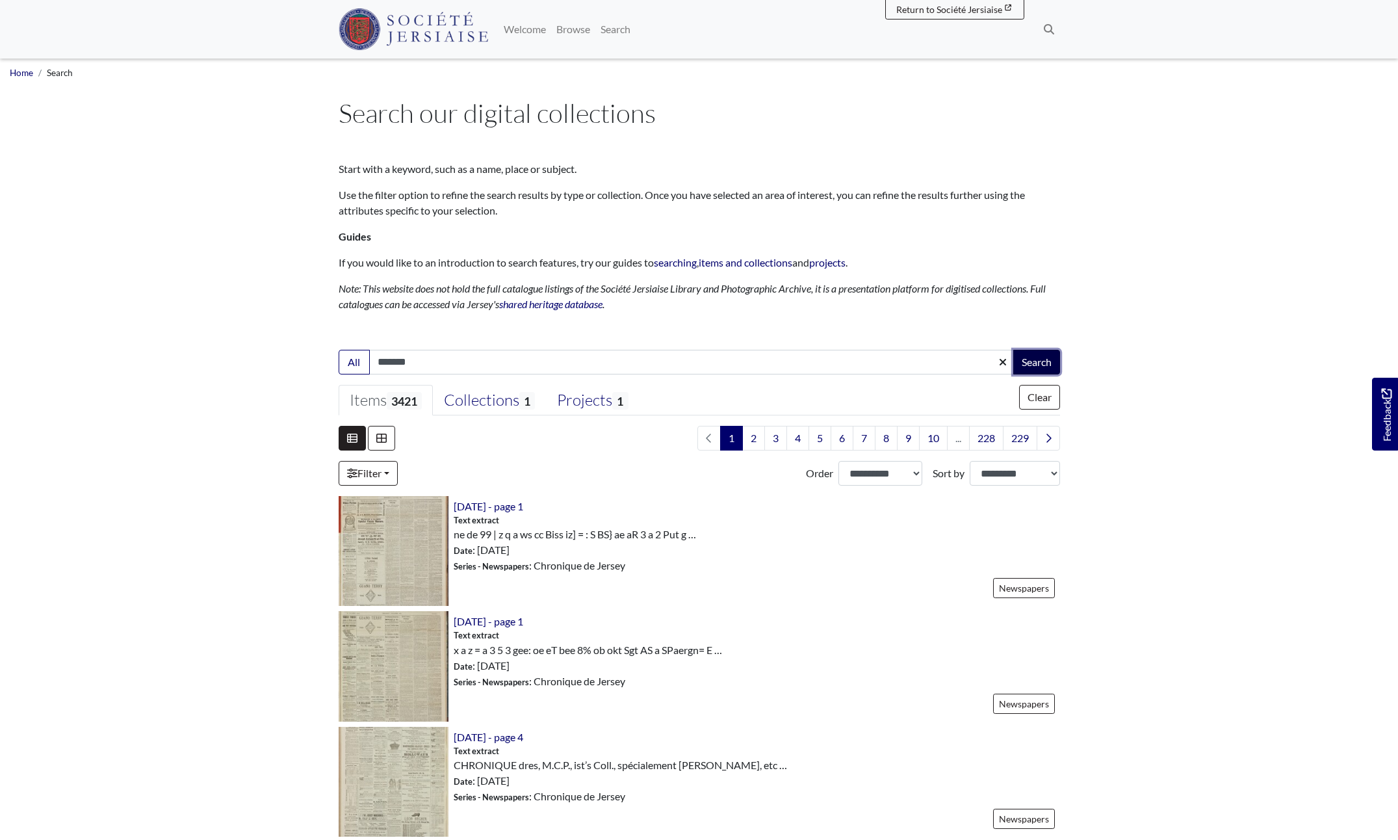
click at [1038, 363] on button "Search" at bounding box center [1037, 362] width 47 height 25
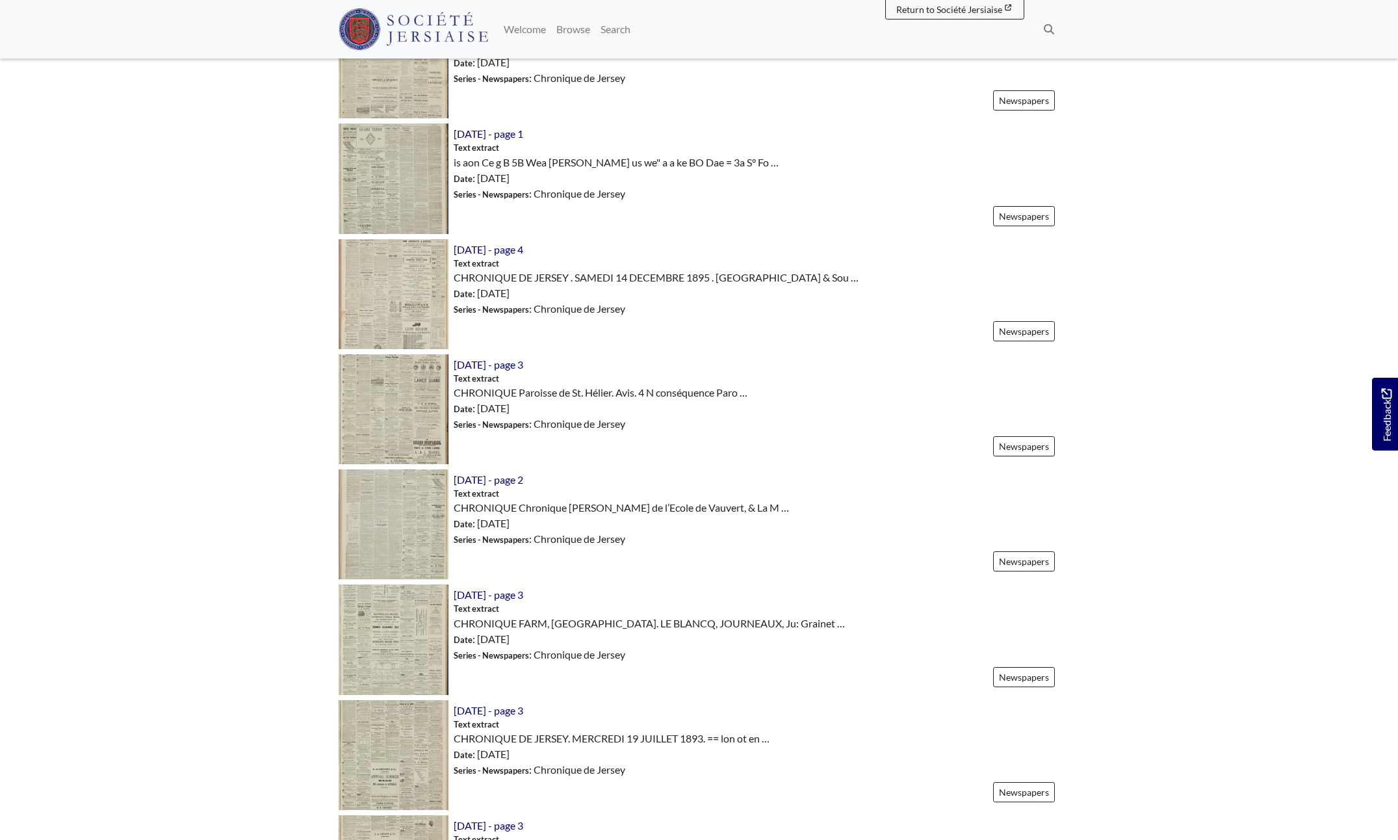
scroll to position [1495, 0]
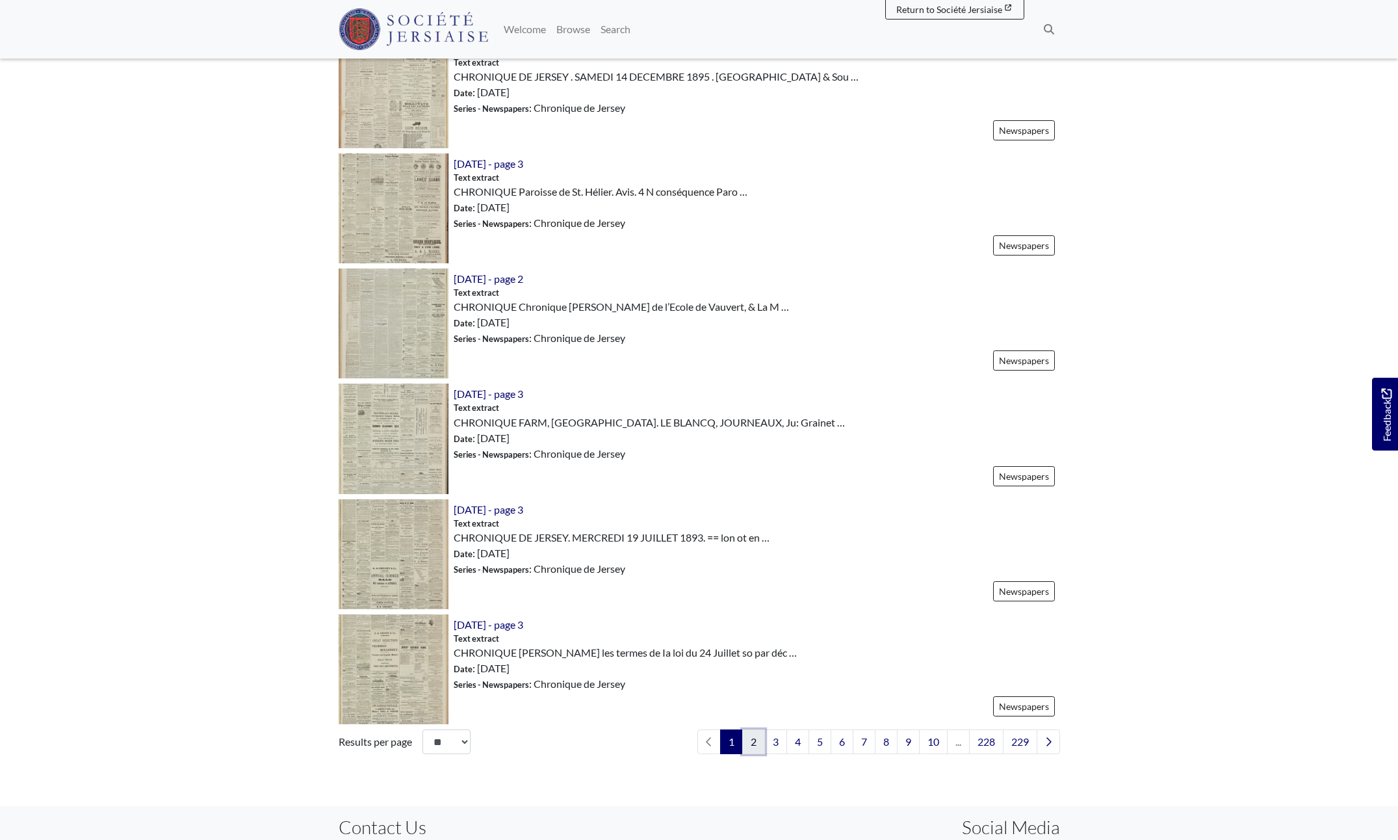
click at [746, 748] on link "2" at bounding box center [753, 741] width 23 height 25
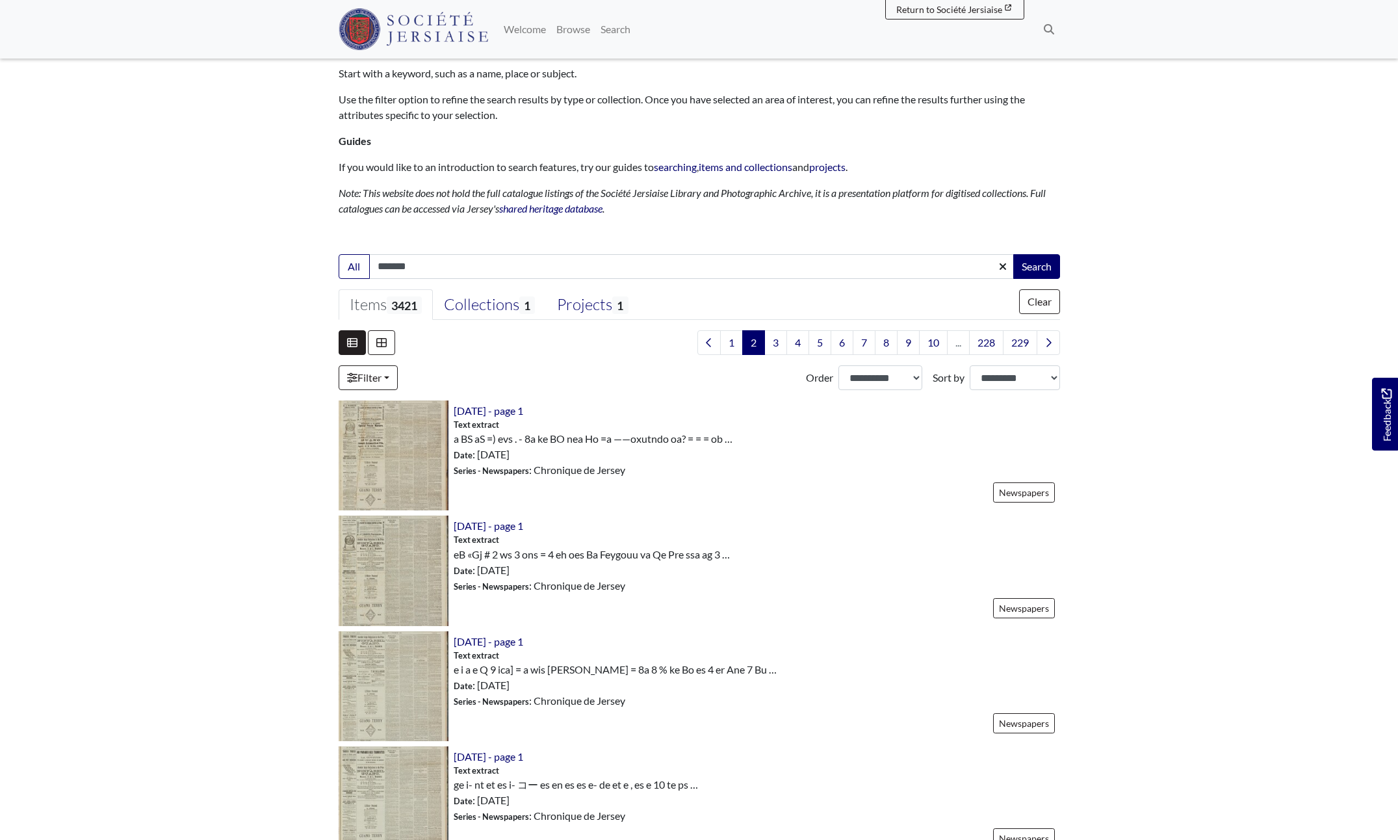
scroll to position [260, 0]
